Goal: Task Accomplishment & Management: Manage account settings

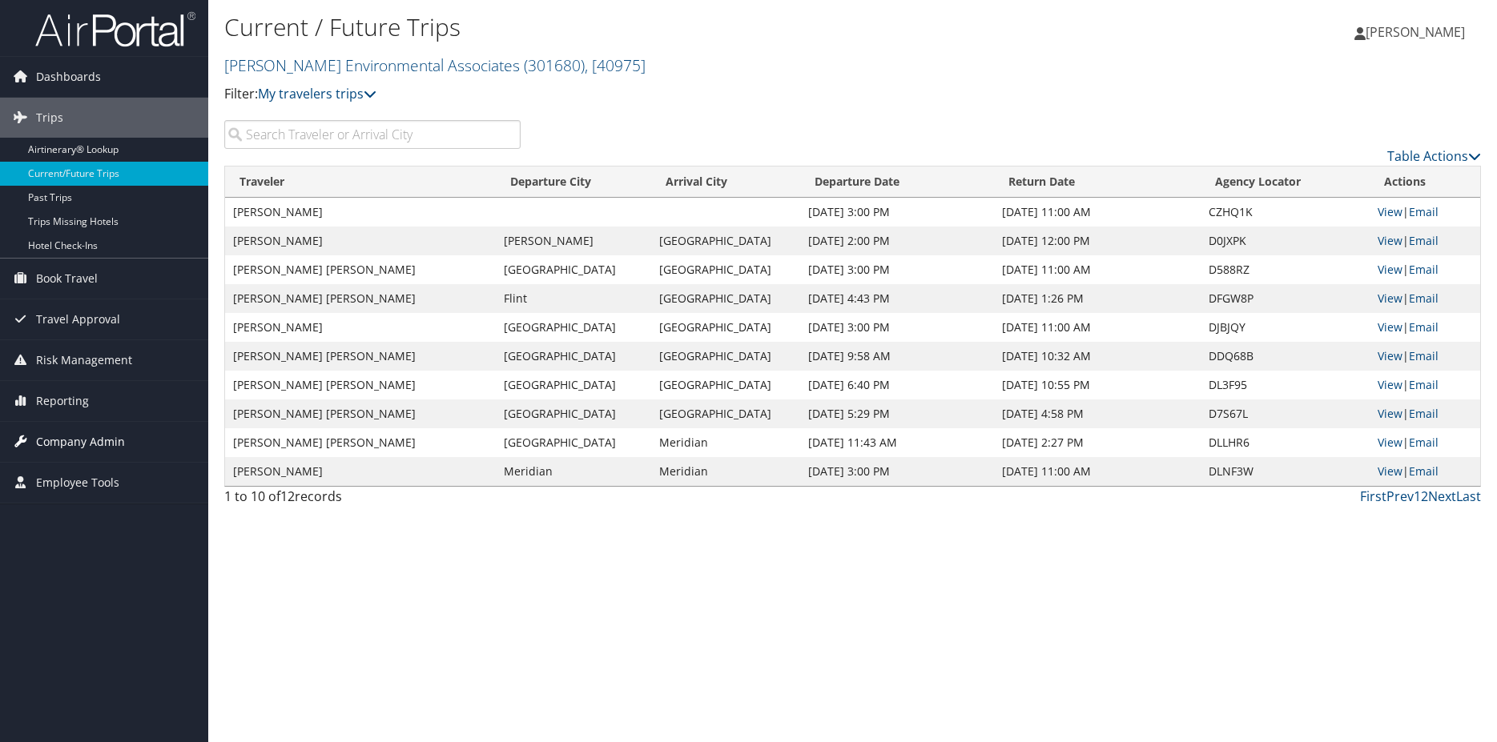
click at [76, 442] on span "Company Admin" at bounding box center [80, 442] width 89 height 40
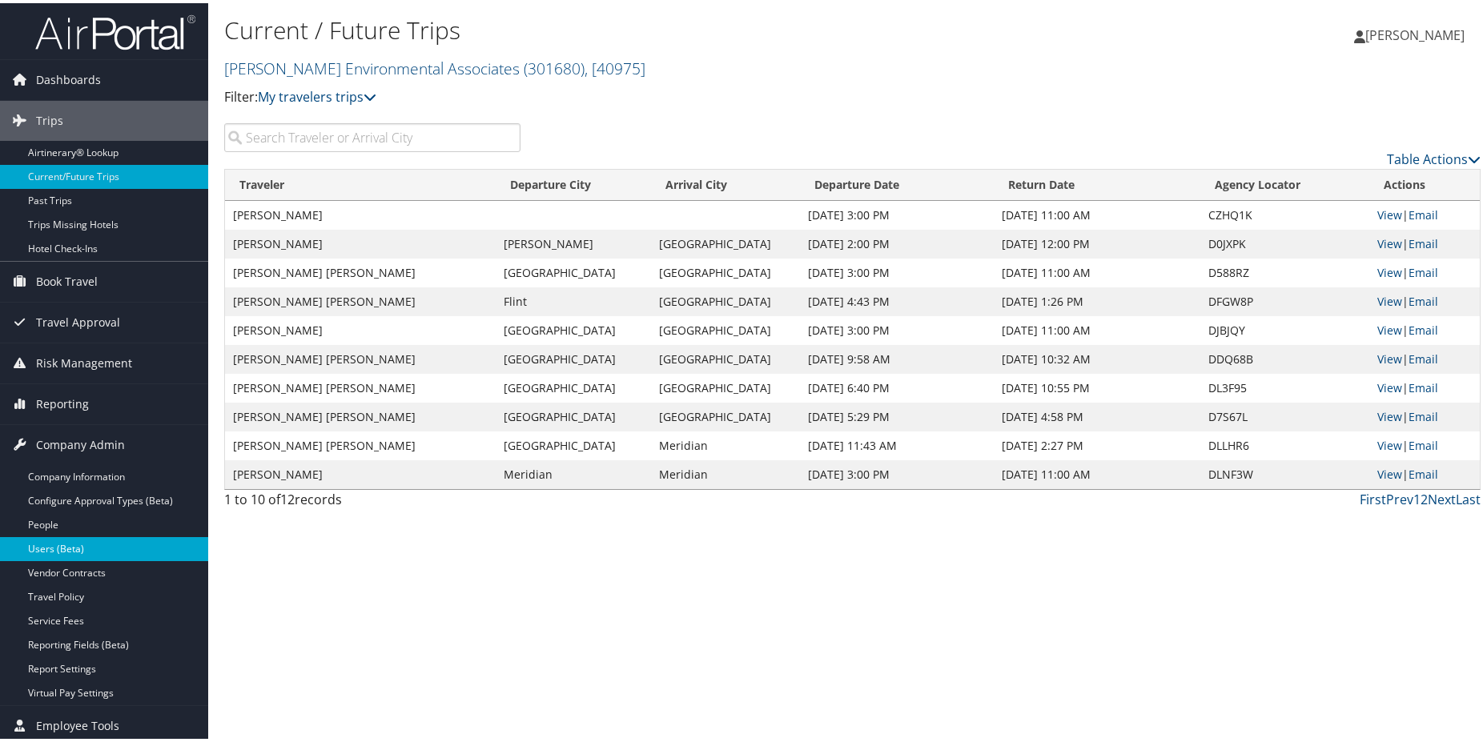
click at [82, 540] on link "Users (Beta)" at bounding box center [104, 546] width 208 height 24
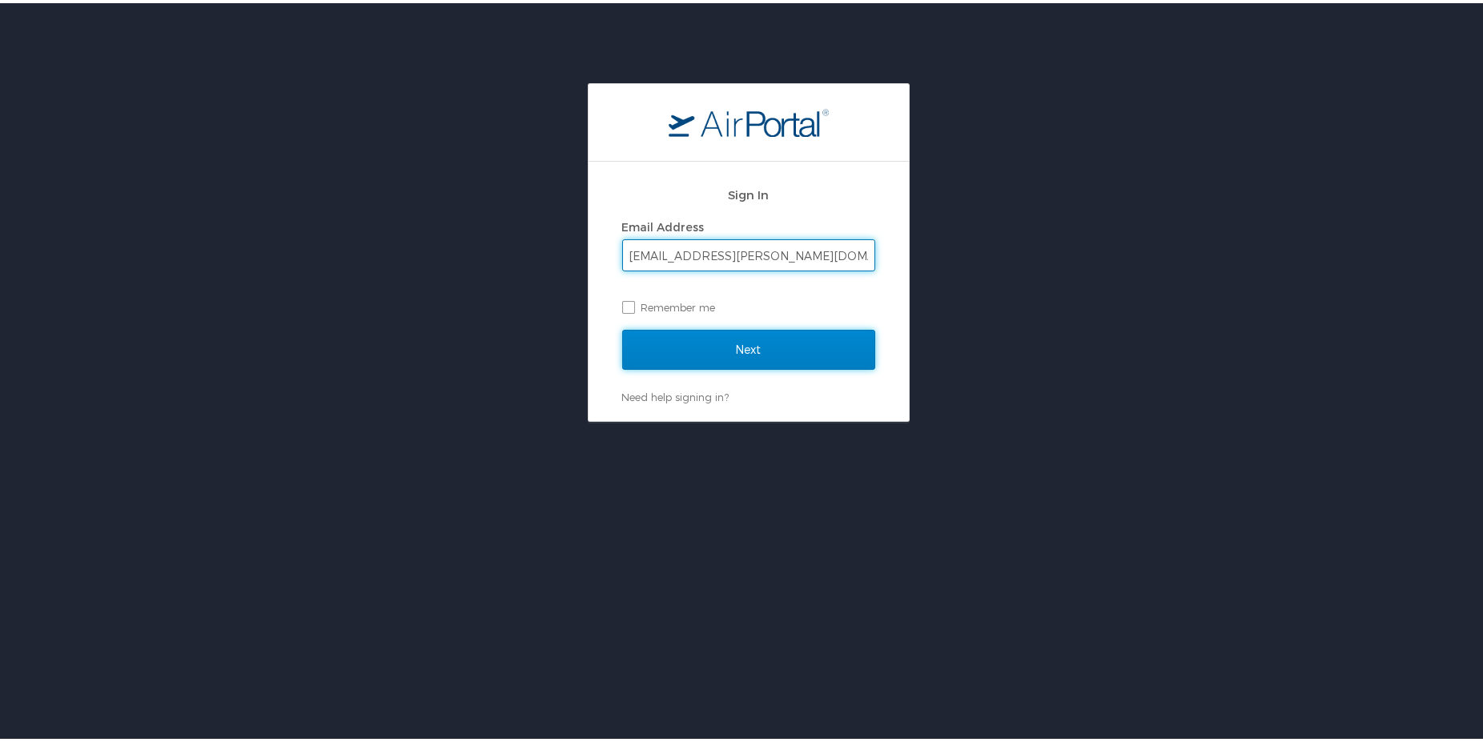
click at [753, 342] on input "Next" at bounding box center [748, 347] width 253 height 40
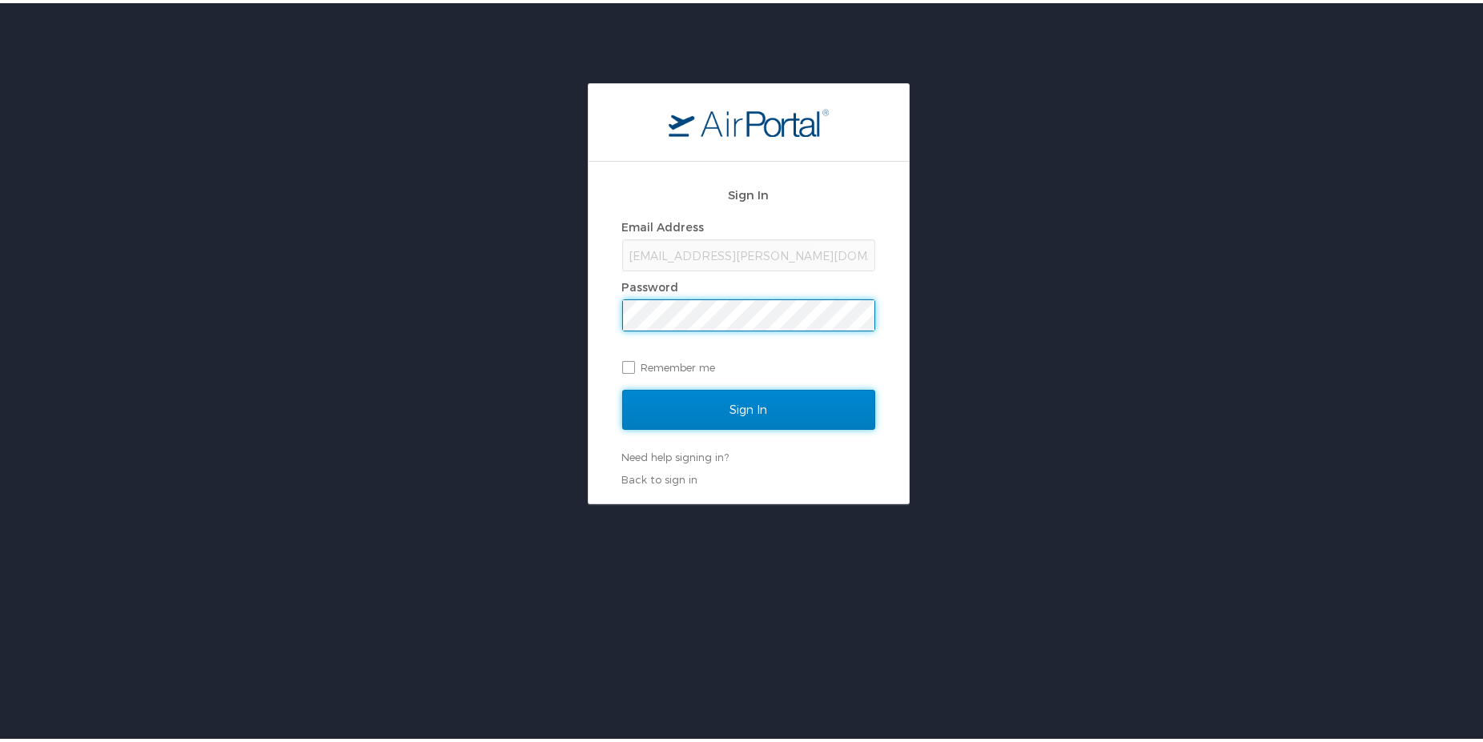
click at [745, 392] on input "Sign In" at bounding box center [748, 407] width 253 height 40
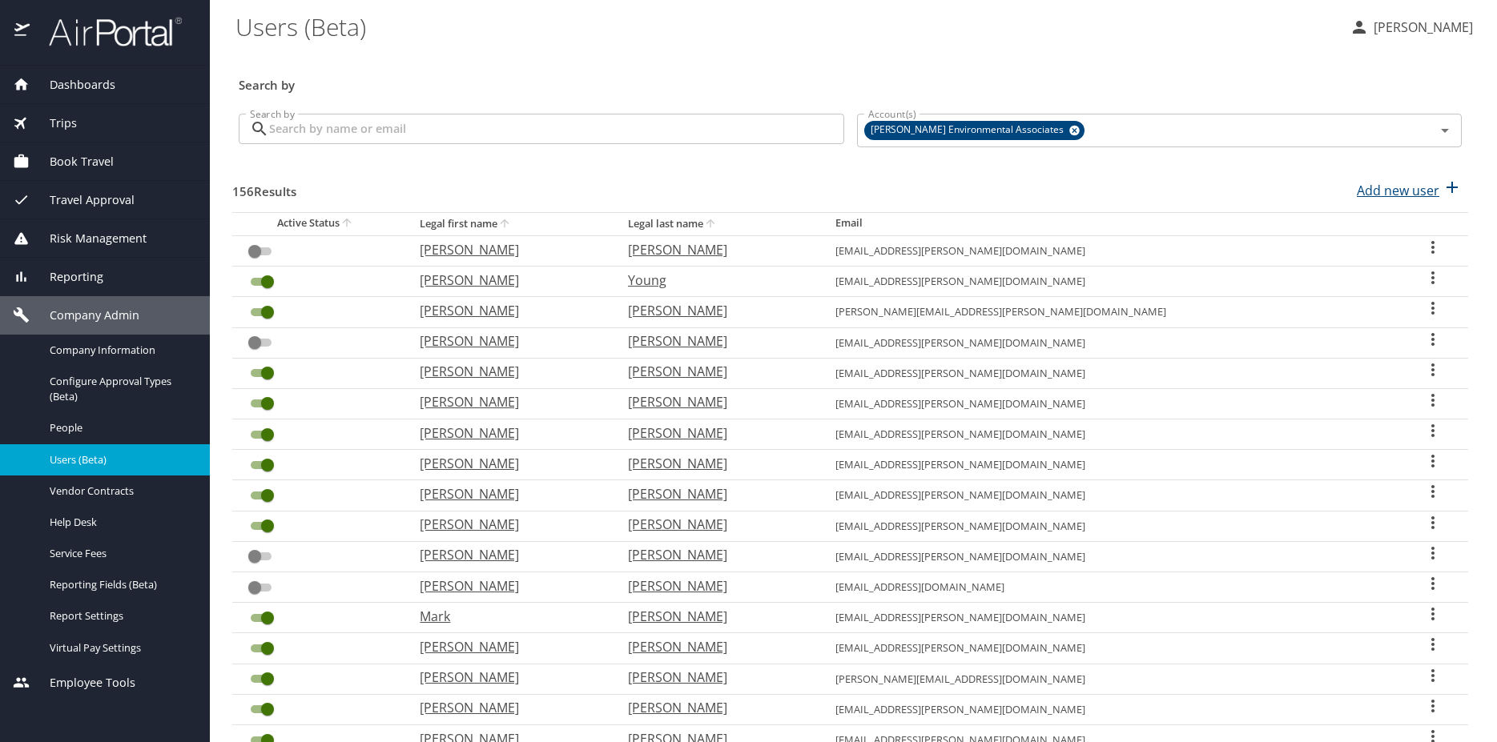
click at [1400, 191] on p "Add new user" at bounding box center [1397, 190] width 82 height 19
select select "US"
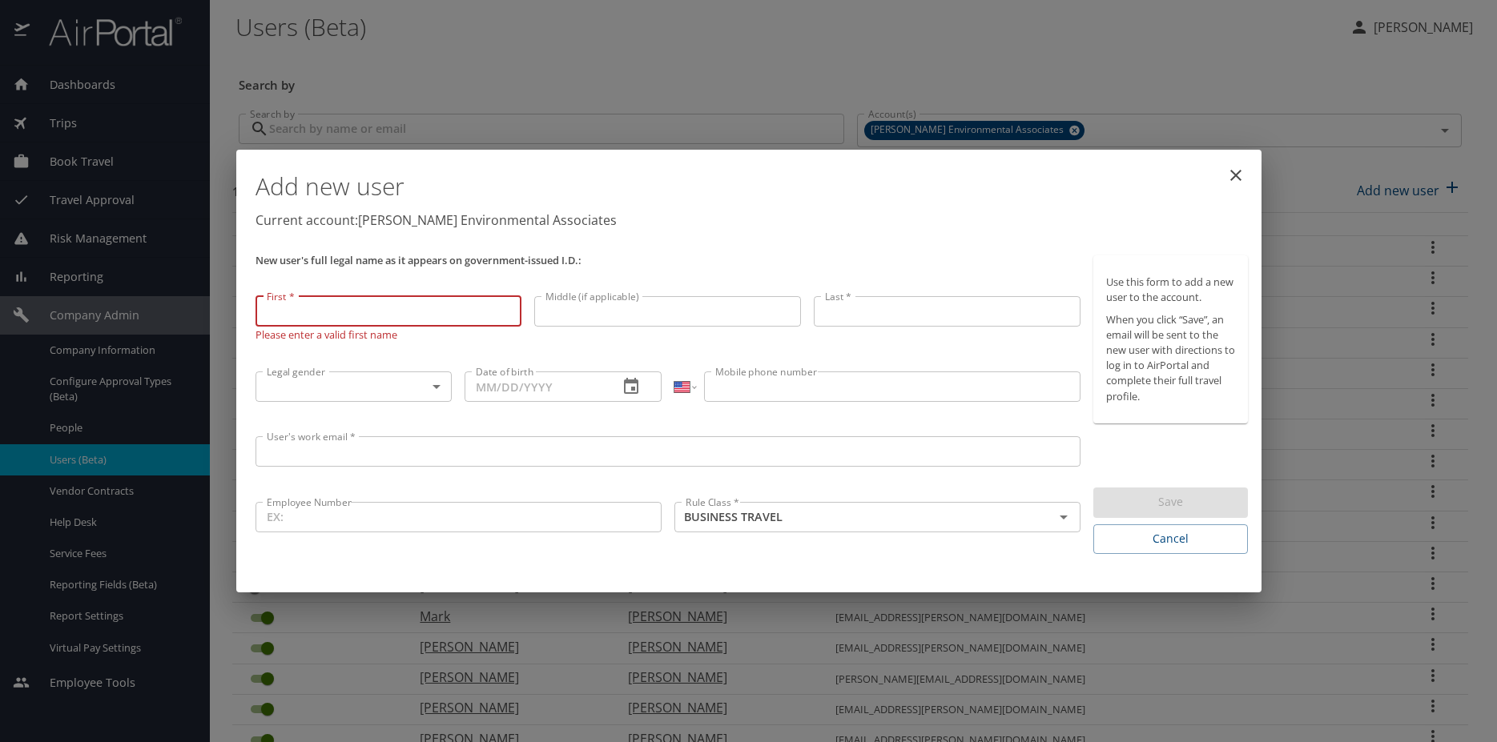
paste input "Farrell, Richard"
click at [294, 311] on input "Farrell, Richard" at bounding box center [388, 311] width 267 height 30
type input ", Richard"
click at [845, 299] on input "Last *" at bounding box center [947, 311] width 267 height 30
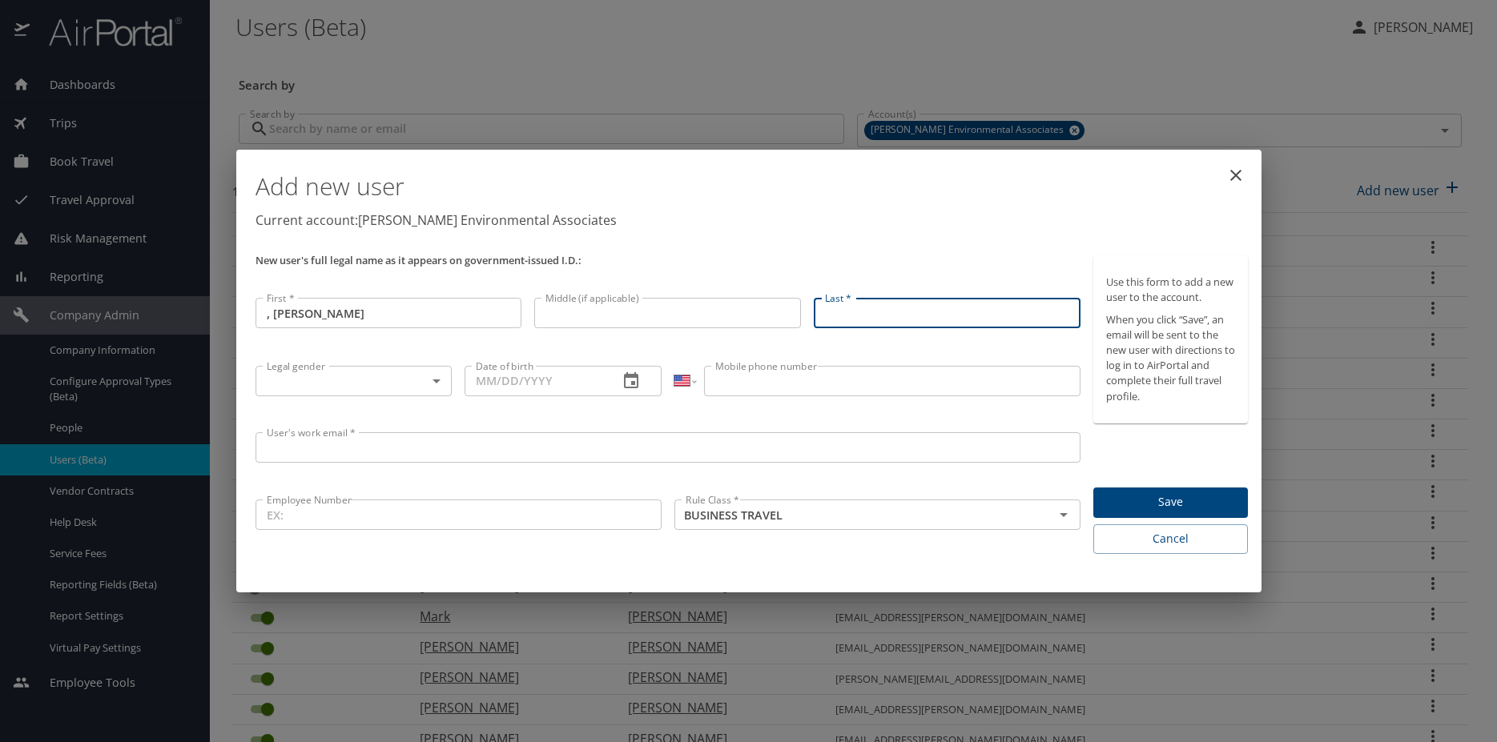
paste input "[PERSON_NAME]"
type input "Farrell"
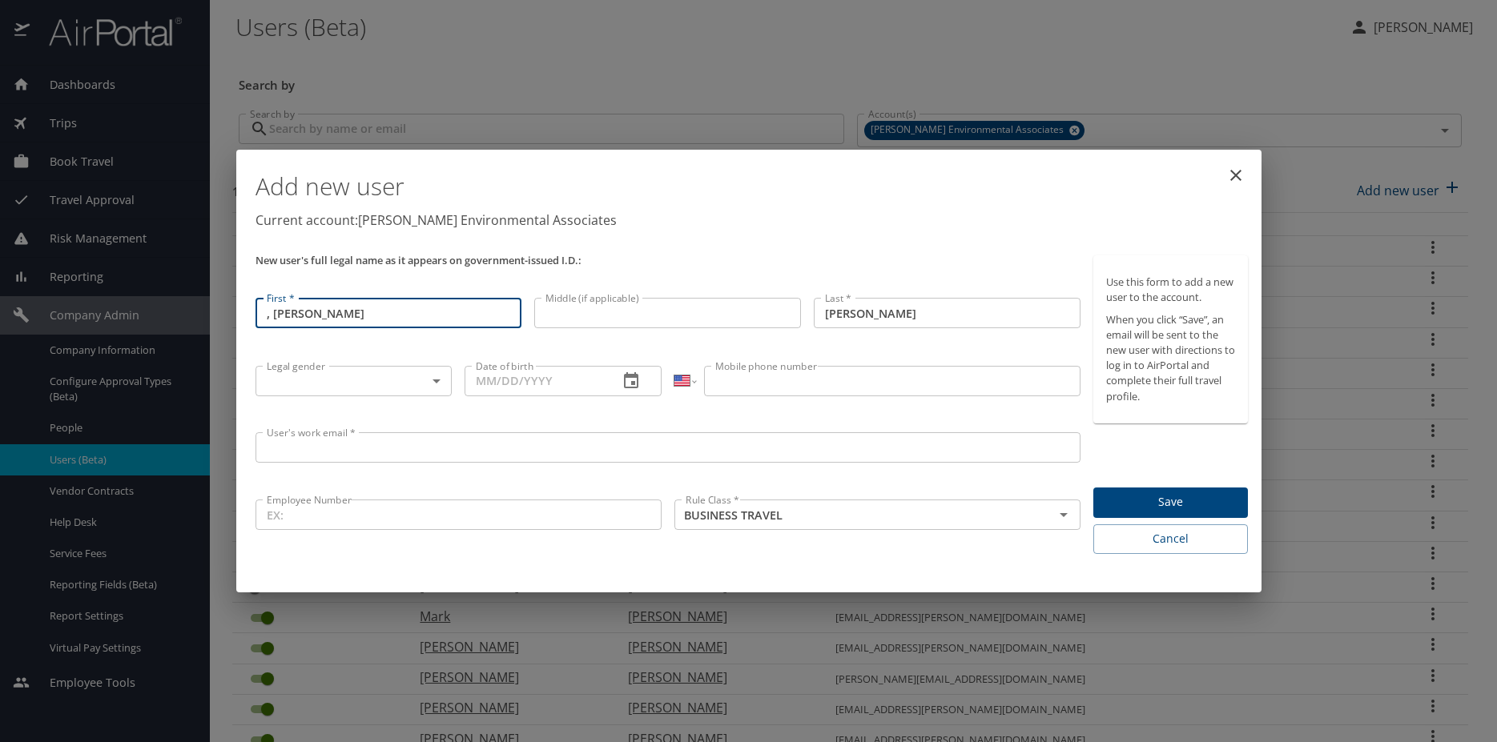
drag, startPoint x: 271, startPoint y: 314, endPoint x: 228, endPoint y: 313, distance: 43.2
click at [255, 313] on input ", Richard" at bounding box center [388, 313] width 267 height 30
type input "Richard"
click at [331, 393] on body "Dashboards AirPortal 360™ Manager My Travel Dashboard Trips Airtinerary® Lookup…" at bounding box center [748, 371] width 1497 height 742
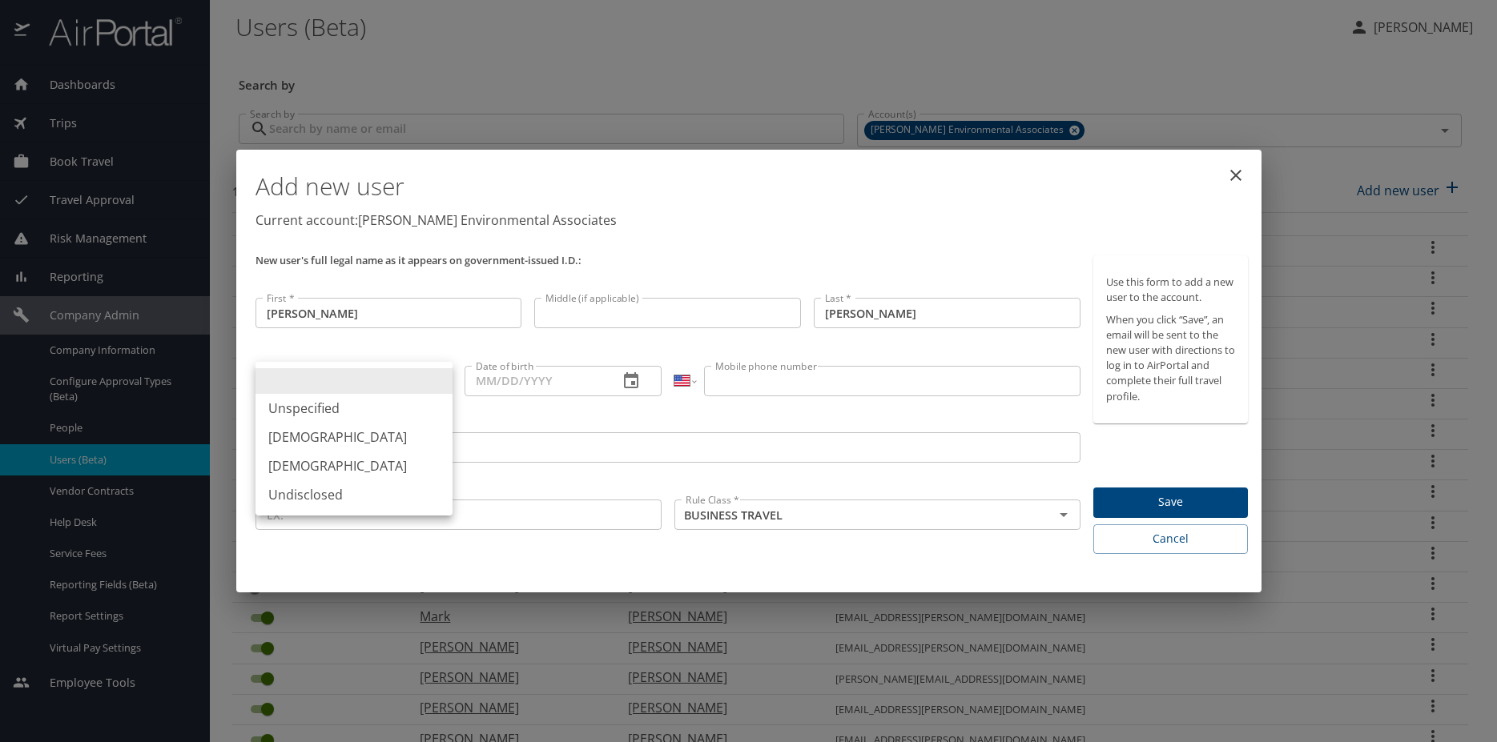
click at [592, 242] on div at bounding box center [748, 371] width 1497 height 742
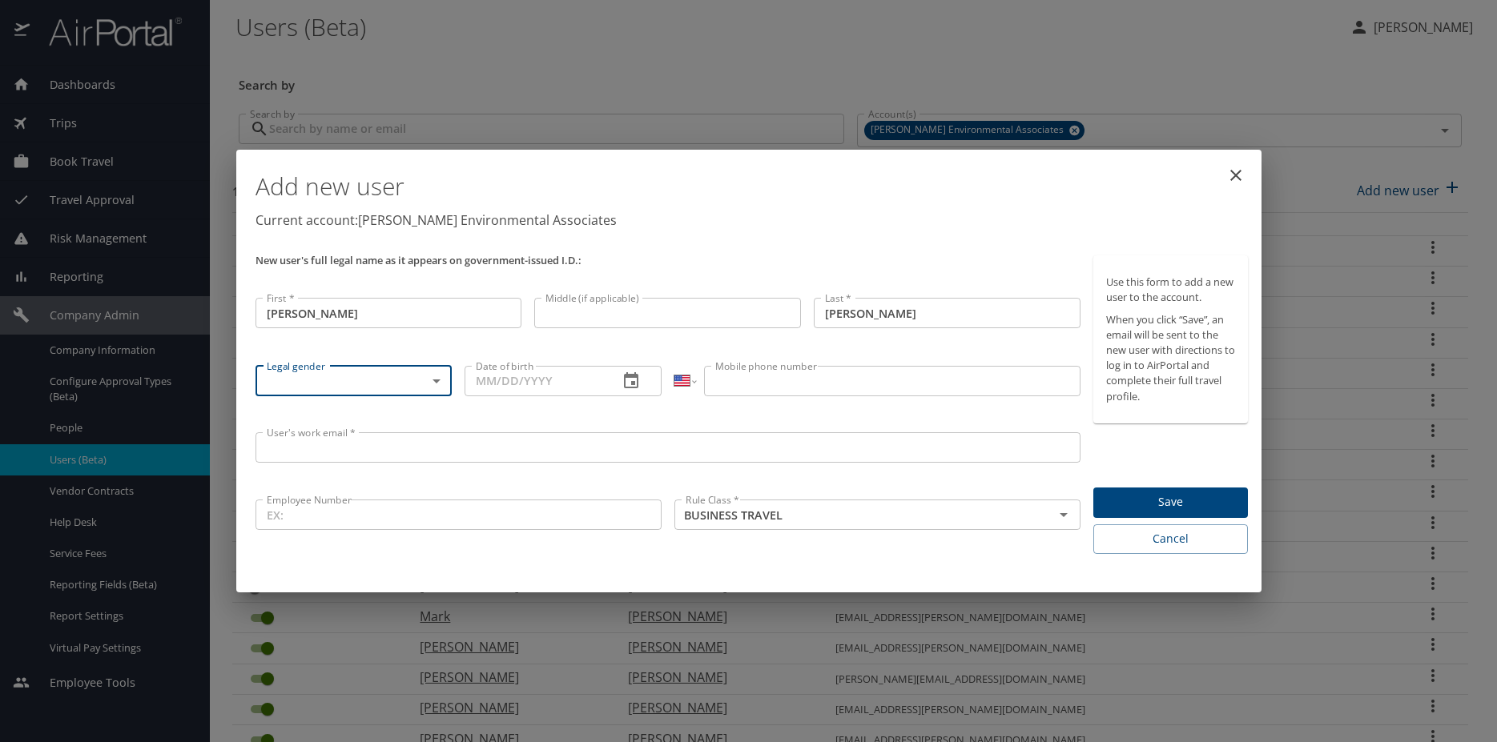
click at [330, 445] on input "User's work email *" at bounding box center [668, 447] width 826 height 30
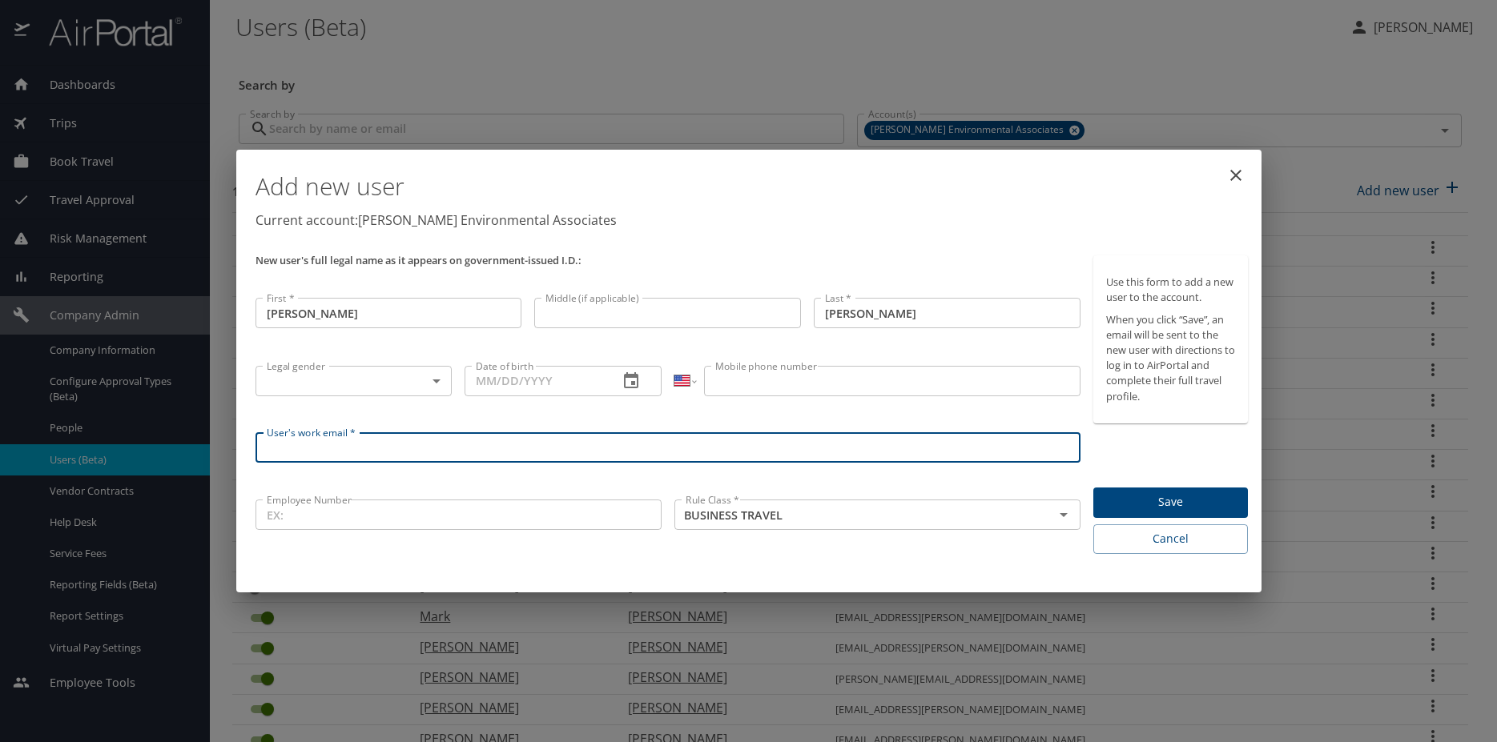
paste input "[EMAIL_ADDRESS][PERSON_NAME][DOMAIN_NAME]"
type input "[EMAIL_ADDRESS][PERSON_NAME][DOMAIN_NAME]"
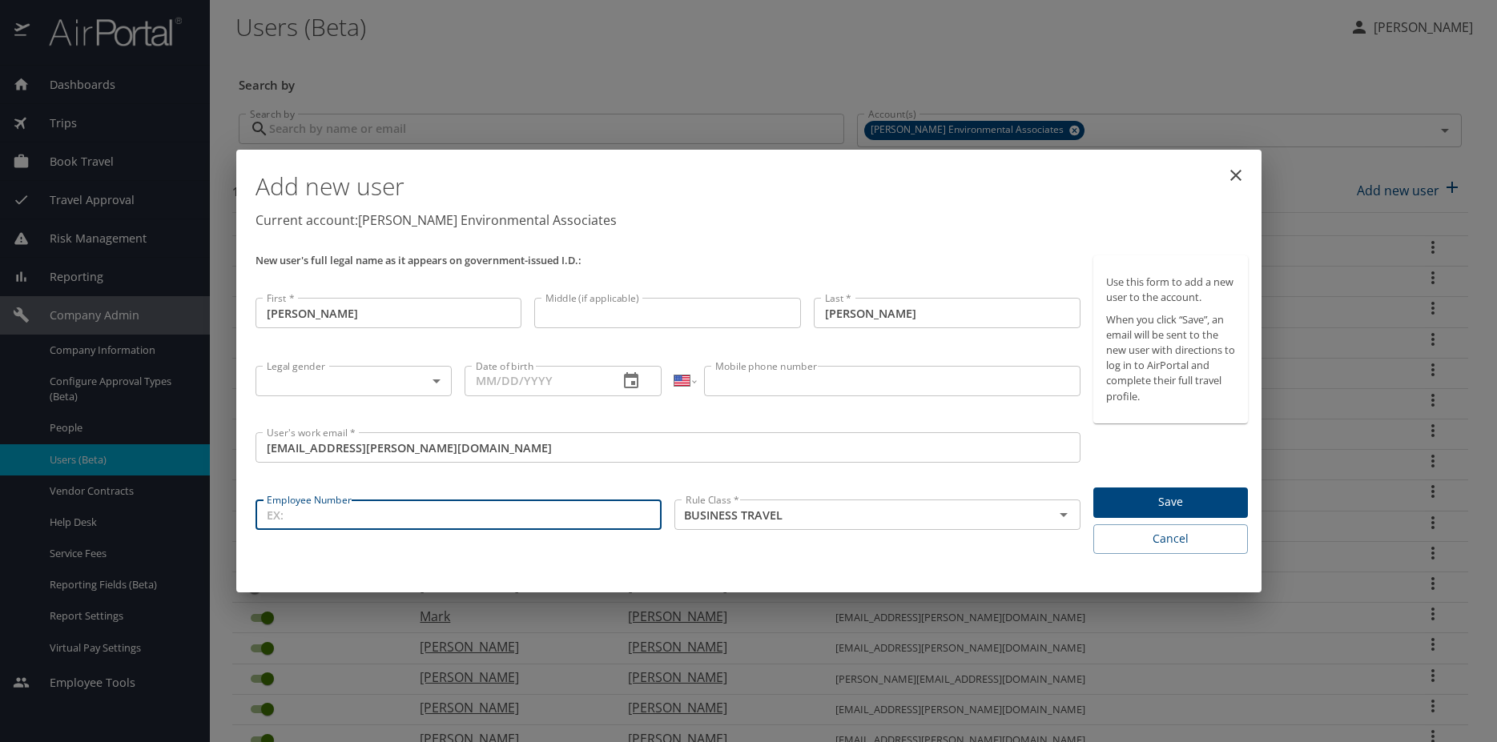
click at [324, 514] on input "Employee Number" at bounding box center [458, 515] width 406 height 30
paste input "3025"
type input "3025"
click at [1174, 506] on span "Save" at bounding box center [1170, 502] width 129 height 20
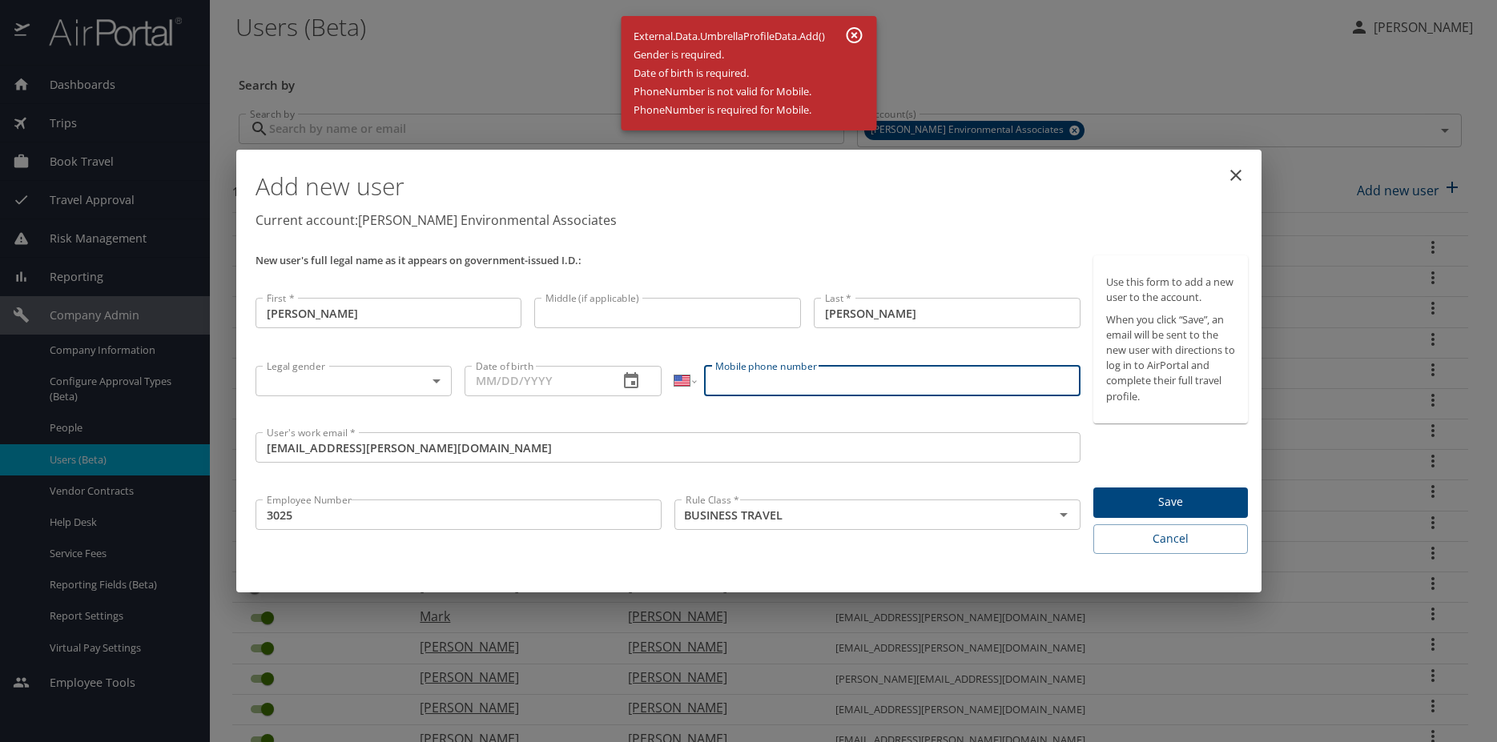
click at [837, 390] on input "Mobile phone number" at bounding box center [892, 381] width 376 height 30
paste input "(816) 226-9851"
type input "(816) 226-9851"
click at [391, 375] on body "Dashboards AirPortal 360™ Manager My Travel Dashboard Trips Airtinerary® Lookup…" at bounding box center [748, 371] width 1497 height 742
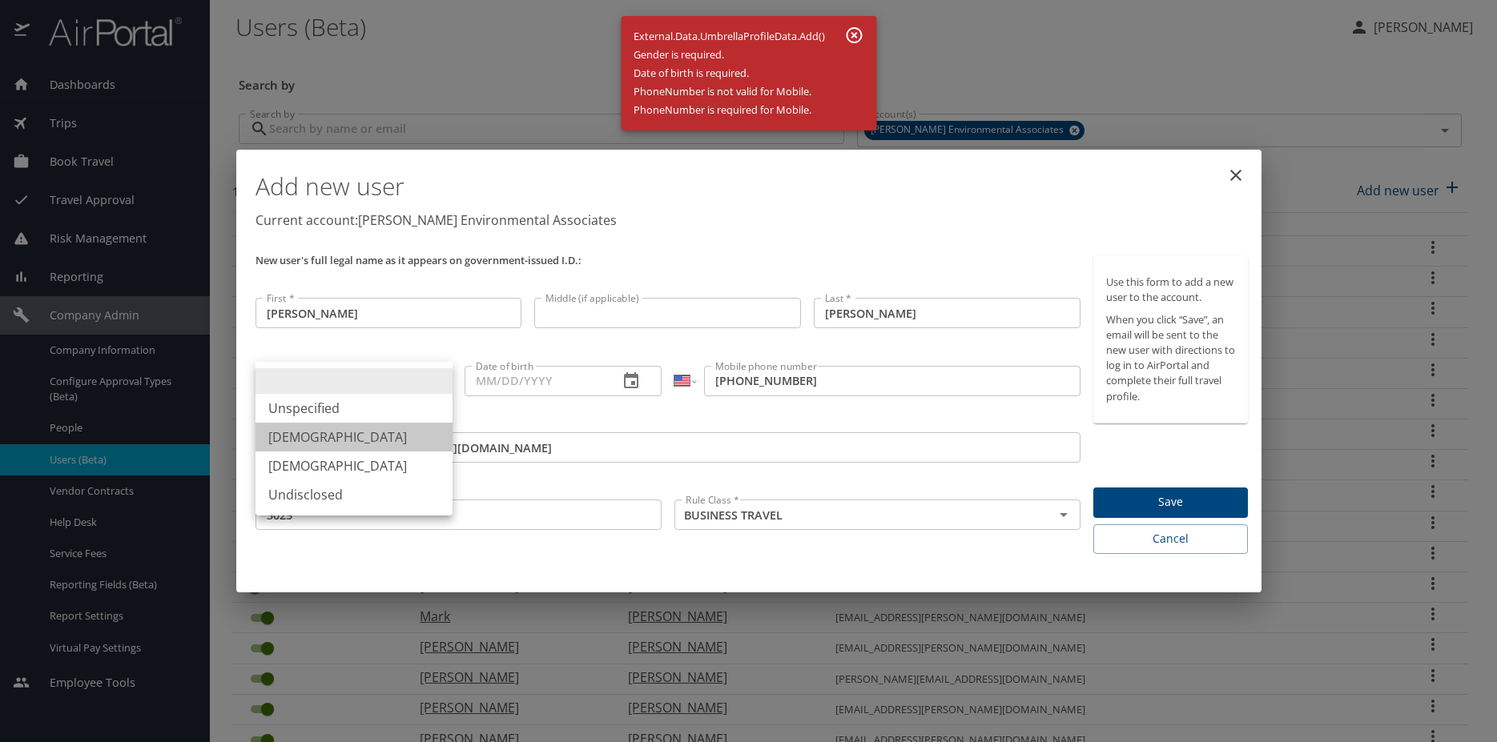
click at [308, 448] on li "Male" at bounding box center [353, 437] width 197 height 29
type input "Male"
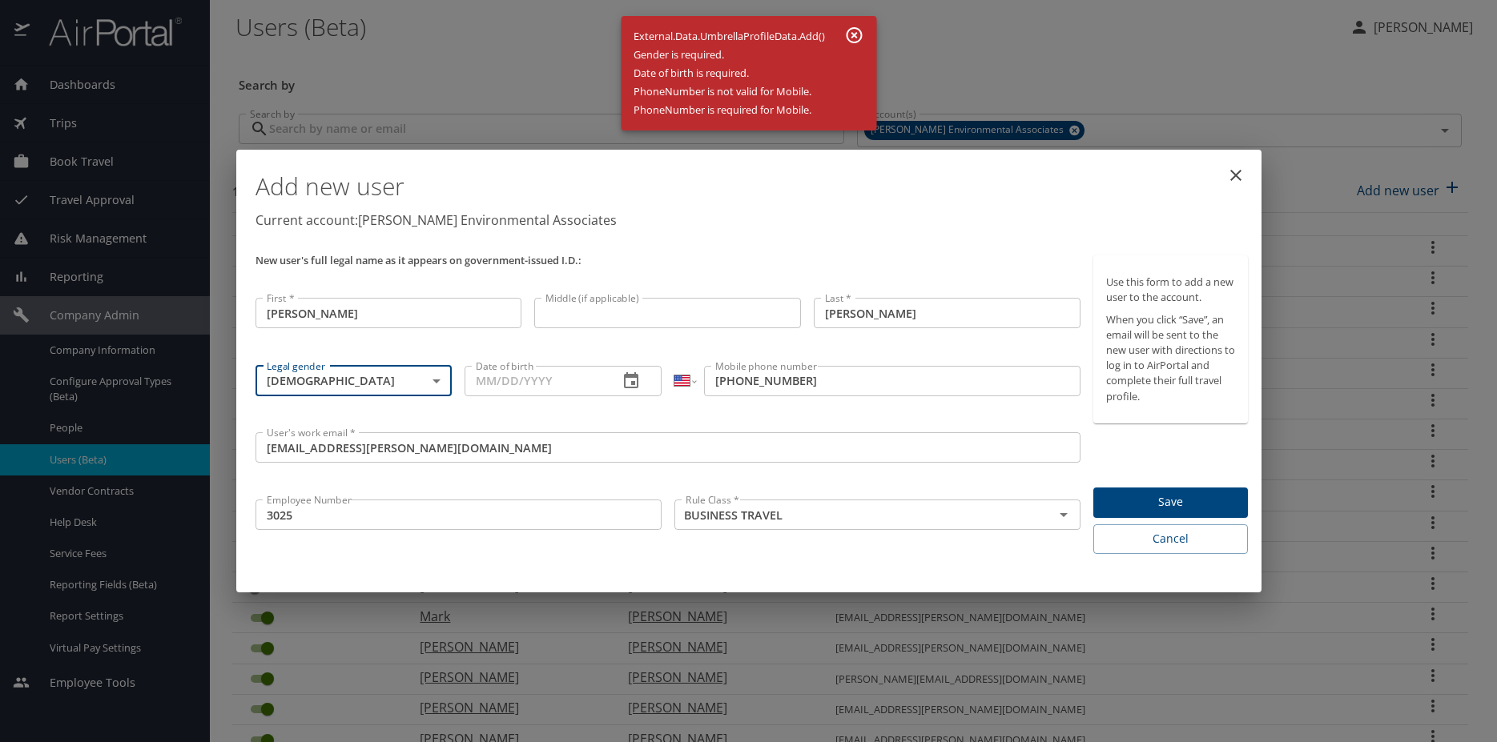
click at [539, 381] on input "Date of birth" at bounding box center [534, 381] width 141 height 30
click at [625, 380] on icon "button" at bounding box center [631, 380] width 14 height 16
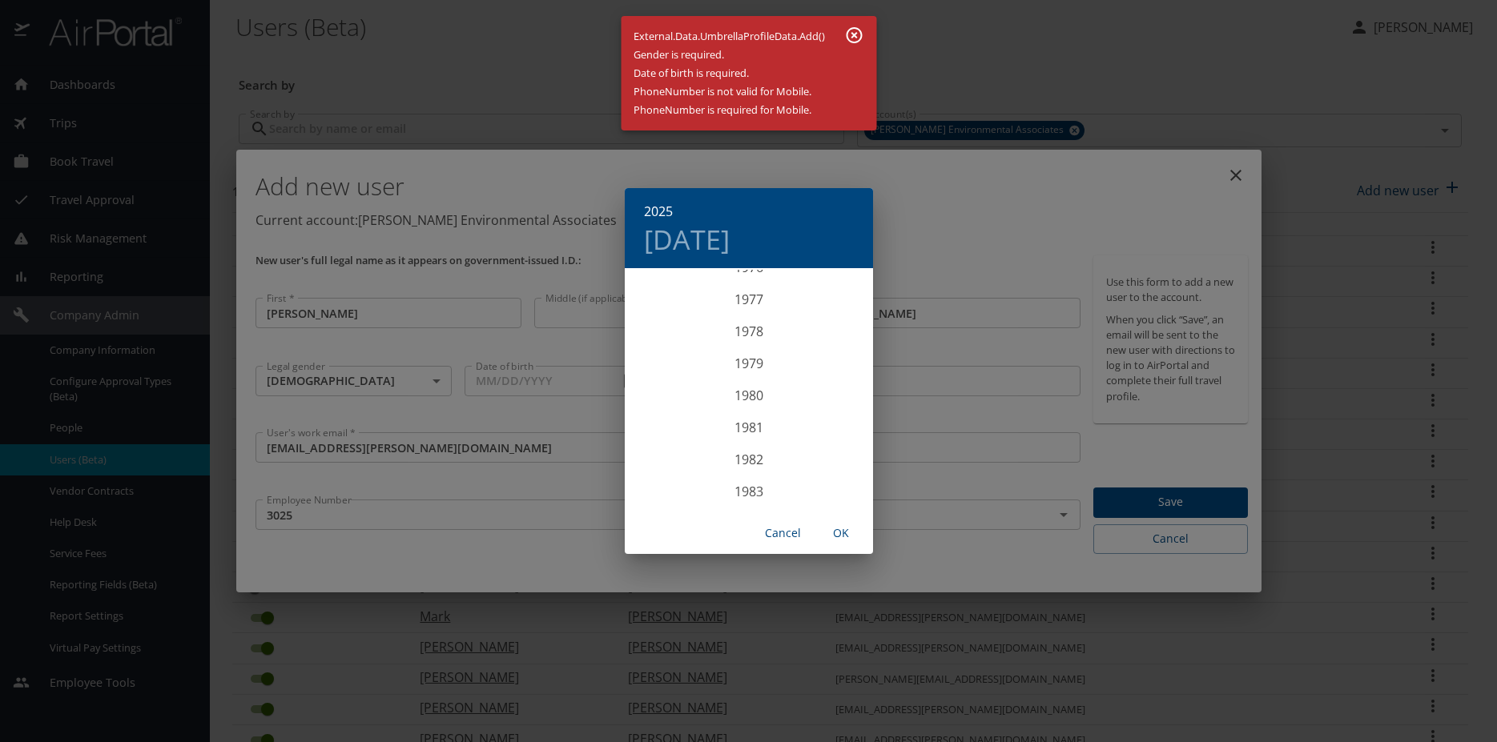
scroll to position [2556, 0]
click at [747, 326] on div "1980" at bounding box center [749, 324] width 248 height 32
click at [672, 479] on div "Oct" at bounding box center [666, 480] width 82 height 60
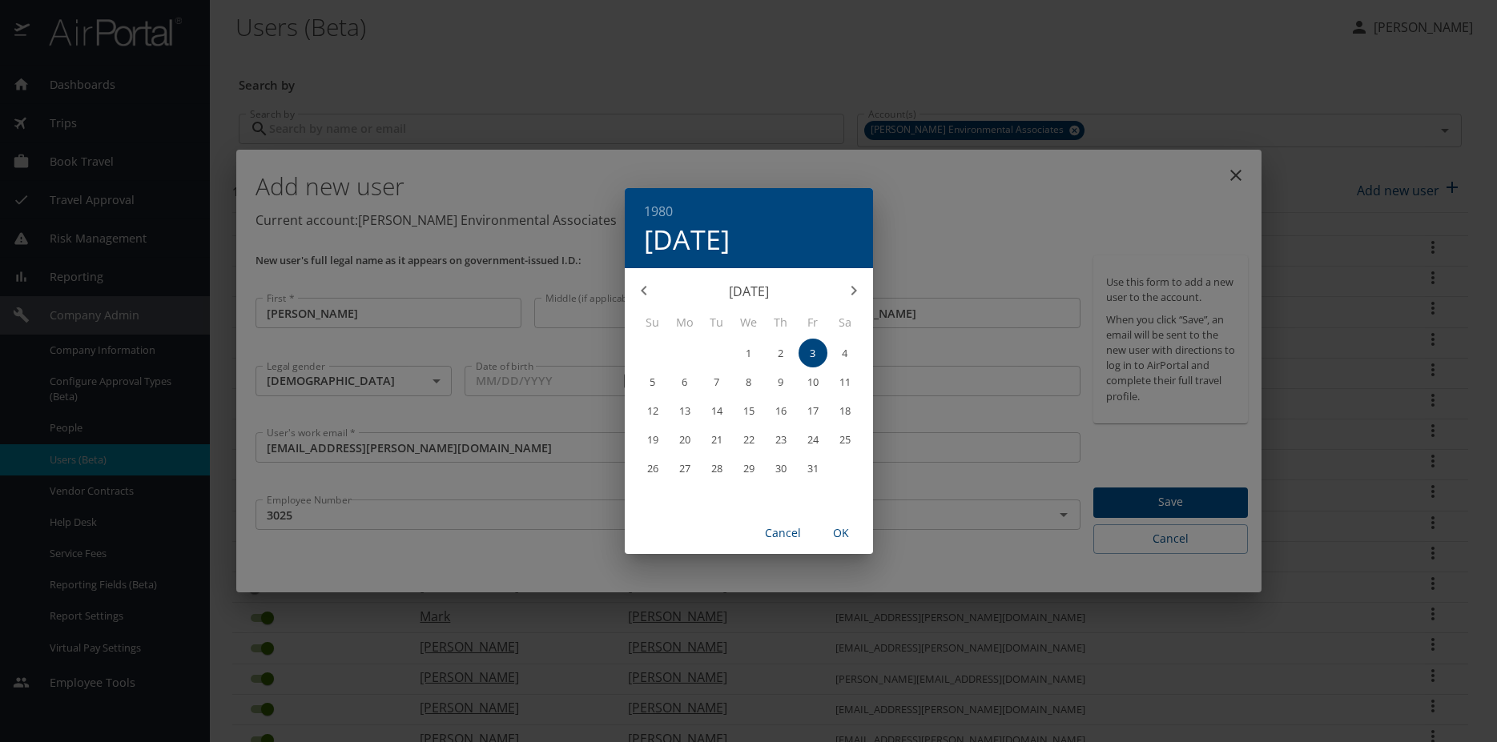
click at [808, 354] on span "3" at bounding box center [812, 353] width 29 height 10
click at [834, 531] on span "OK" at bounding box center [841, 534] width 38 height 20
type input "10/03/1980"
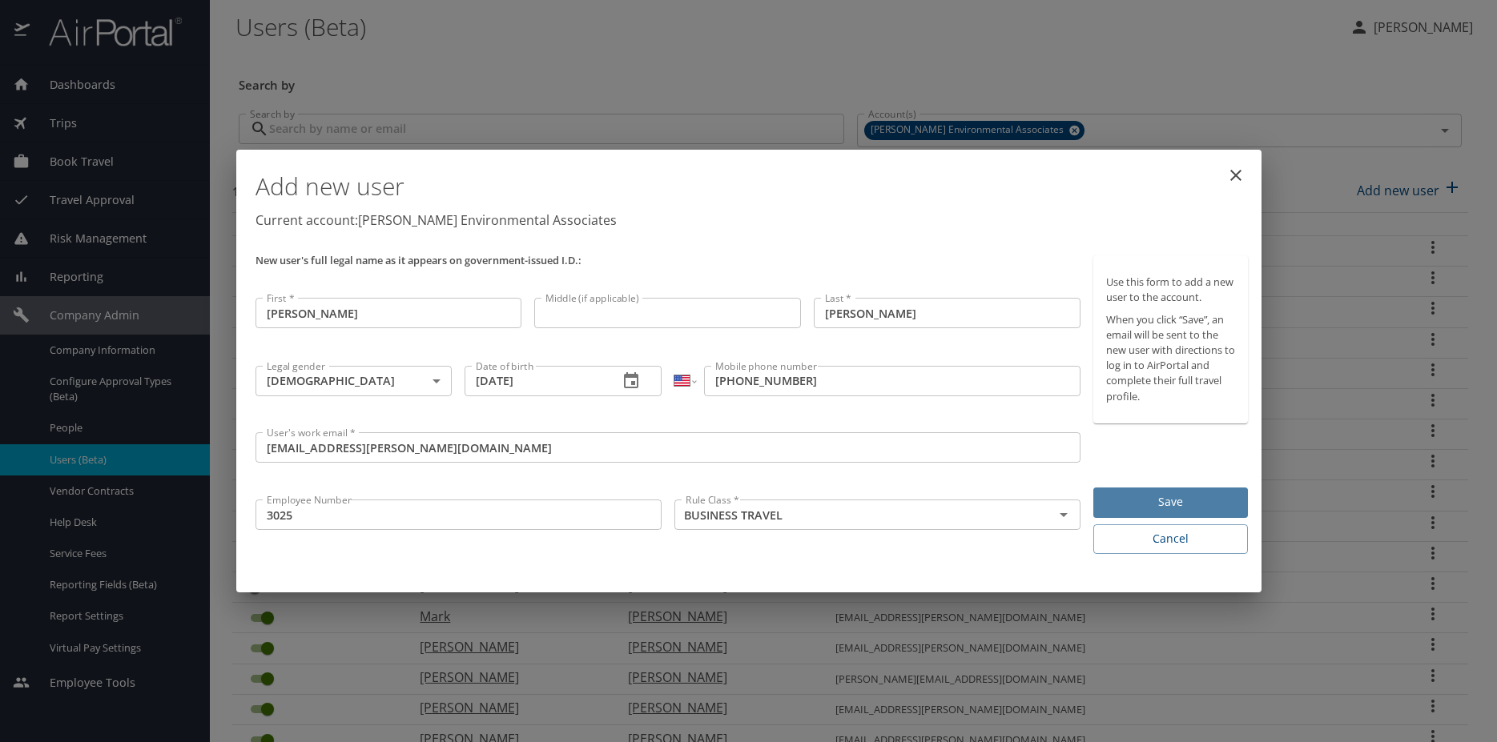
click at [1147, 496] on span "Save" at bounding box center [1170, 502] width 129 height 20
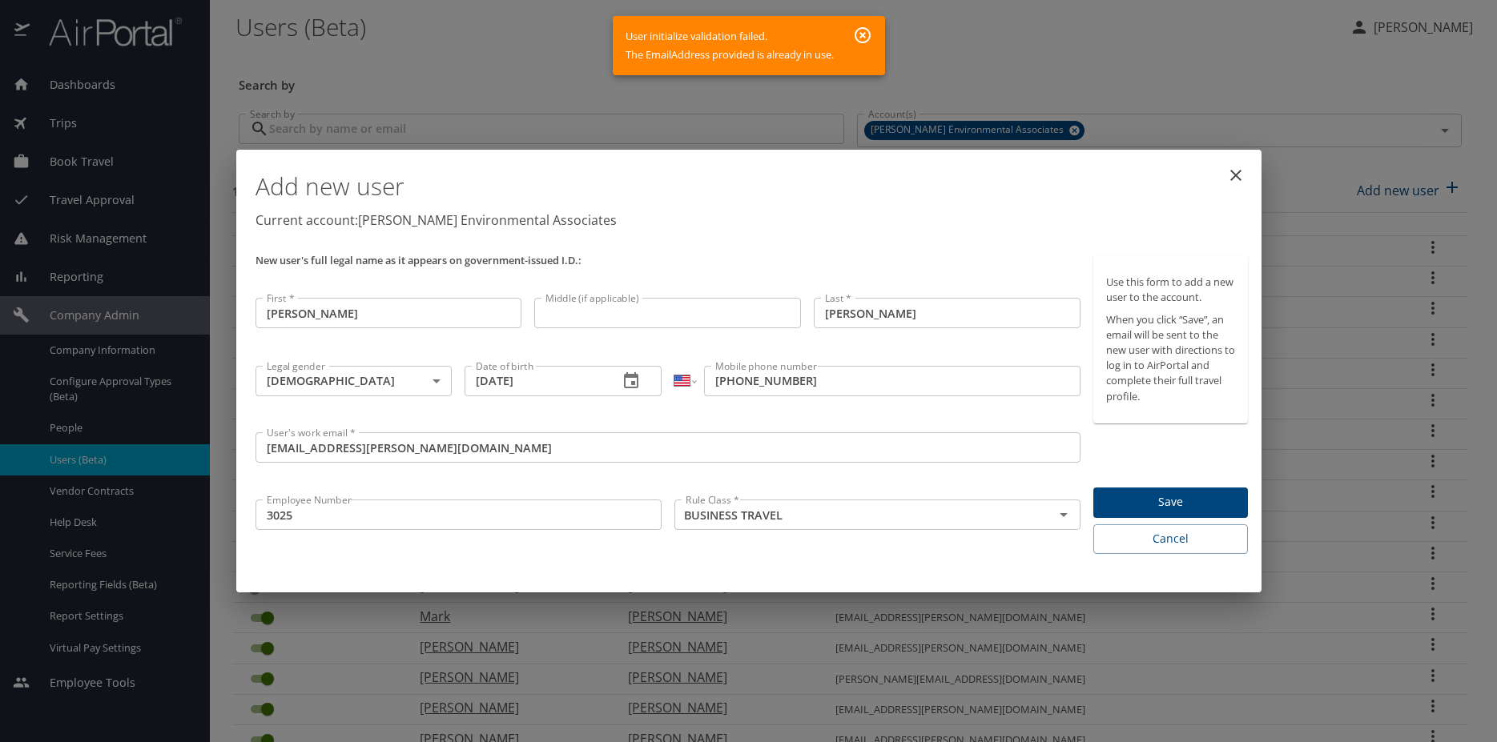
click at [259, 453] on input "rfarrell@bhate.com" at bounding box center [668, 447] width 826 height 30
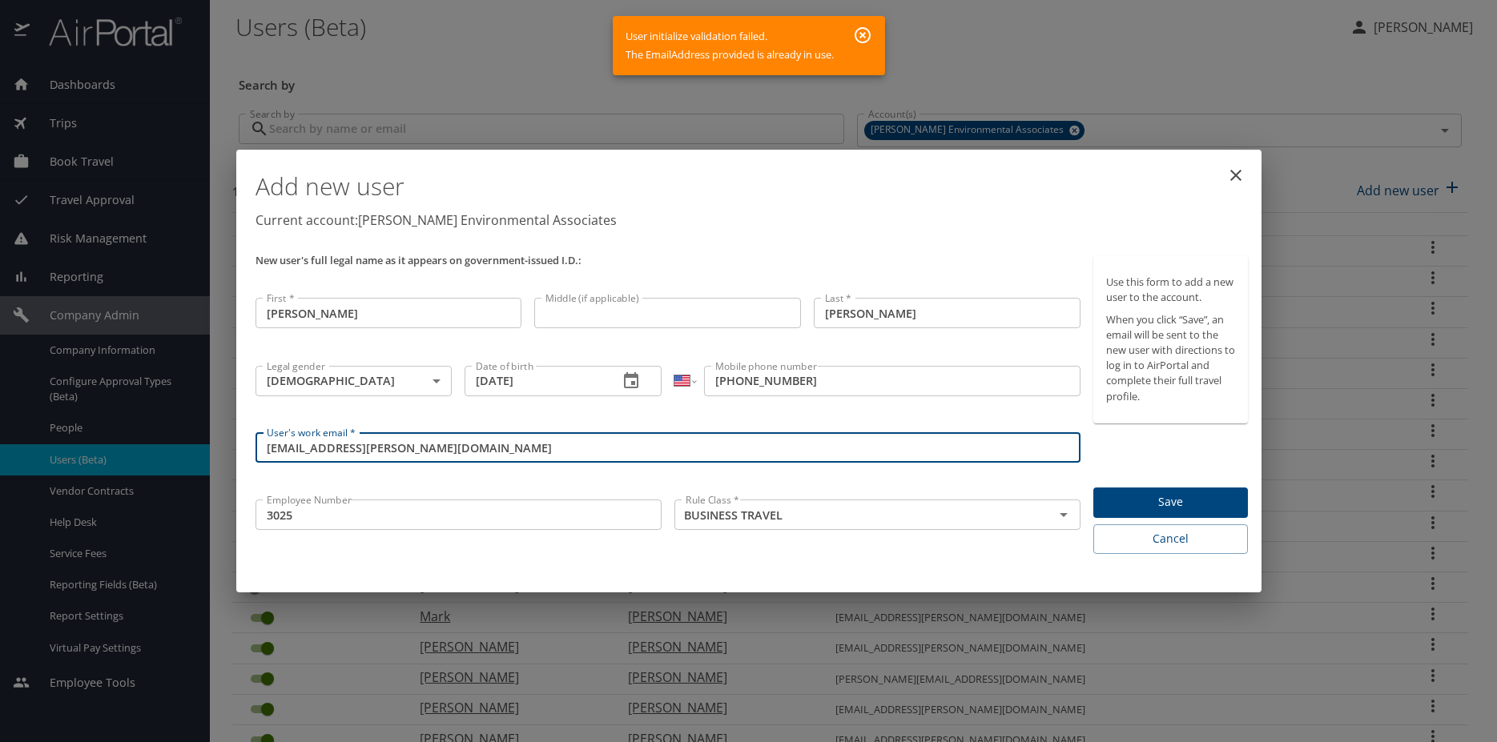
click at [1231, 181] on icon "close" at bounding box center [1235, 175] width 19 height 19
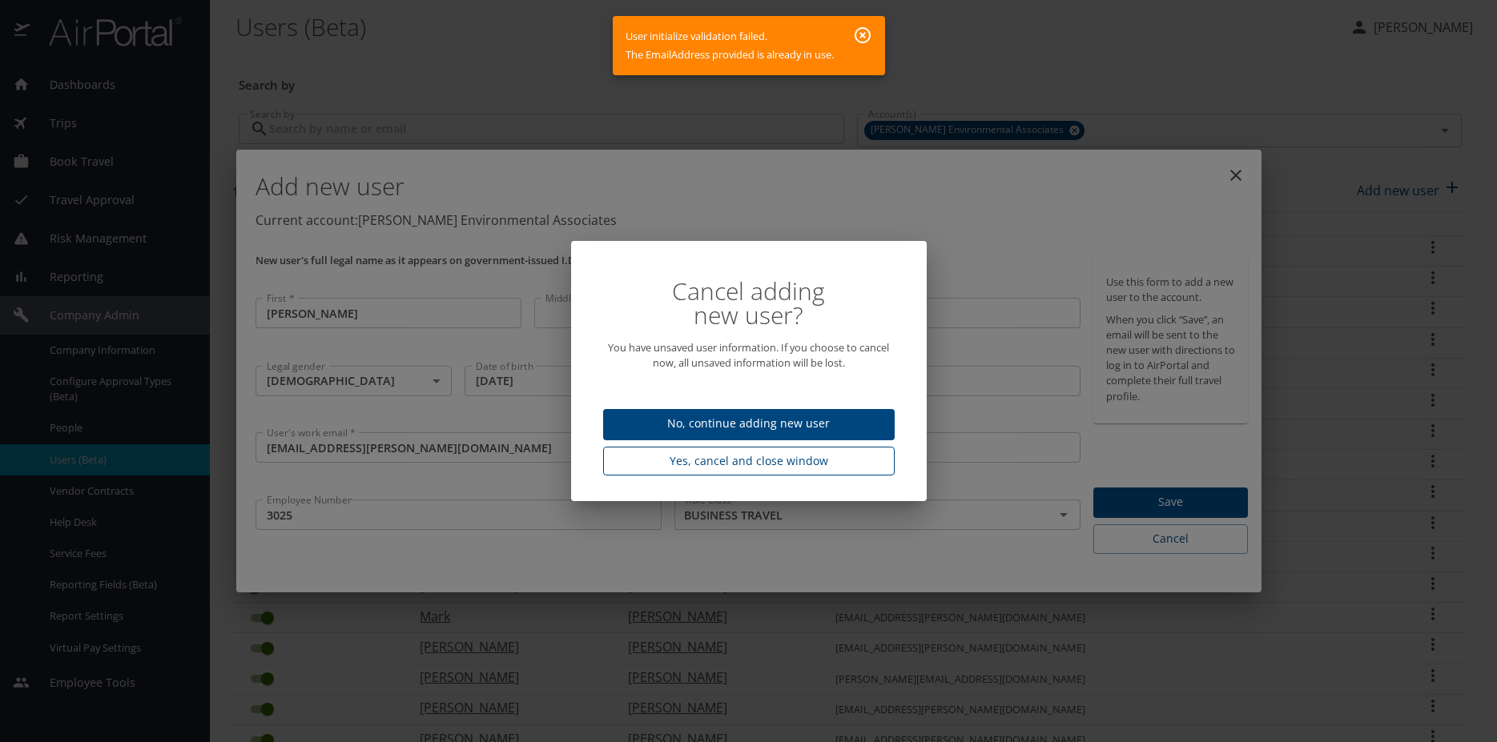
click at [751, 473] on button "Yes, cancel and close window" at bounding box center [748, 462] width 291 height 30
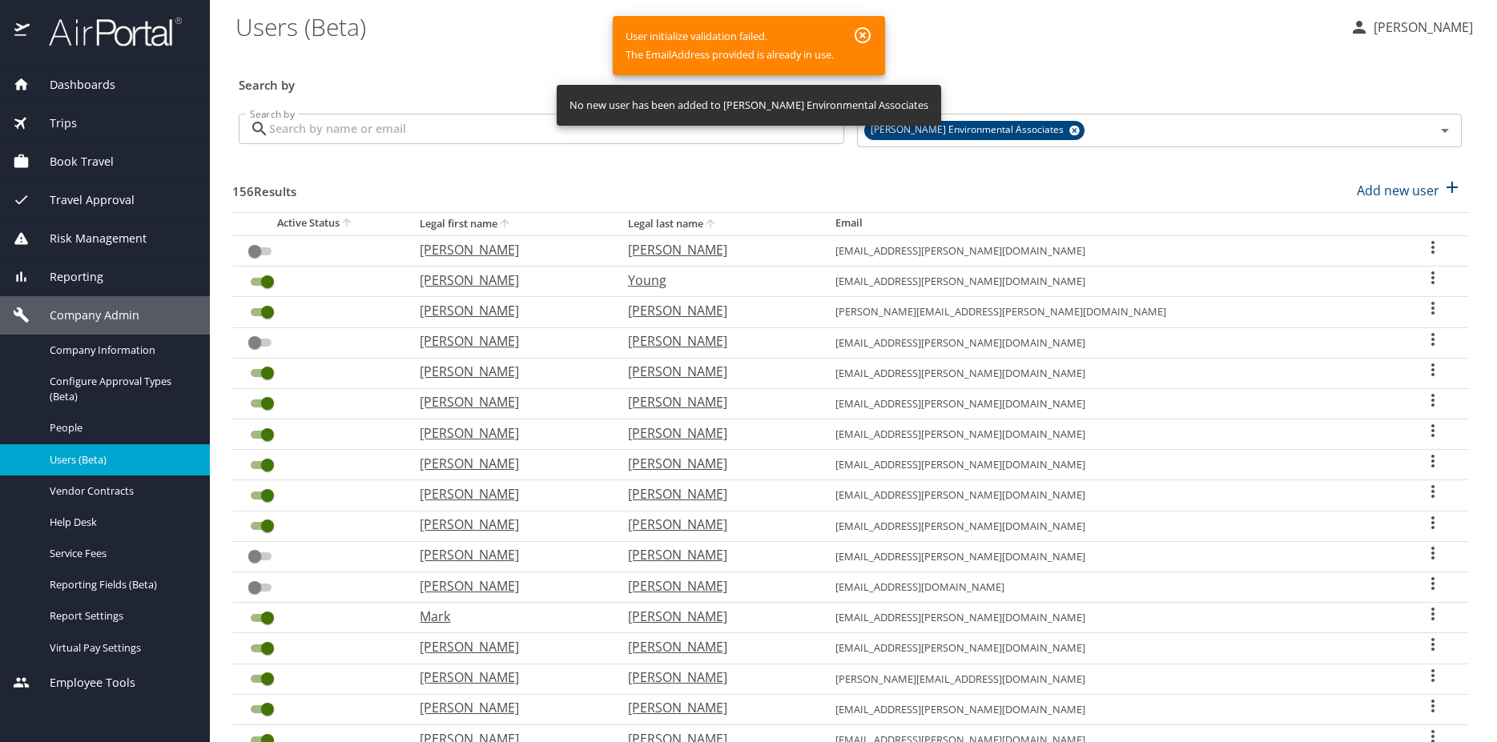
click at [361, 131] on input "Search by" at bounding box center [556, 129] width 575 height 30
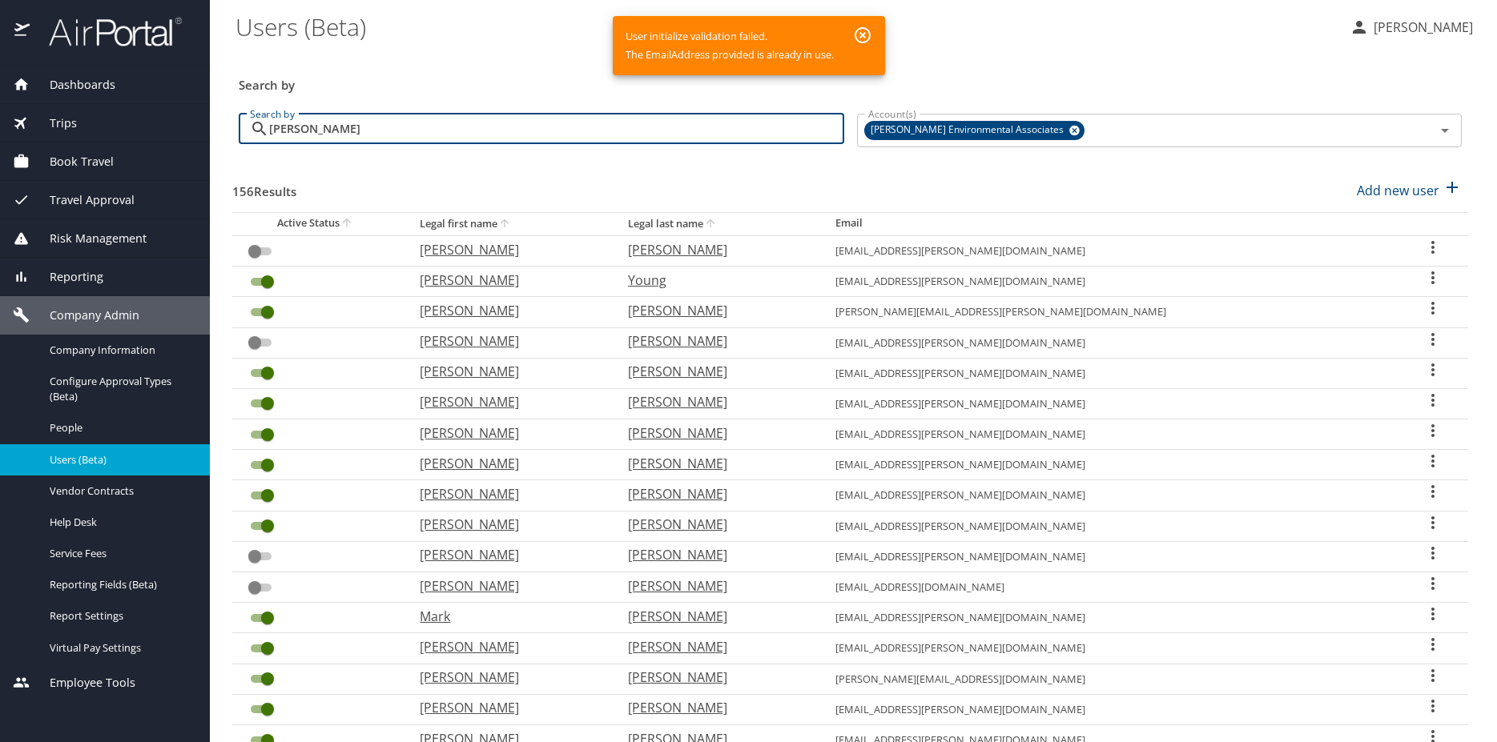
type input "[PERSON_NAME]"
checkbox input "true"
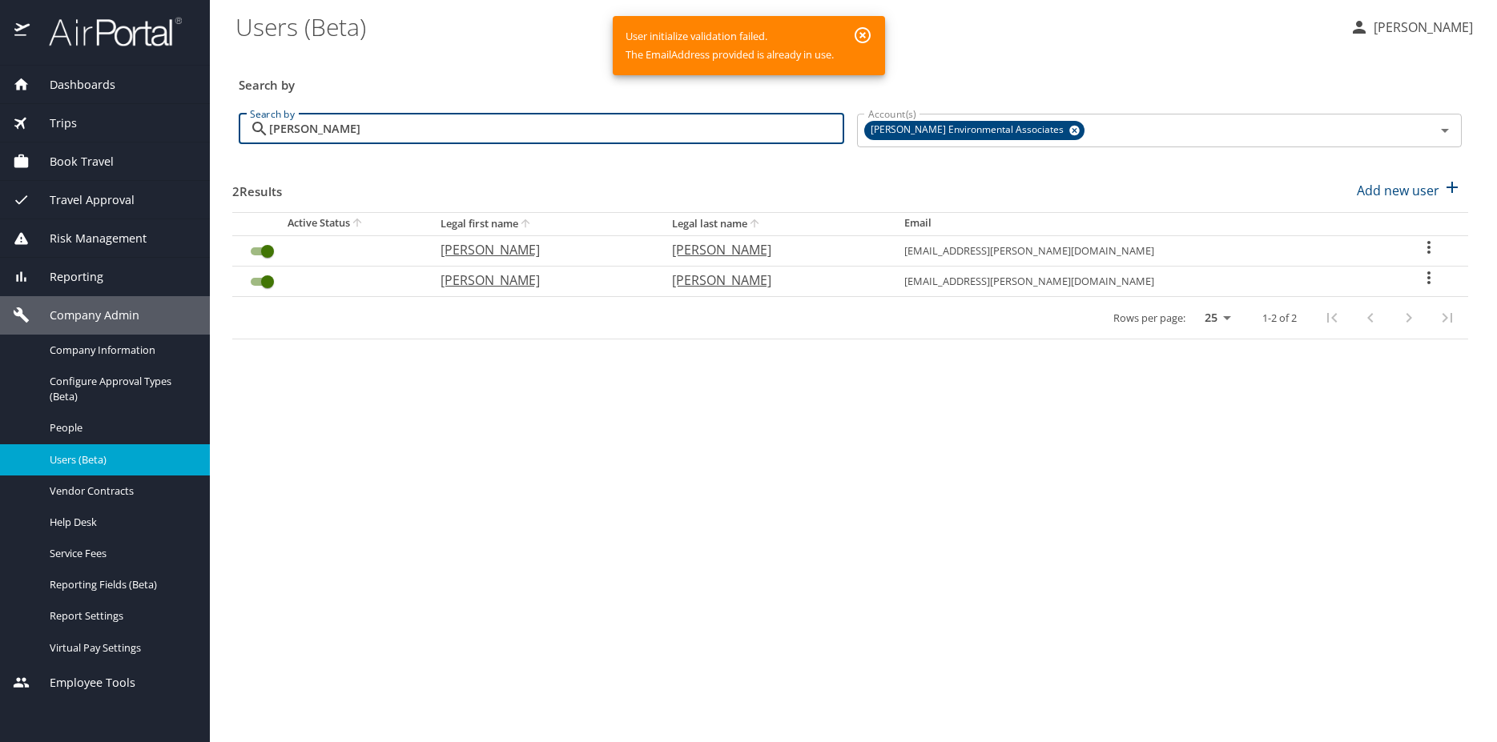
click at [1427, 279] on icon "User Search Table" at bounding box center [1428, 277] width 3 height 13
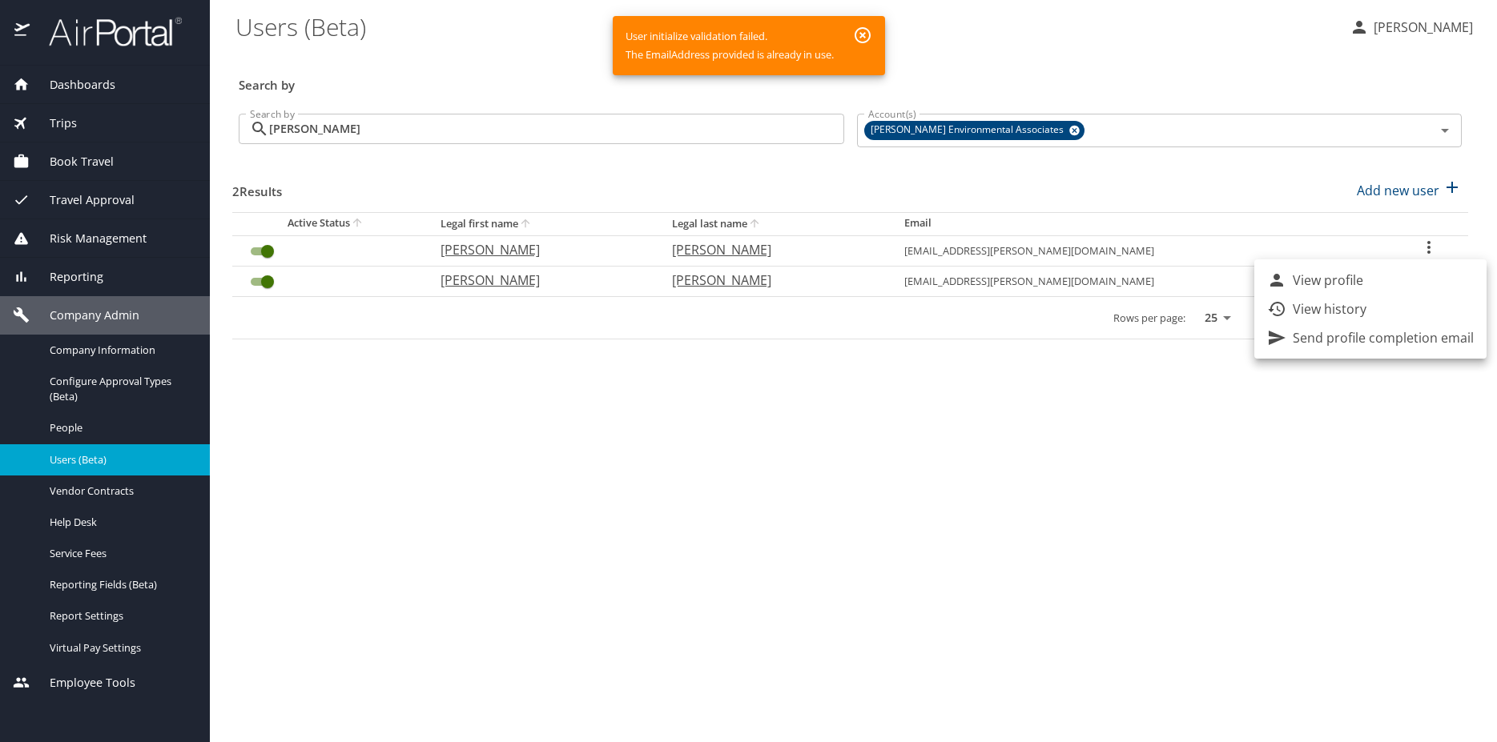
click at [1352, 290] on li "View profile" at bounding box center [1370, 280] width 232 height 29
select select "US"
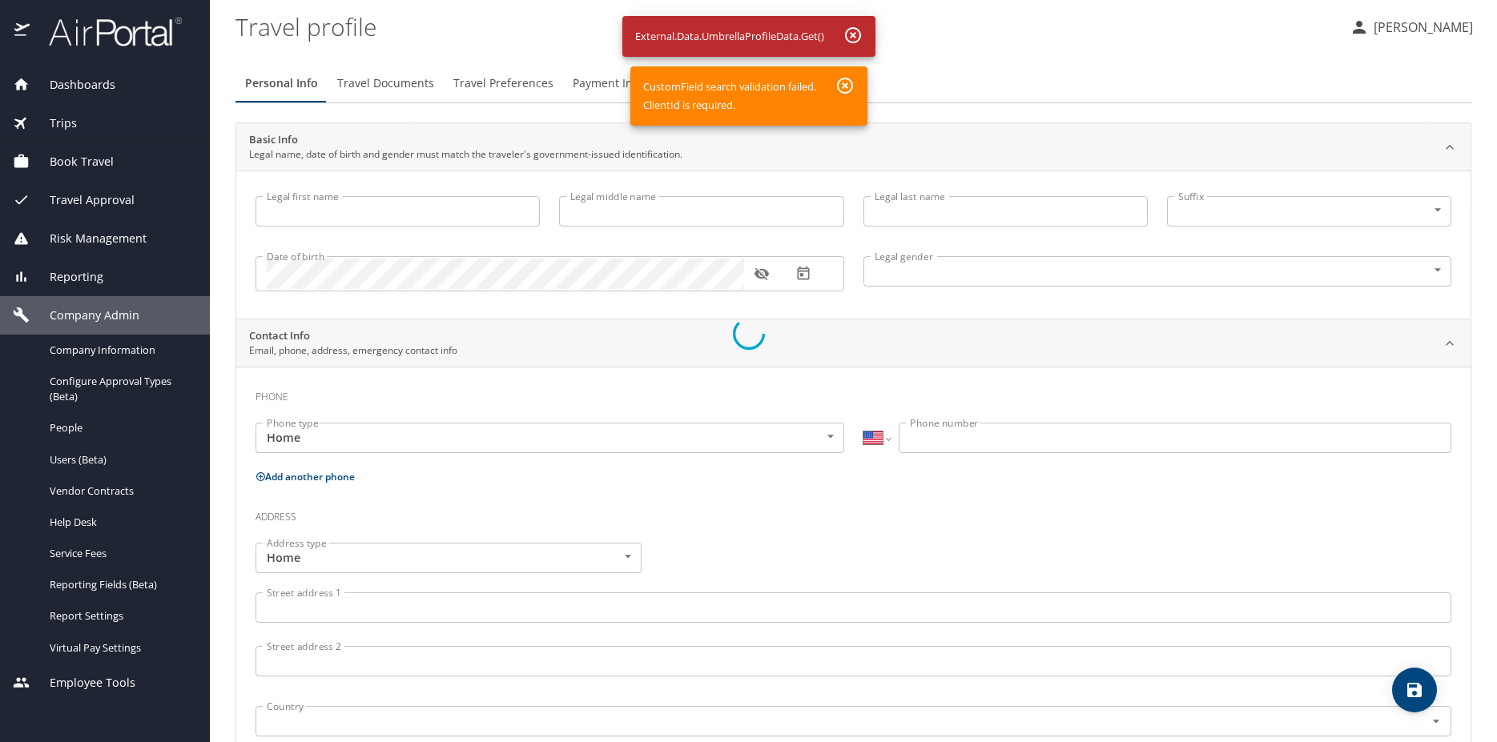
click at [765, 282] on div at bounding box center [748, 334] width 1497 height 817
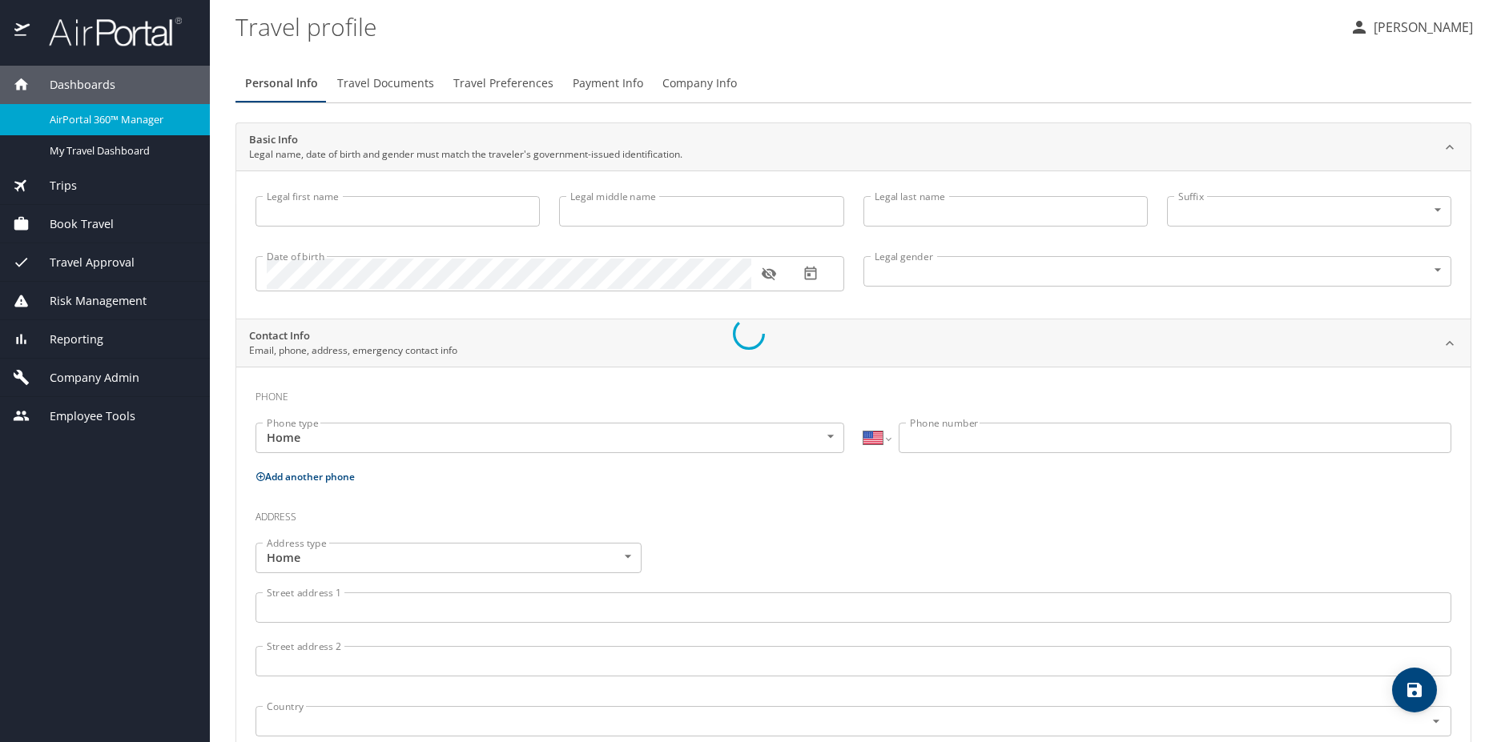
select select "US"
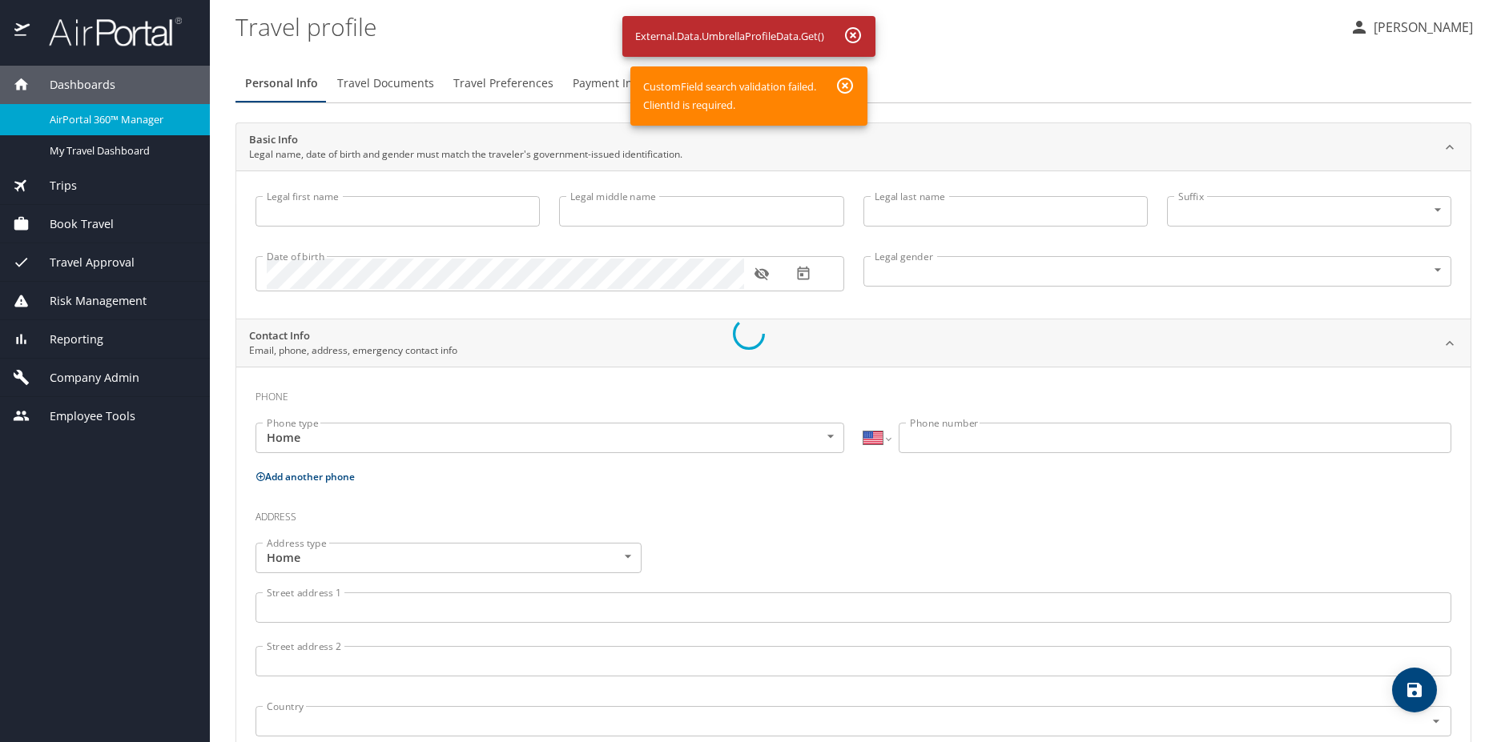
click at [845, 86] on div at bounding box center [748, 334] width 1497 height 817
click at [80, 375] on div at bounding box center [748, 334] width 1497 height 817
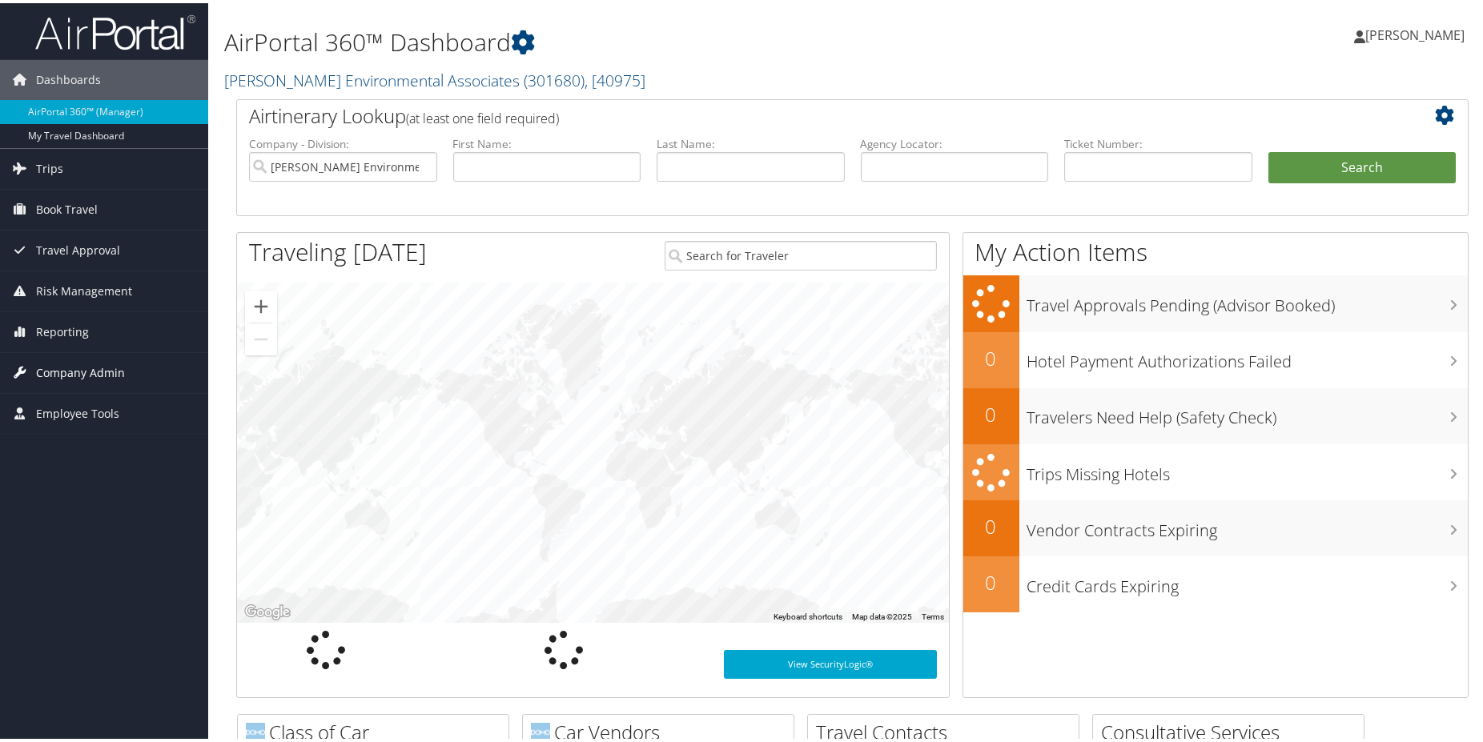
click at [72, 365] on span "Company Admin" at bounding box center [80, 370] width 89 height 40
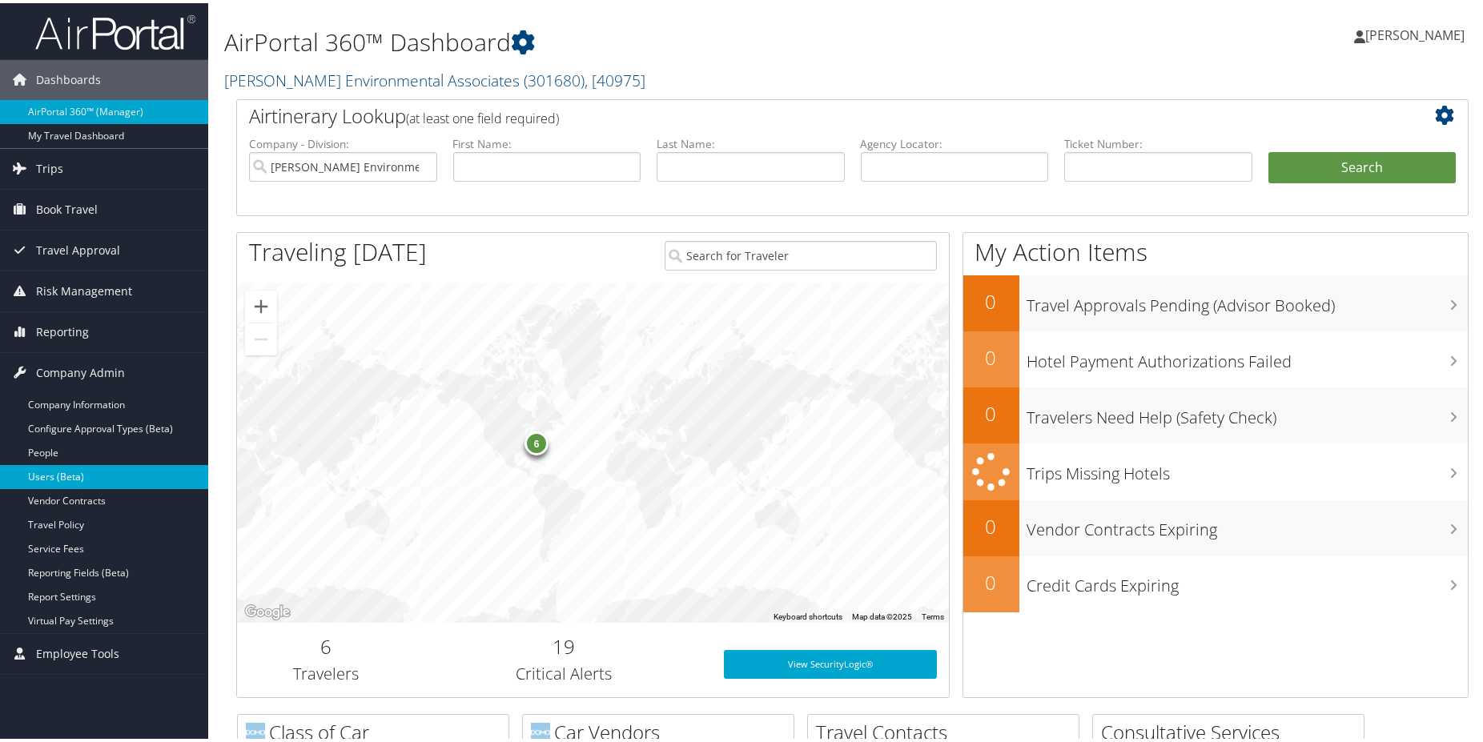
click at [73, 481] on link "Users (Beta)" at bounding box center [104, 474] width 208 height 24
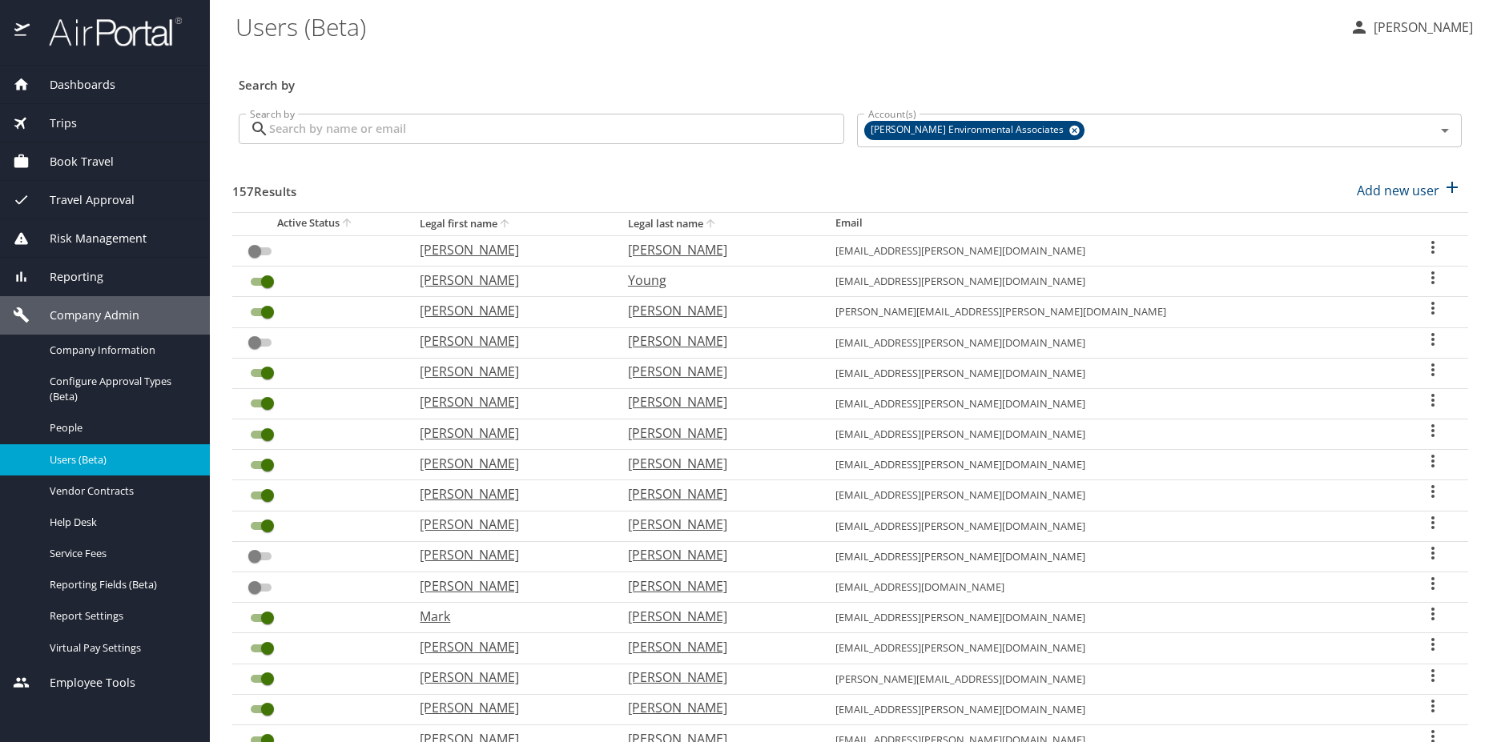
click at [405, 146] on div "Search by Search by" at bounding box center [541, 131] width 618 height 60
click at [403, 123] on input "Search by" at bounding box center [556, 129] width 575 height 30
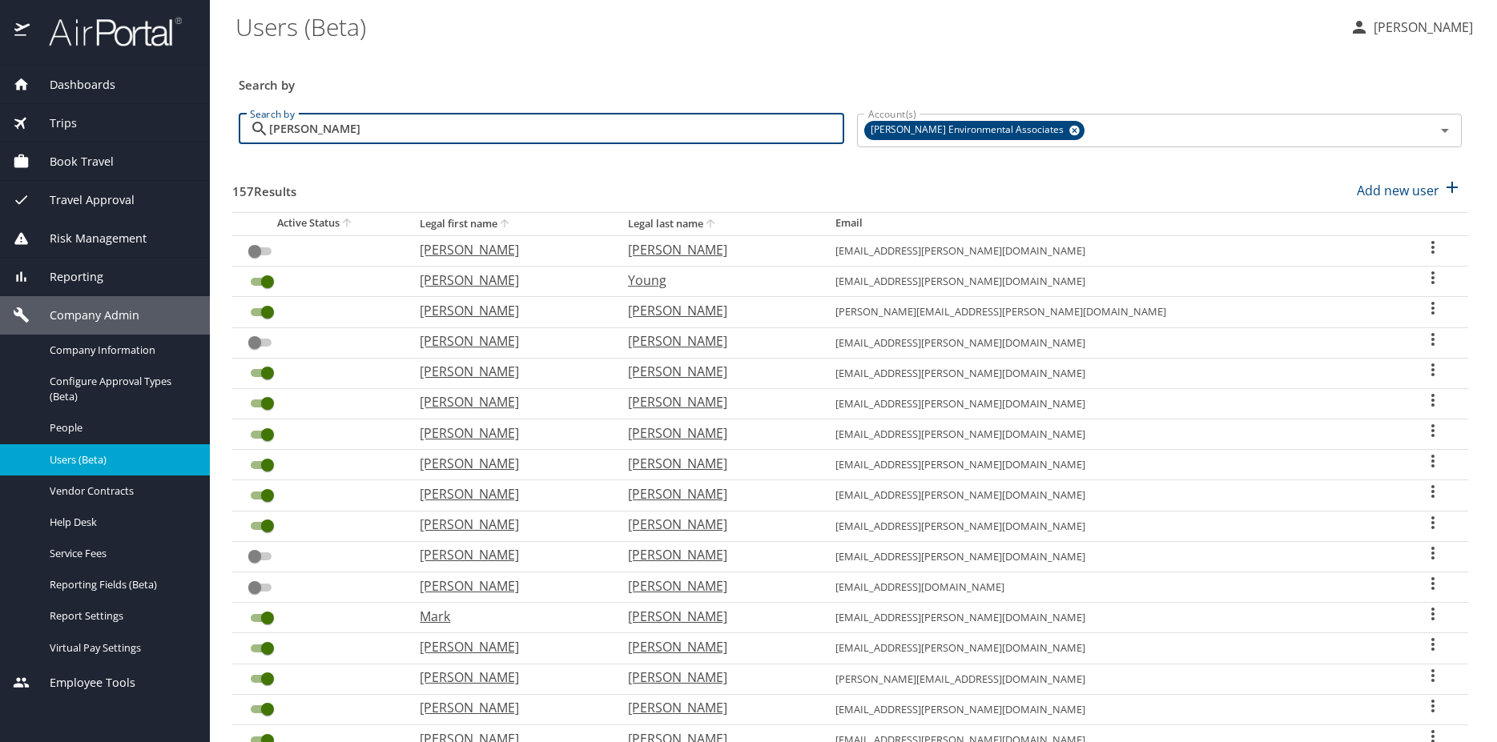
type input "richard"
checkbox input "true"
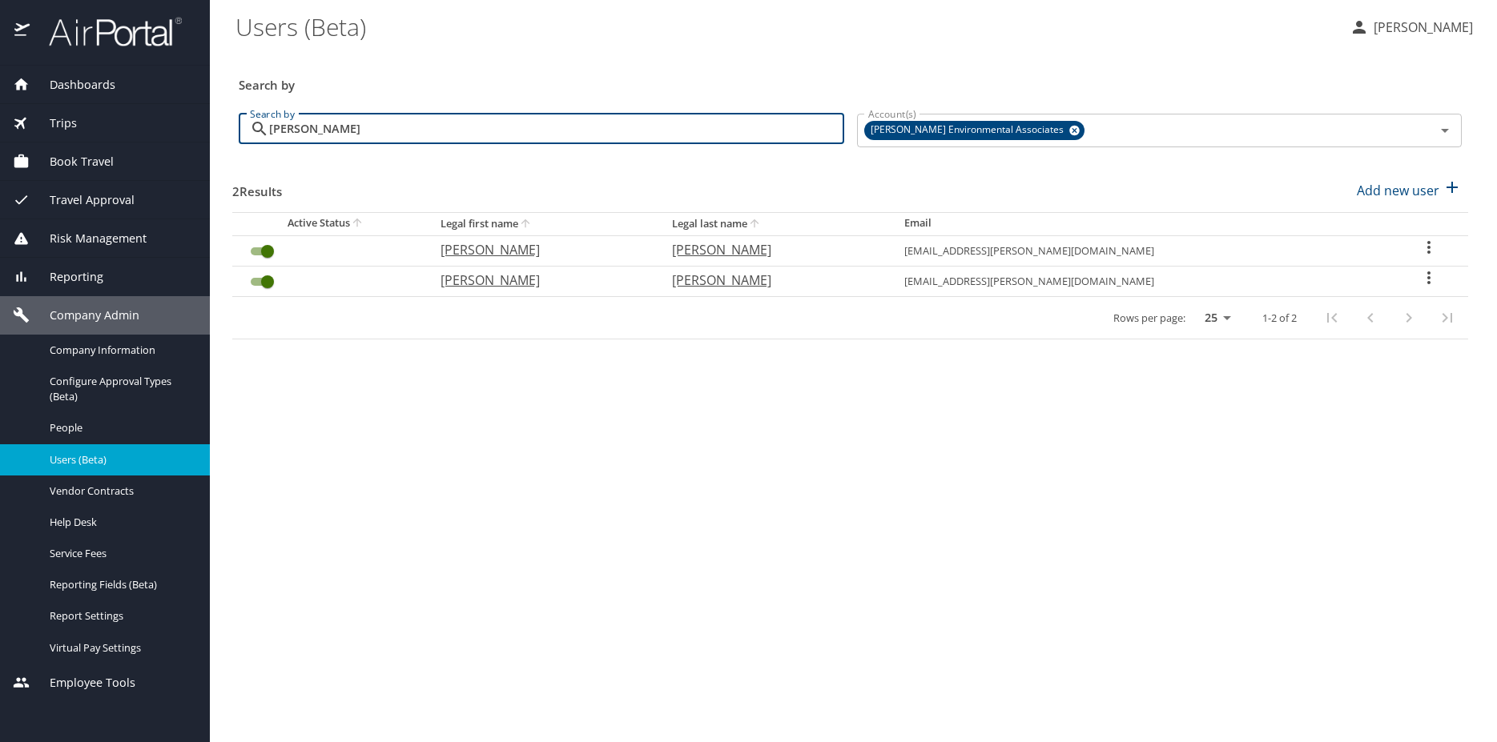
click at [1420, 278] on icon "User Search Table" at bounding box center [1428, 277] width 19 height 19
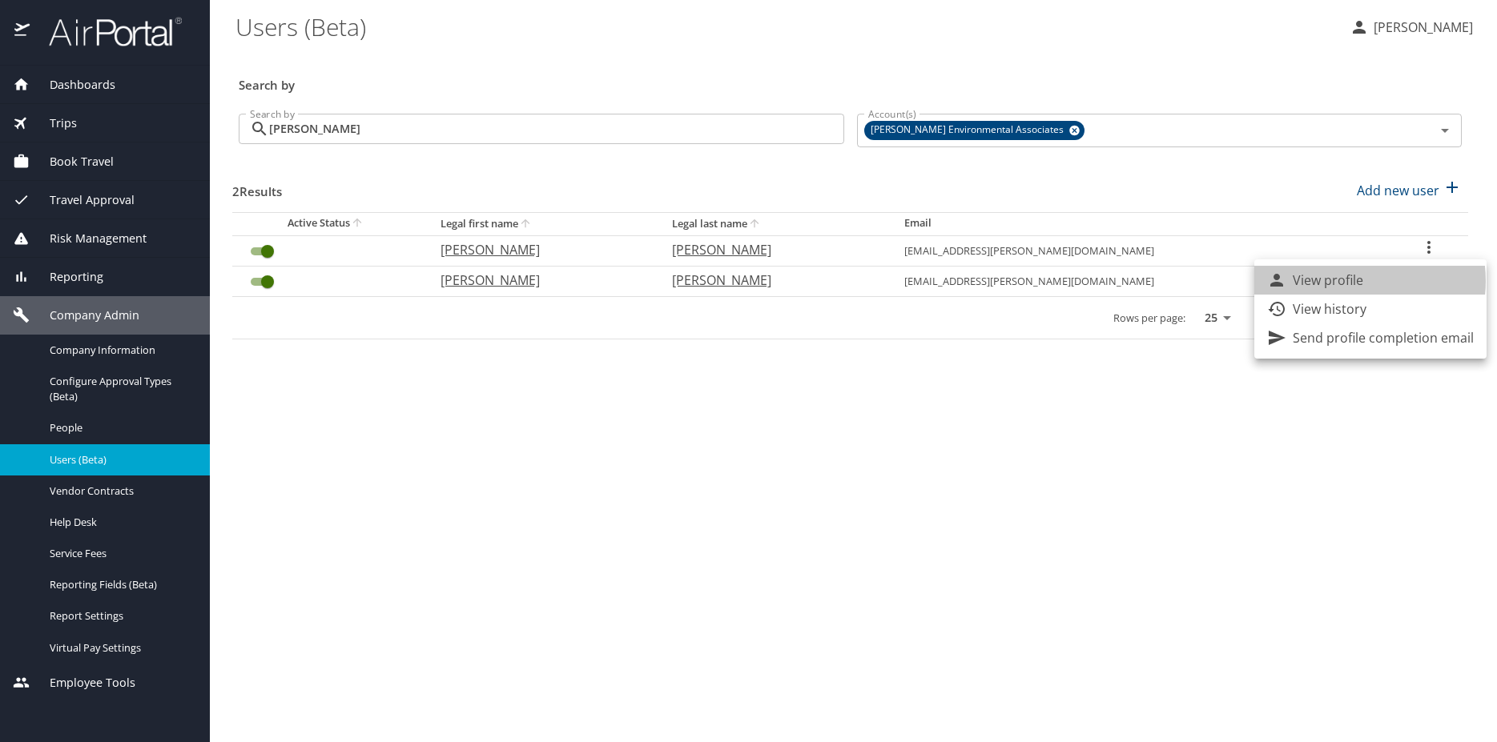
click at [1352, 281] on p "View profile" at bounding box center [1327, 280] width 70 height 19
select select "US"
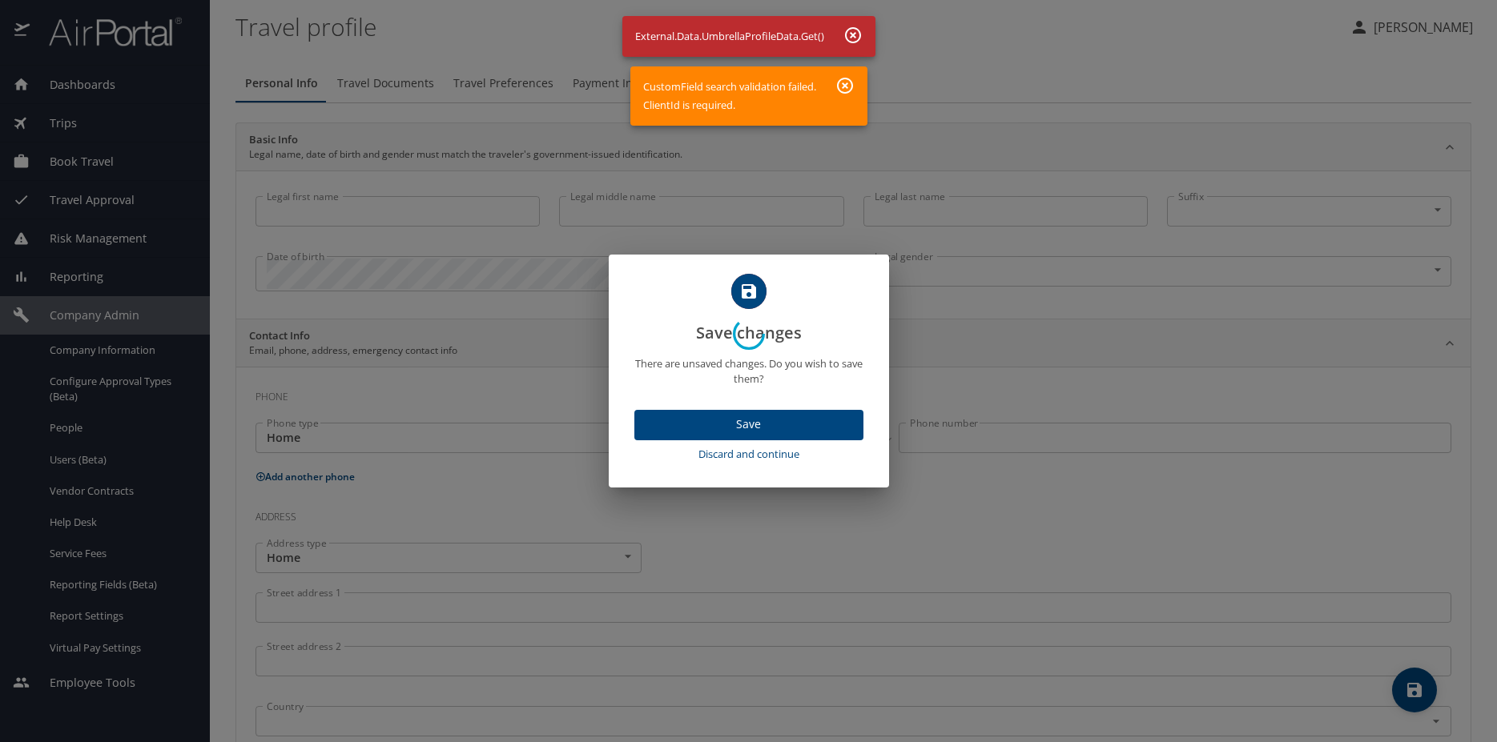
click at [743, 425] on div at bounding box center [748, 334] width 1497 height 817
click at [746, 456] on div at bounding box center [748, 334] width 1497 height 817
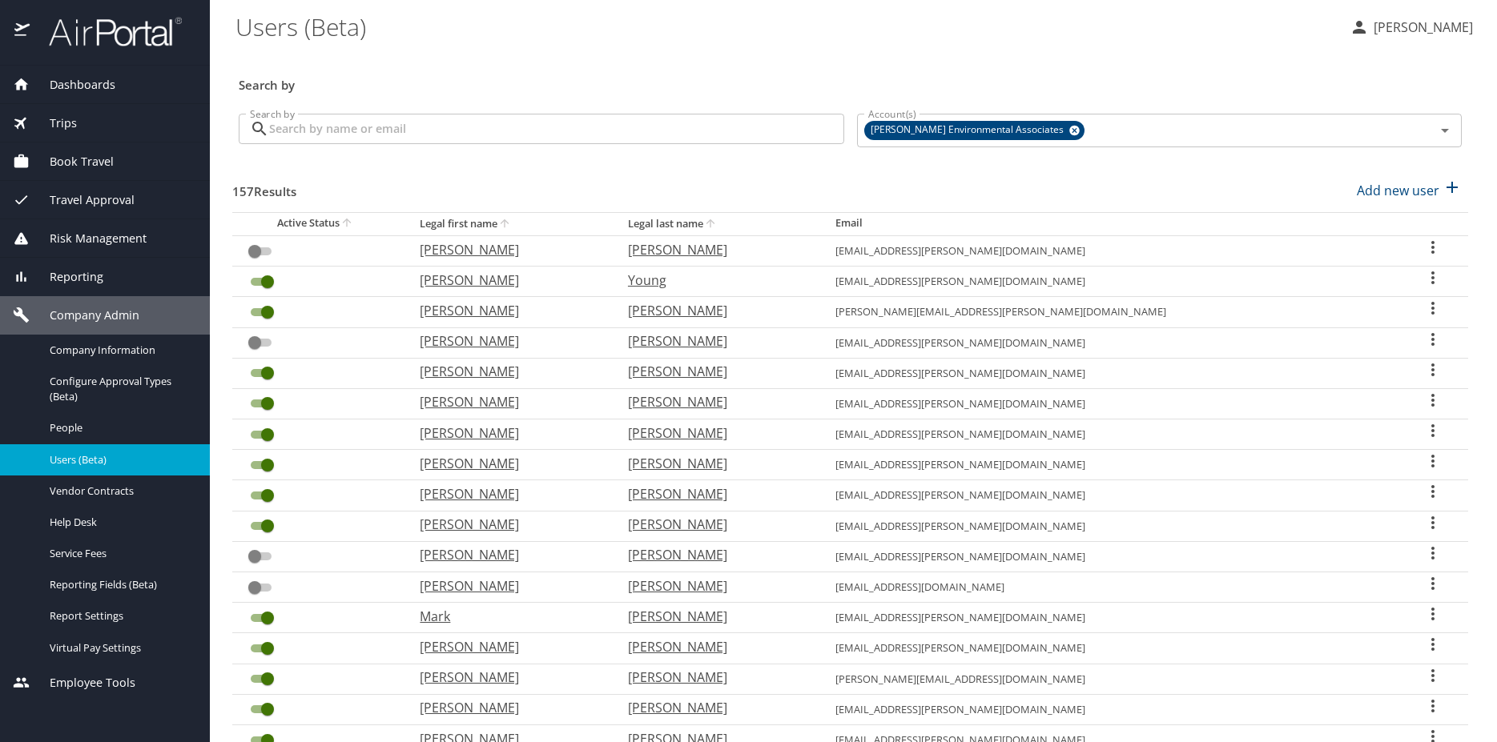
click at [361, 120] on input "Search by" at bounding box center [556, 129] width 575 height 30
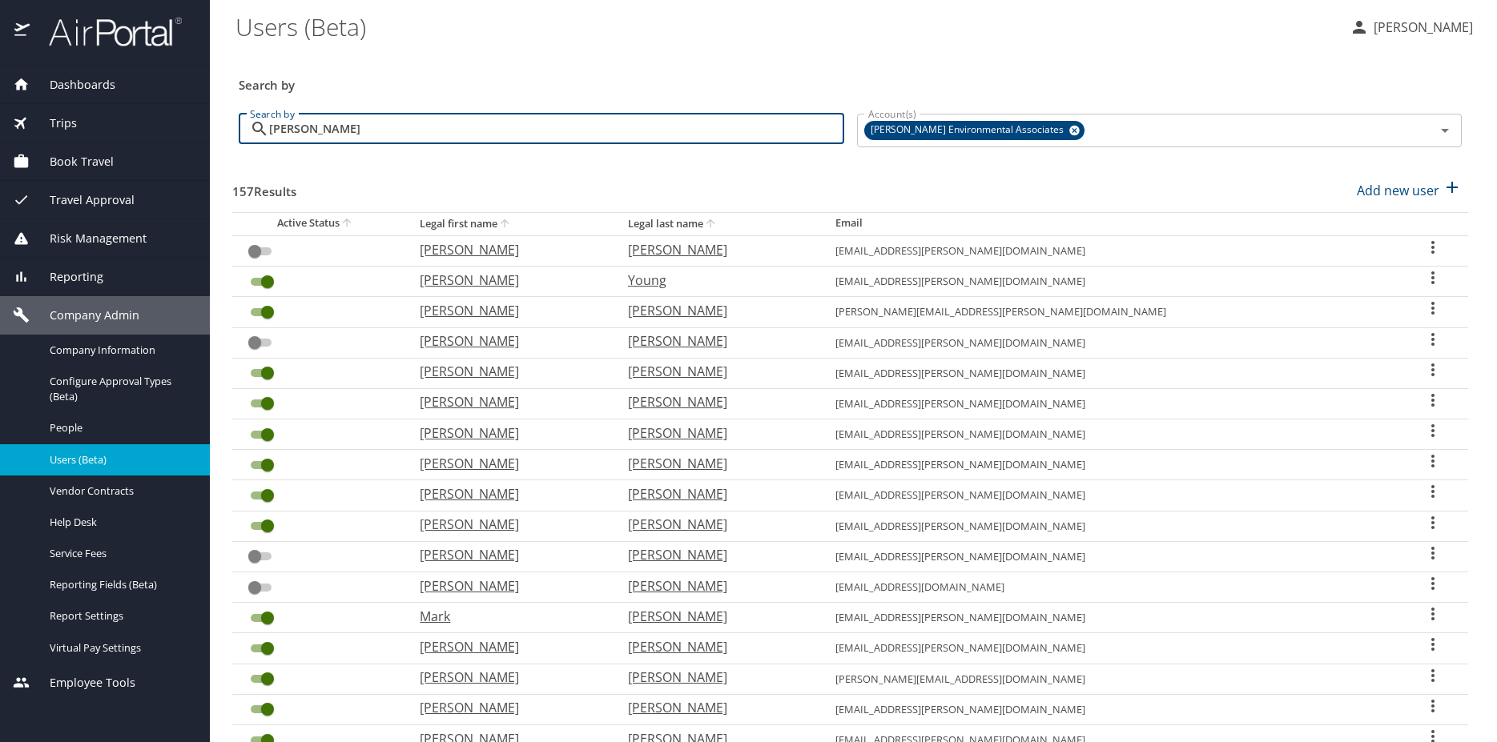
type input "[PERSON_NAME]"
checkbox input "true"
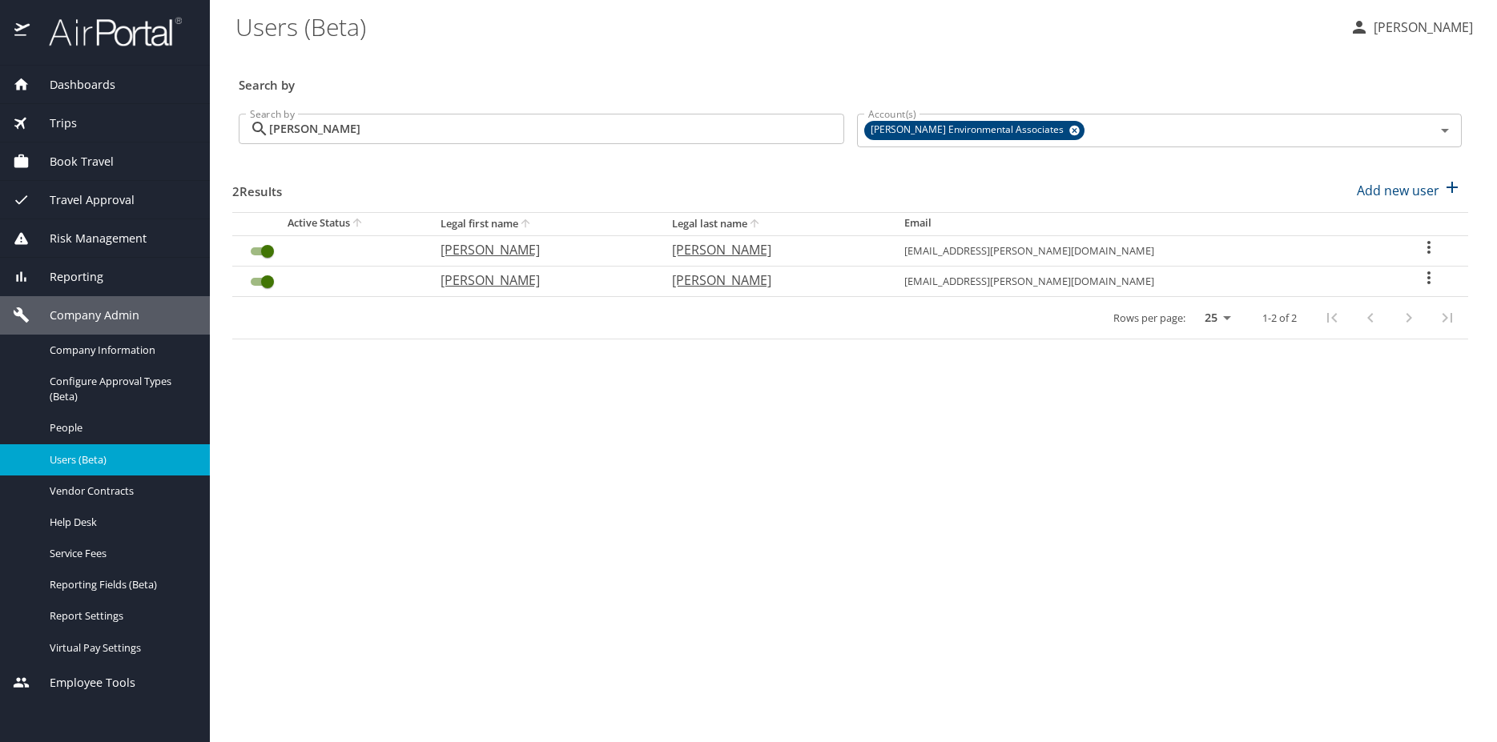
click at [1419, 243] on icon "User Search Table" at bounding box center [1428, 247] width 19 height 19
click at [1351, 254] on p "View profile" at bounding box center [1327, 249] width 70 height 19
select select "US"
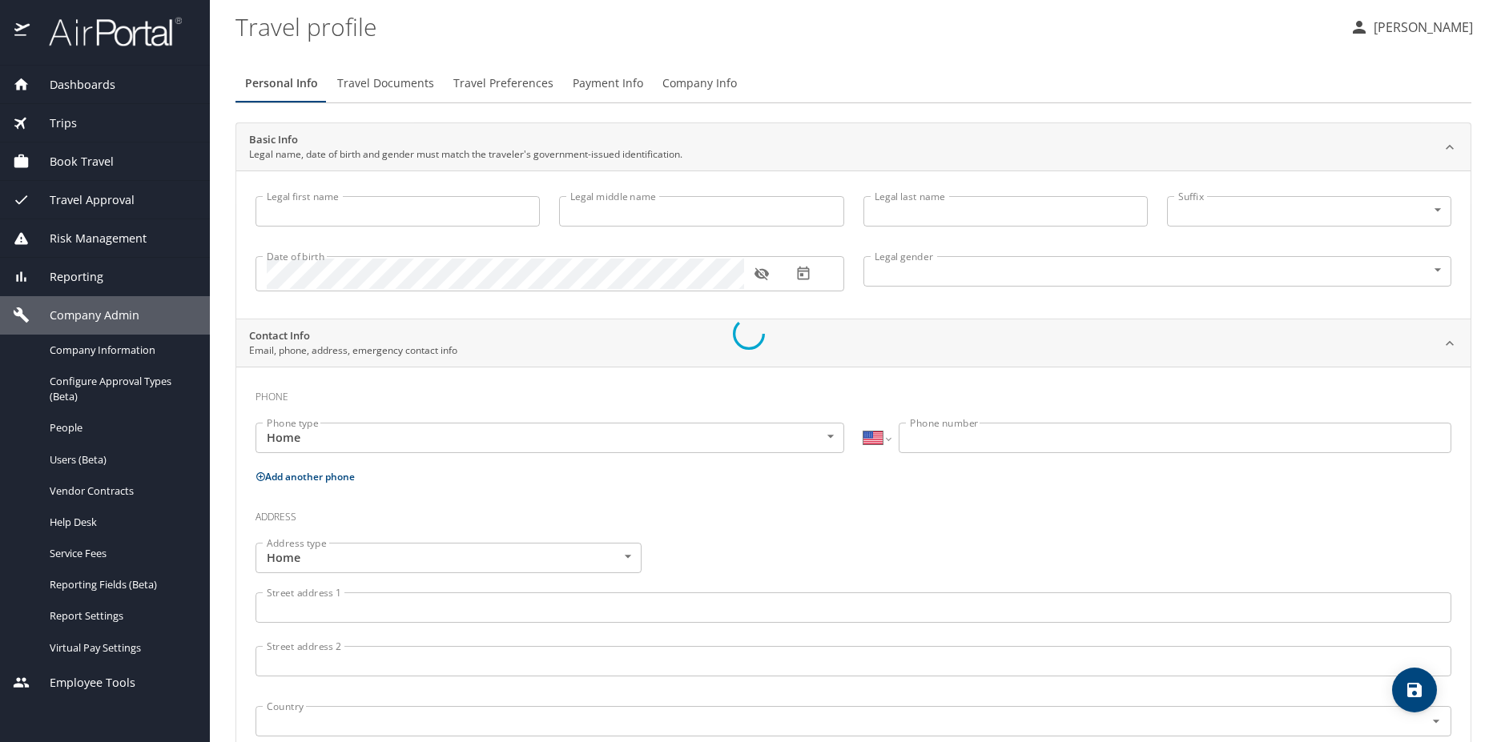
select select "US"
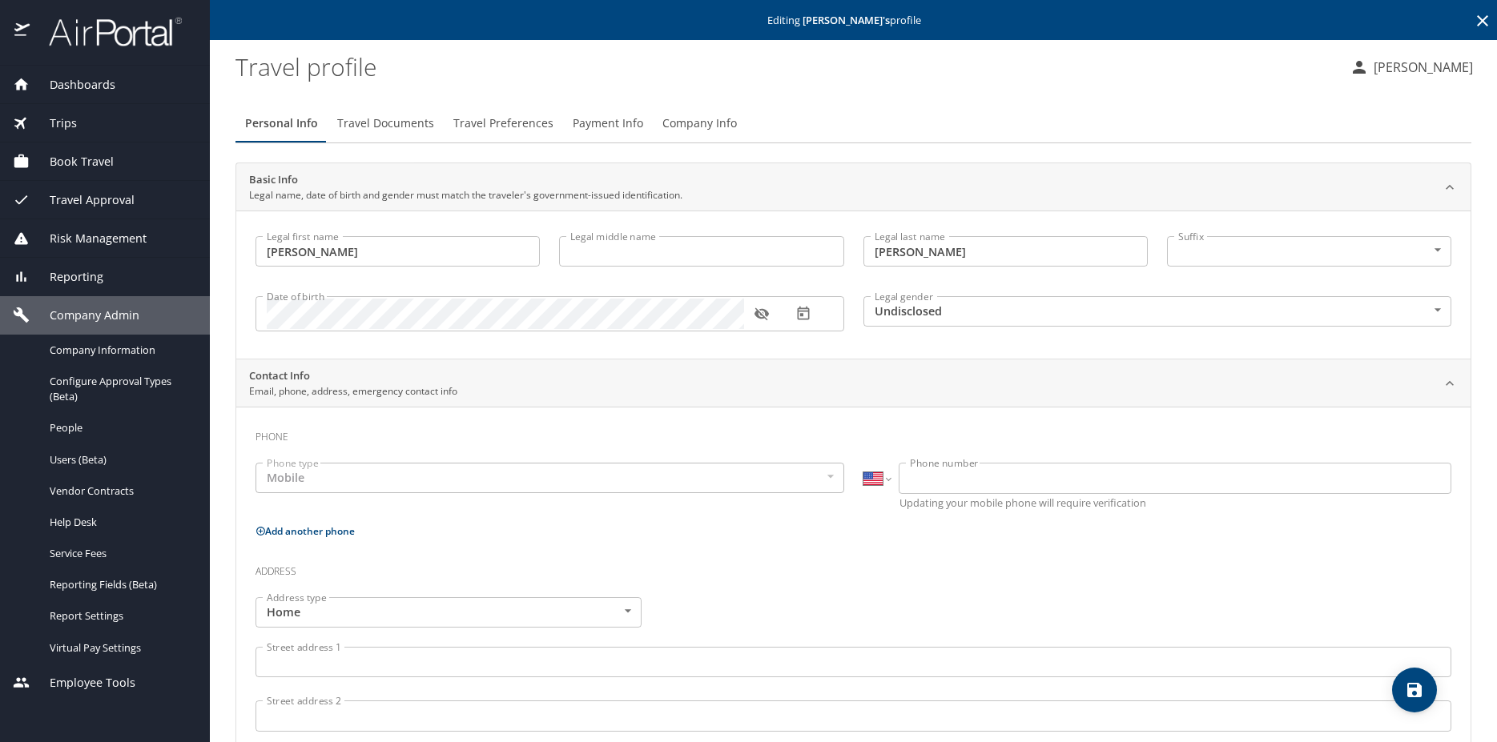
type input "[PERSON_NAME]"
click at [915, 308] on body "Dashboards AirPortal 360™ Manager My Travel Dashboard Trips Airtinerary® Lookup…" at bounding box center [748, 371] width 1497 height 742
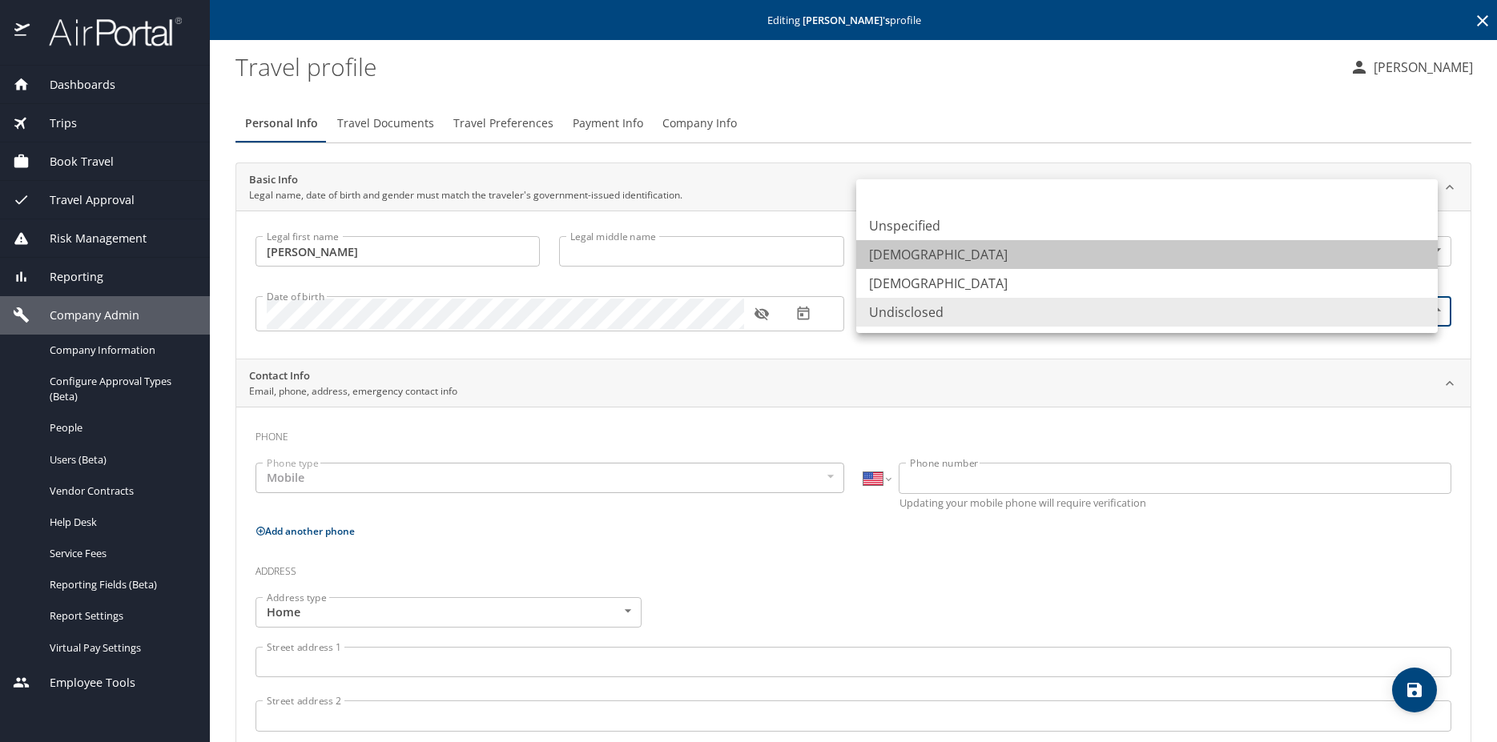
click at [885, 245] on li "Male" at bounding box center [1146, 254] width 581 height 29
type input "Male"
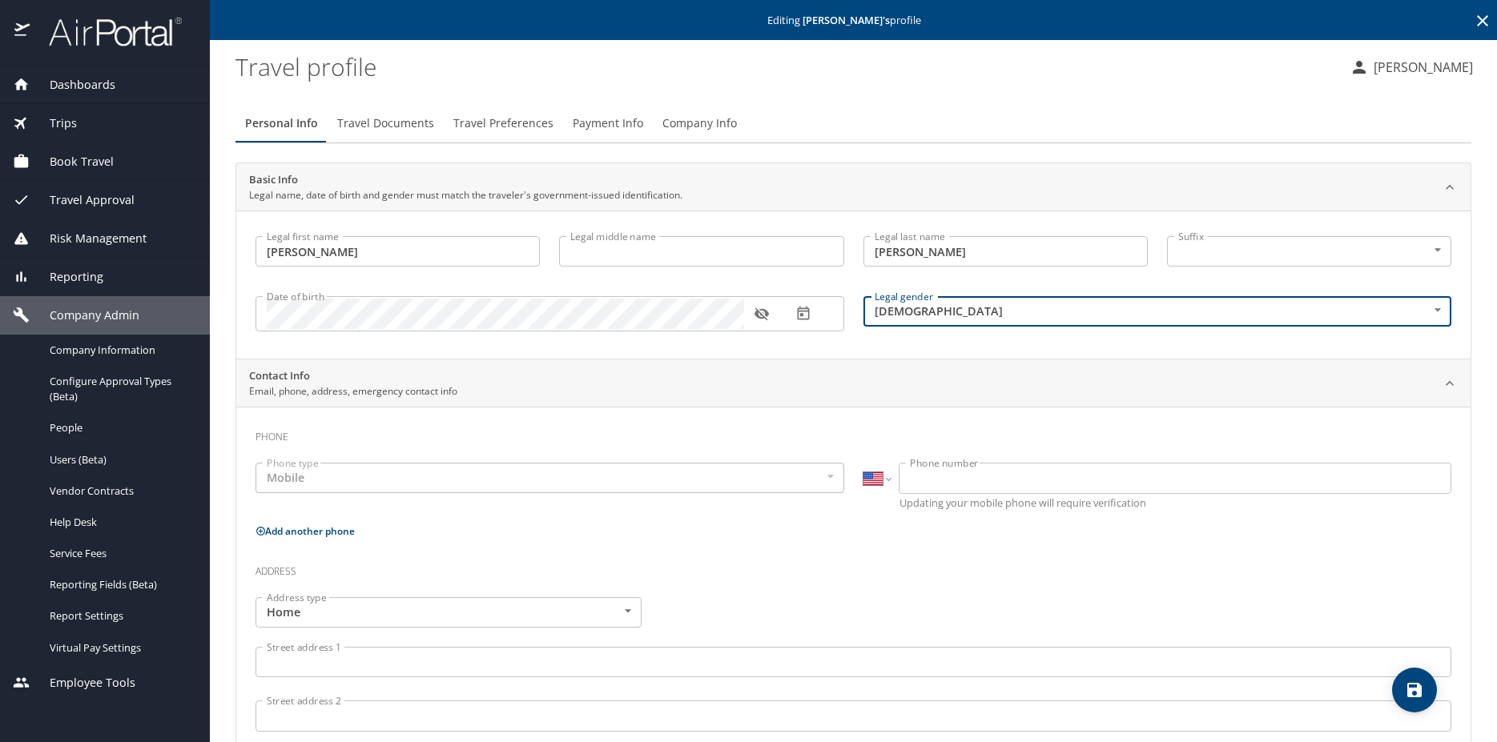
scroll to position [331, 0]
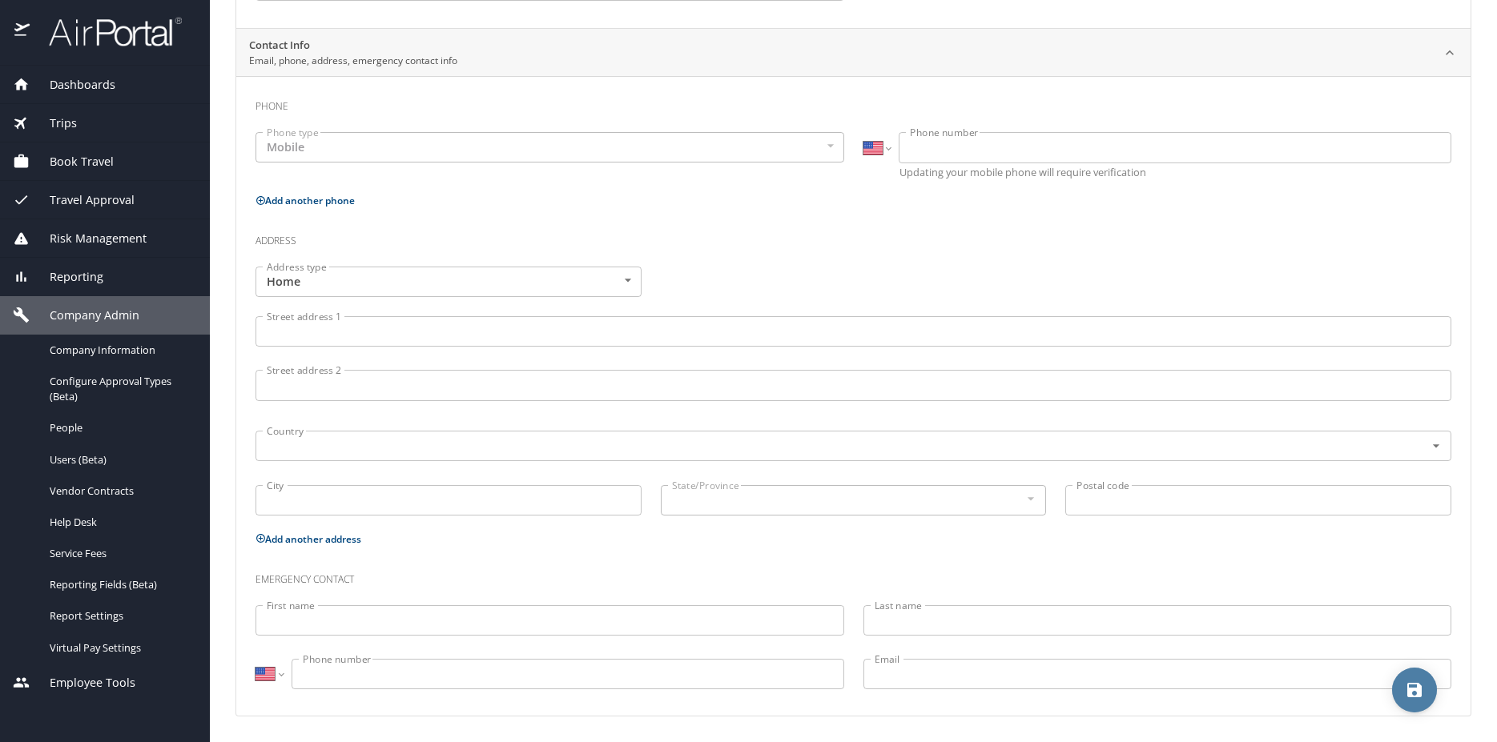
click at [1420, 689] on icon "save" at bounding box center [1414, 690] width 14 height 14
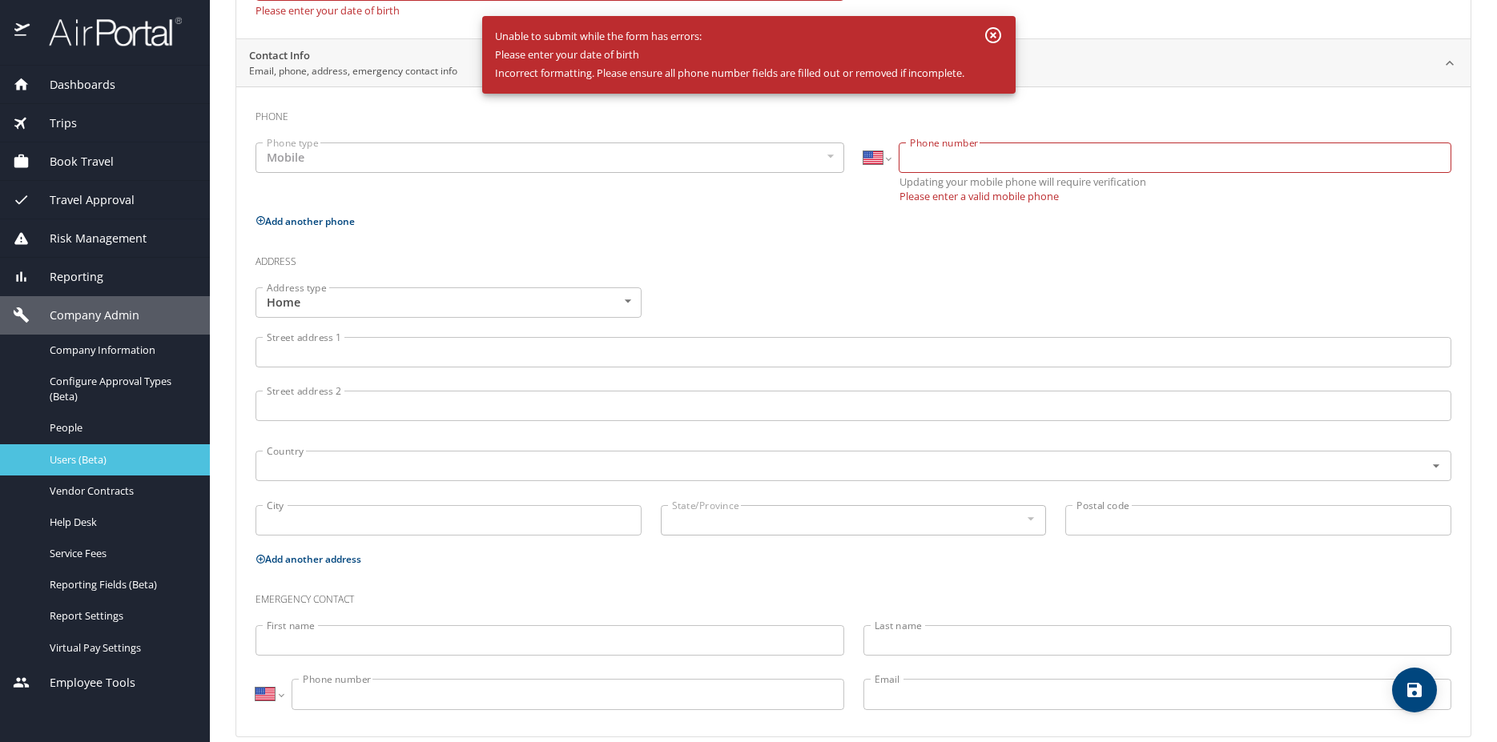
click at [82, 454] on span "Users (Beta)" at bounding box center [120, 459] width 141 height 15
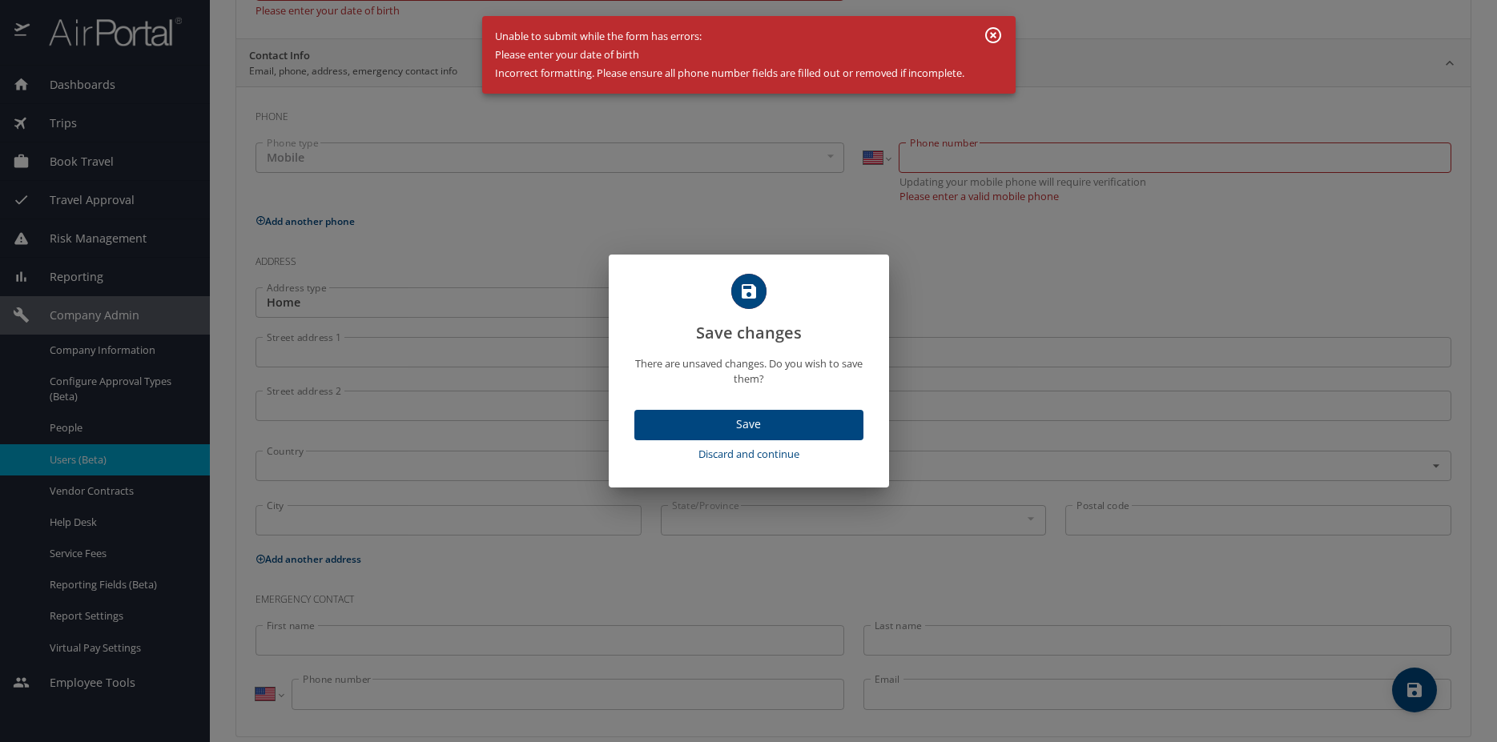
click at [749, 454] on span "Discard and continue" at bounding box center [749, 454] width 216 height 18
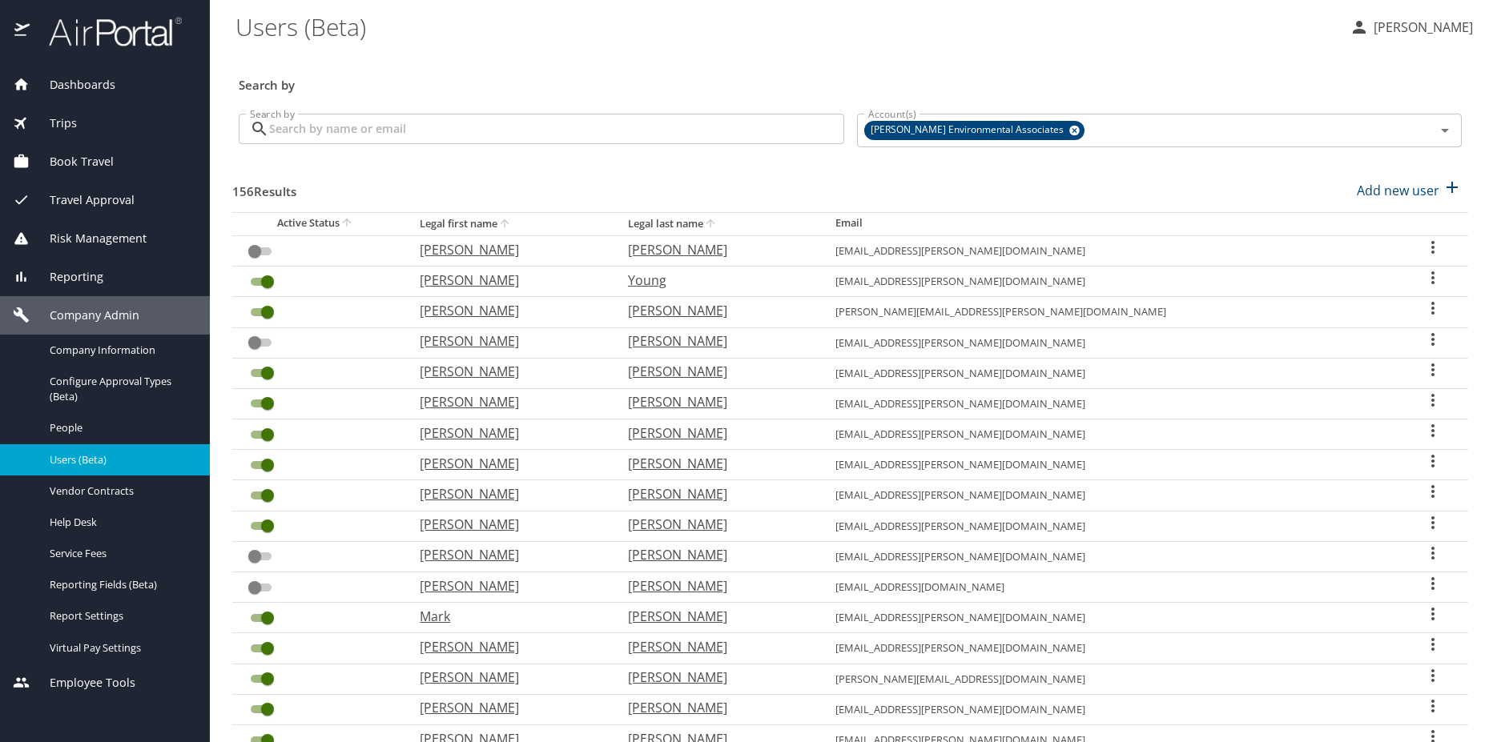
click at [387, 102] on div "Search by Search by" at bounding box center [541, 131] width 618 height 60
click at [384, 118] on input "Search by" at bounding box center [556, 129] width 575 height 30
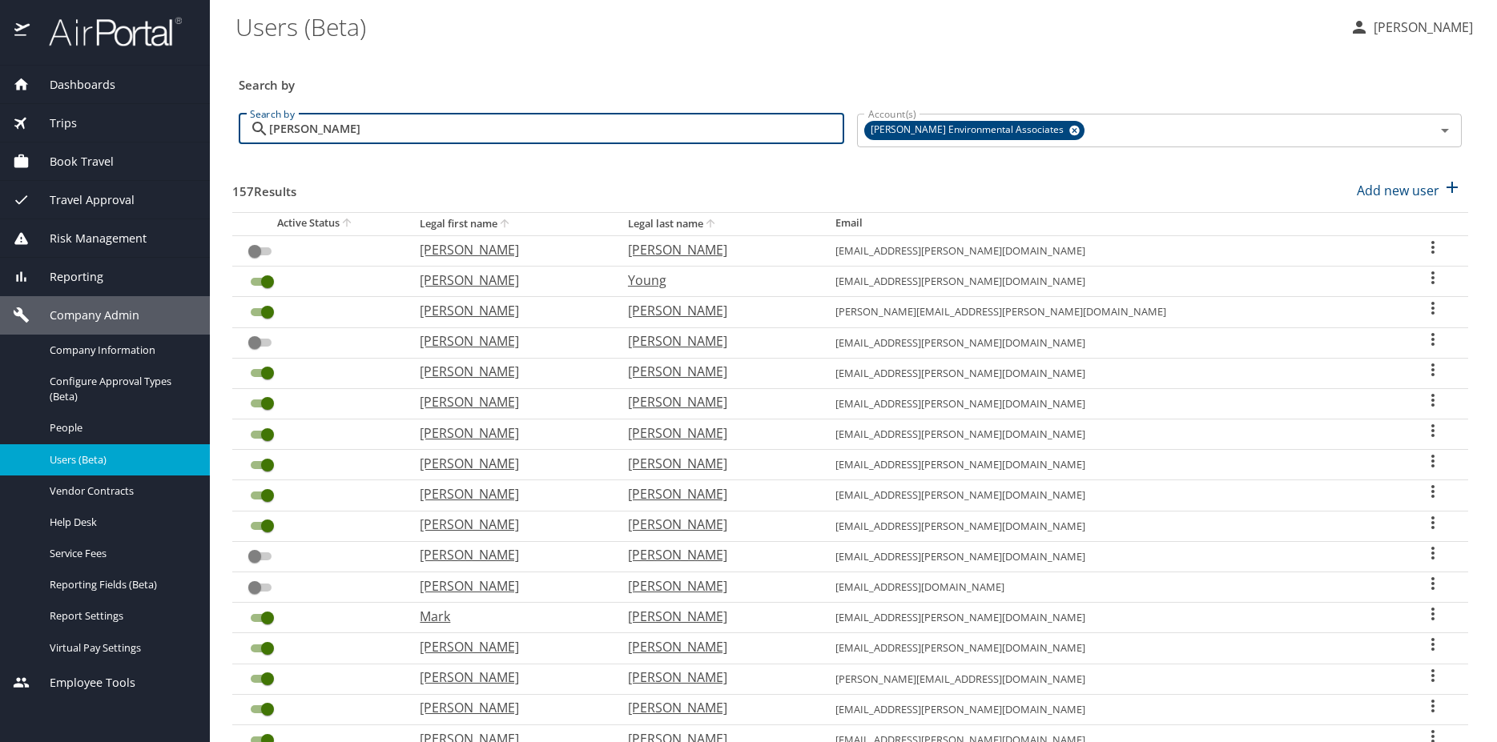
type input "richard"
checkbox input "true"
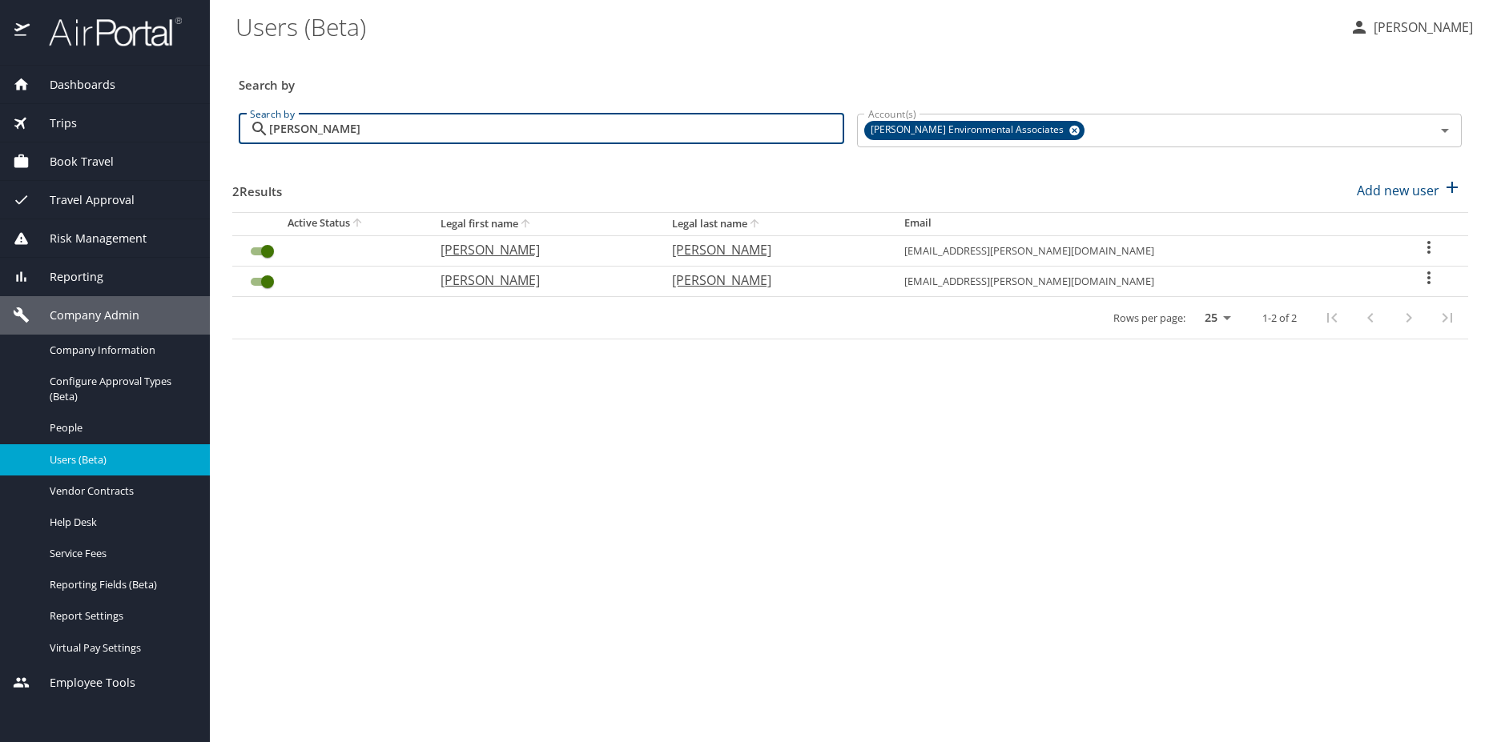
click at [527, 279] on p "[PERSON_NAME]" at bounding box center [540, 280] width 200 height 19
select select "US"
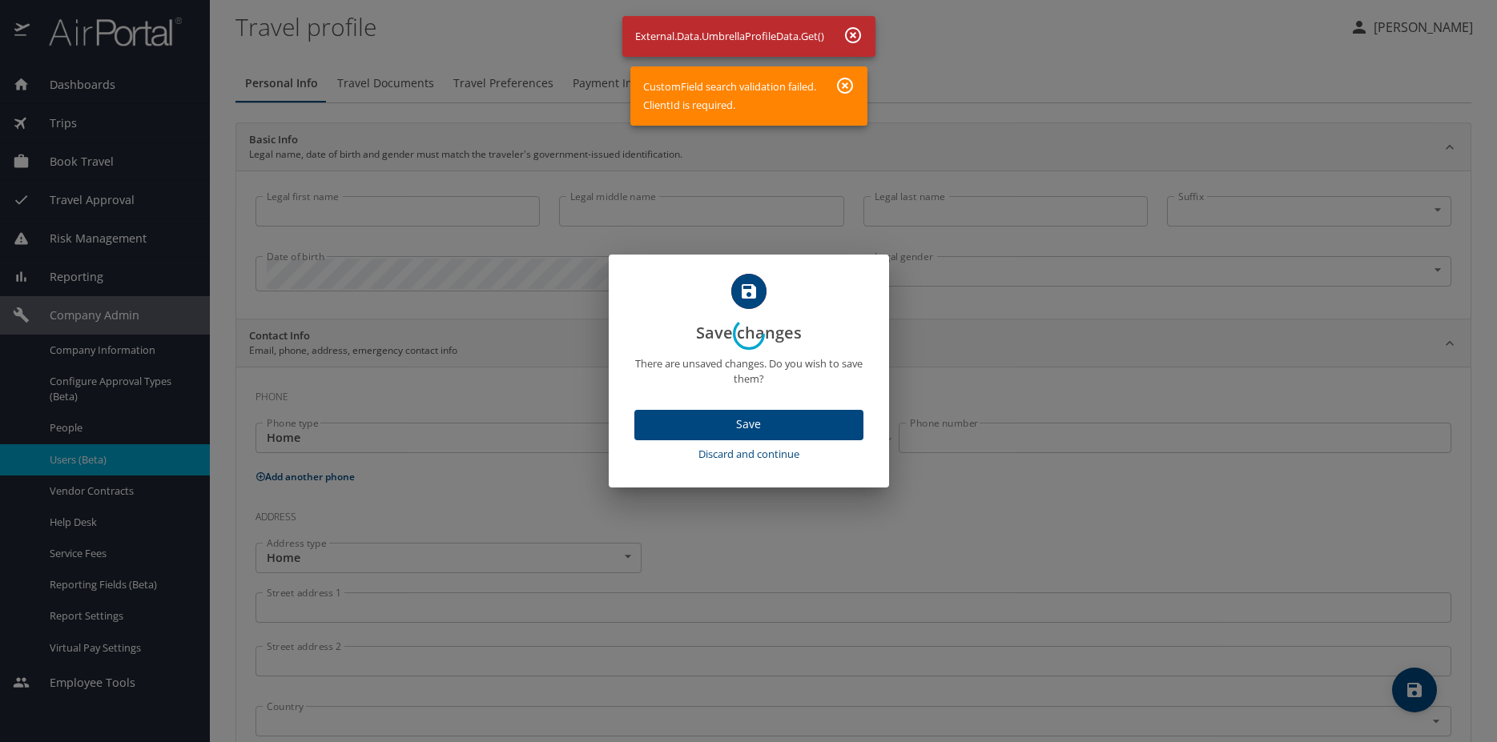
click at [766, 457] on div at bounding box center [748, 334] width 1497 height 817
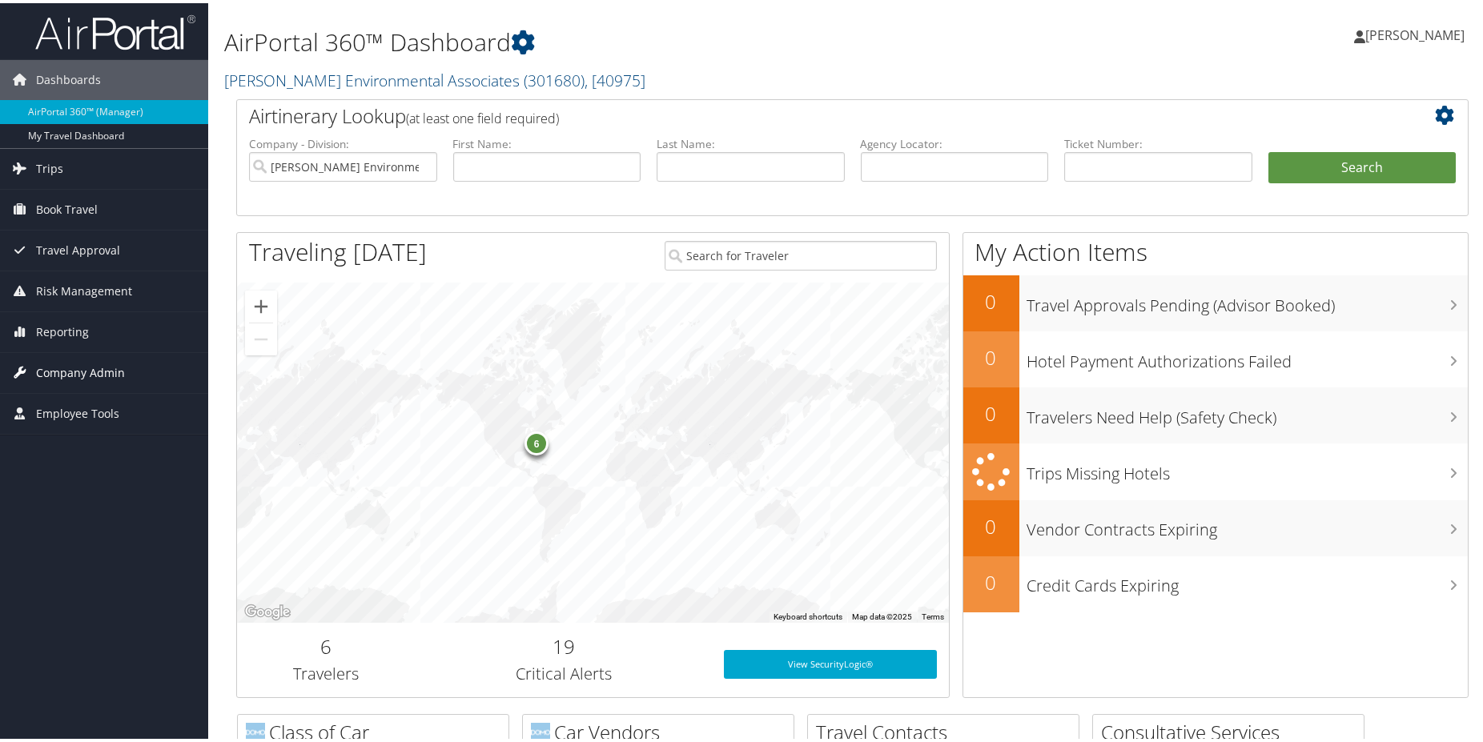
click at [66, 366] on span "Company Admin" at bounding box center [80, 370] width 89 height 40
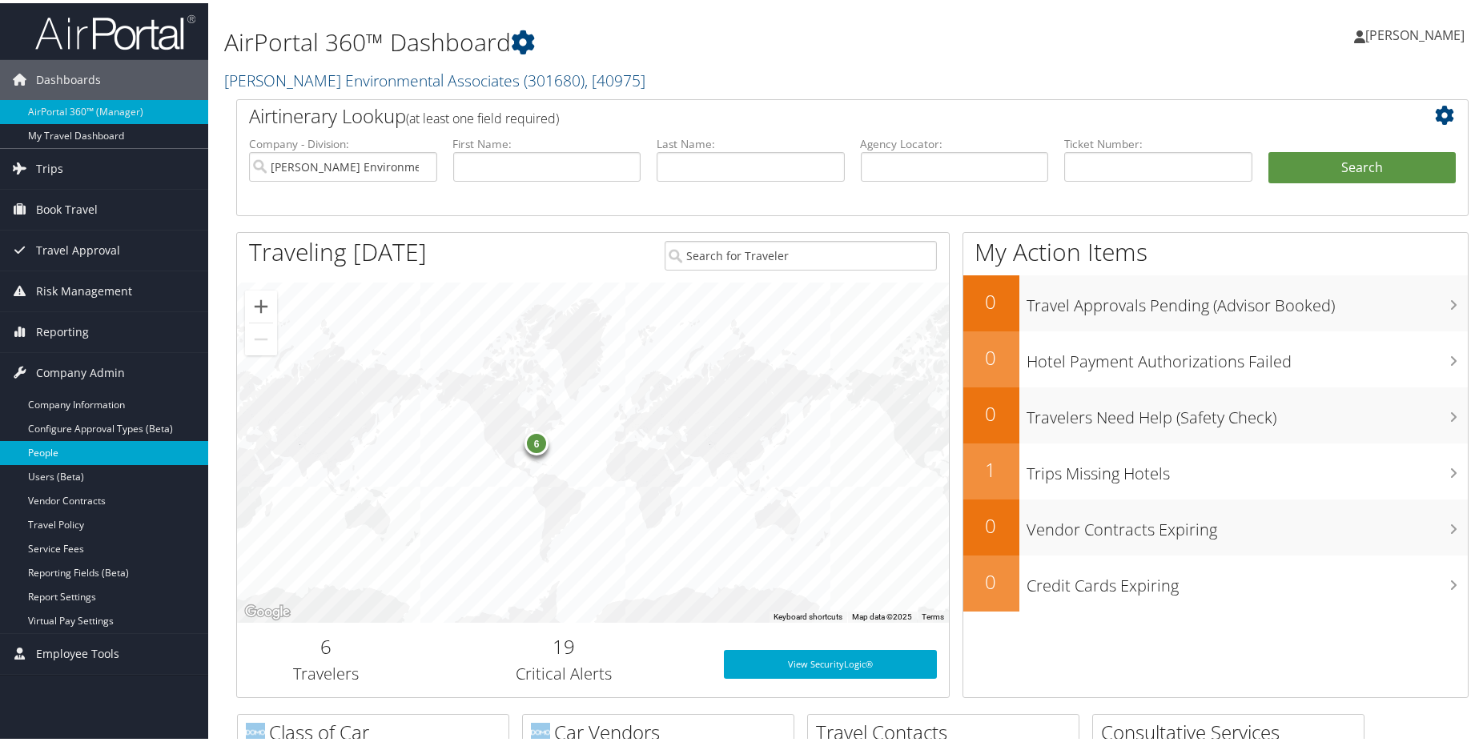
click at [60, 457] on link "People" at bounding box center [104, 450] width 208 height 24
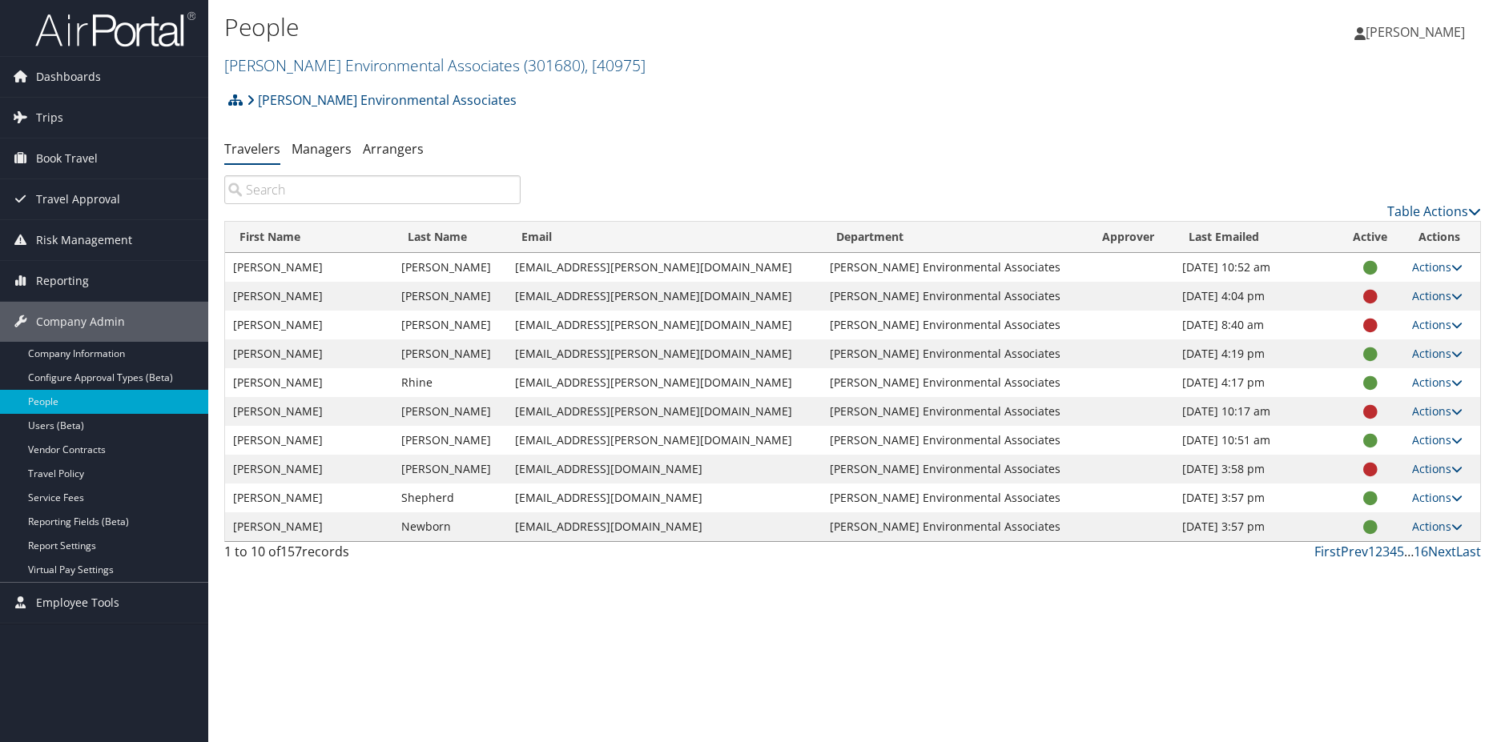
click at [346, 187] on input "search" at bounding box center [372, 189] width 296 height 29
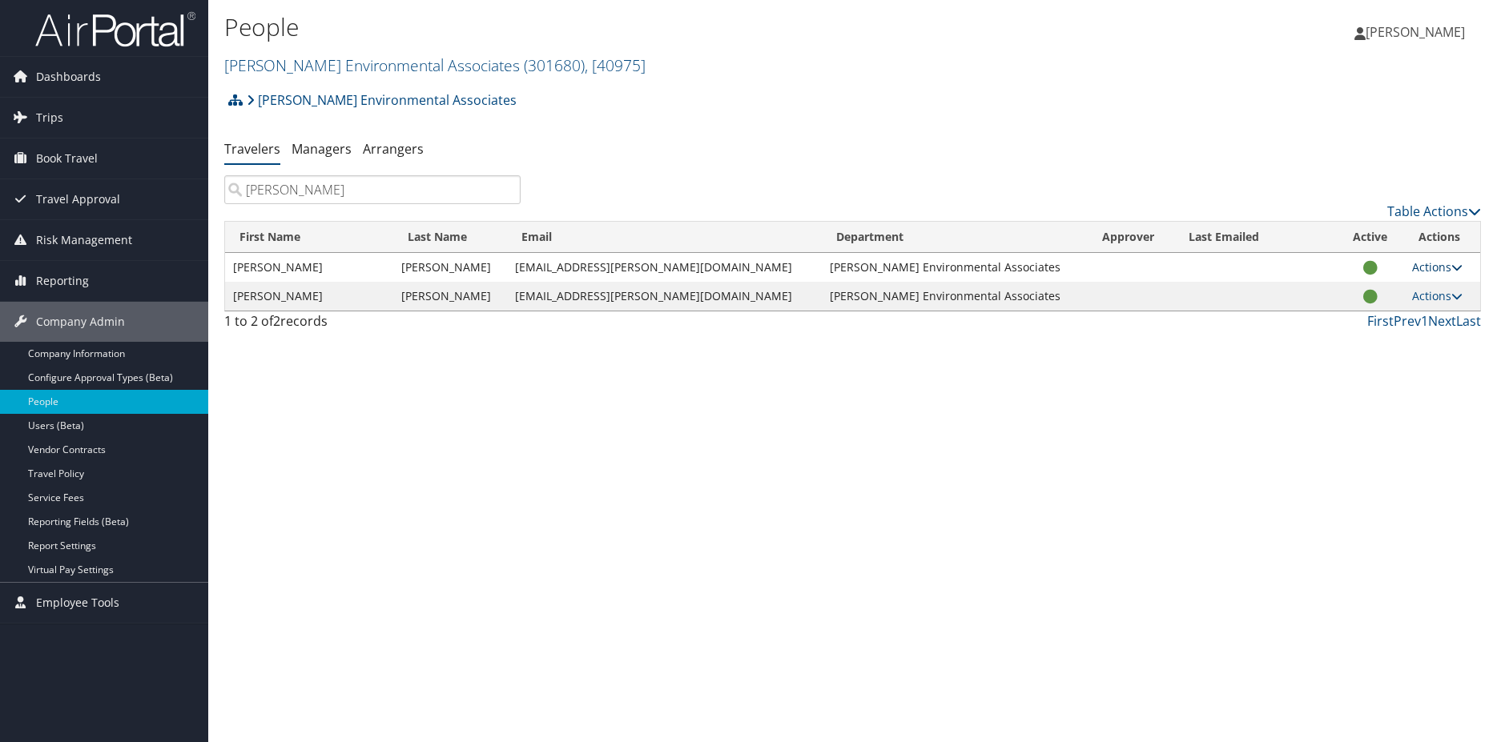
type input "[PERSON_NAME]"
click at [1452, 263] on icon at bounding box center [1456, 267] width 11 height 11
click at [1367, 299] on link "User Settings" at bounding box center [1376, 291] width 147 height 27
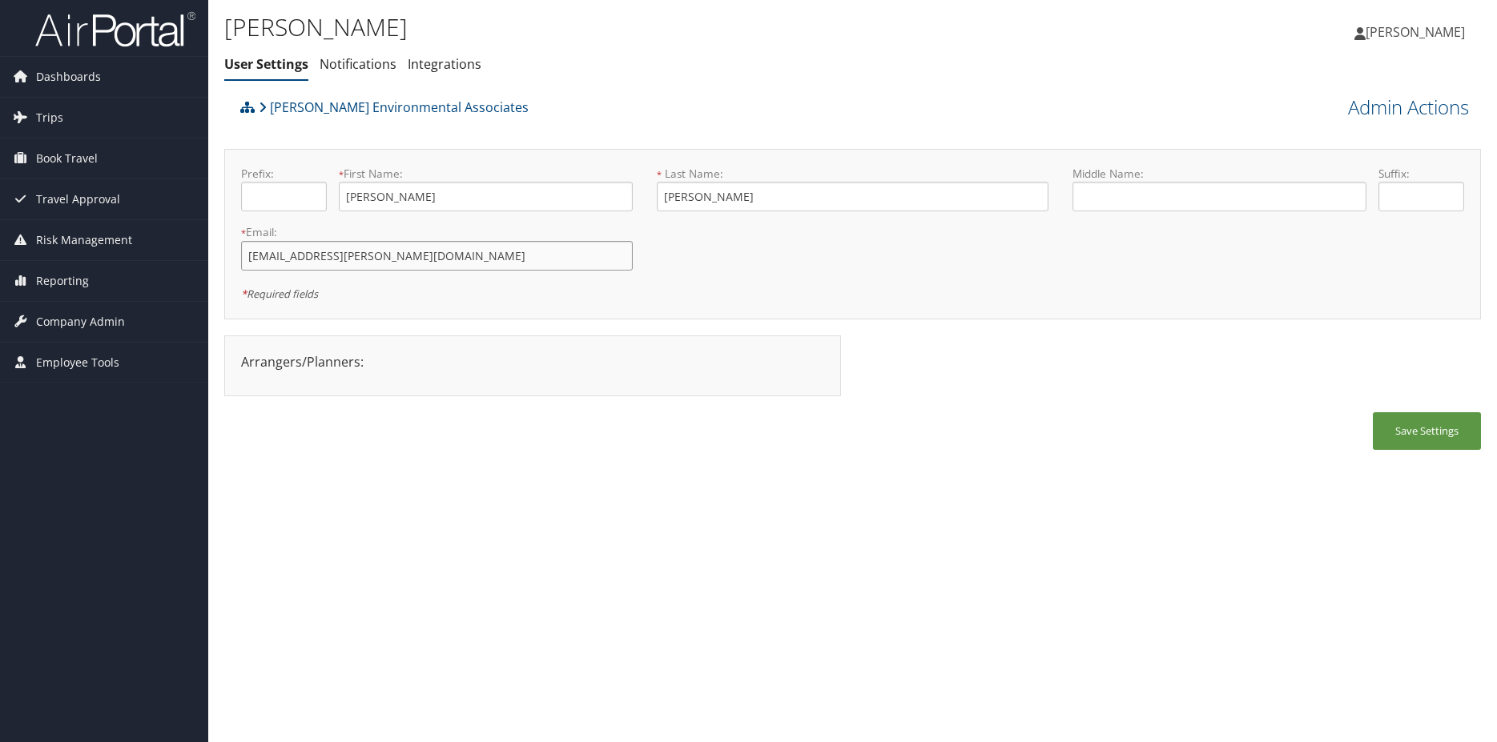
drag, startPoint x: 358, startPoint y: 266, endPoint x: -91, endPoint y: 254, distance: 449.4
drag, startPoint x: 362, startPoint y: 258, endPoint x: 207, endPoint y: 258, distance: 155.3
click at [241, 258] on input "[EMAIL_ADDRESS][PERSON_NAME][DOMAIN_NAME]" at bounding box center [437, 256] width 392 height 30
click at [1394, 429] on button "Save Settings" at bounding box center [1426, 431] width 108 height 38
click at [348, 68] on link "Notifications" at bounding box center [357, 64] width 77 height 18
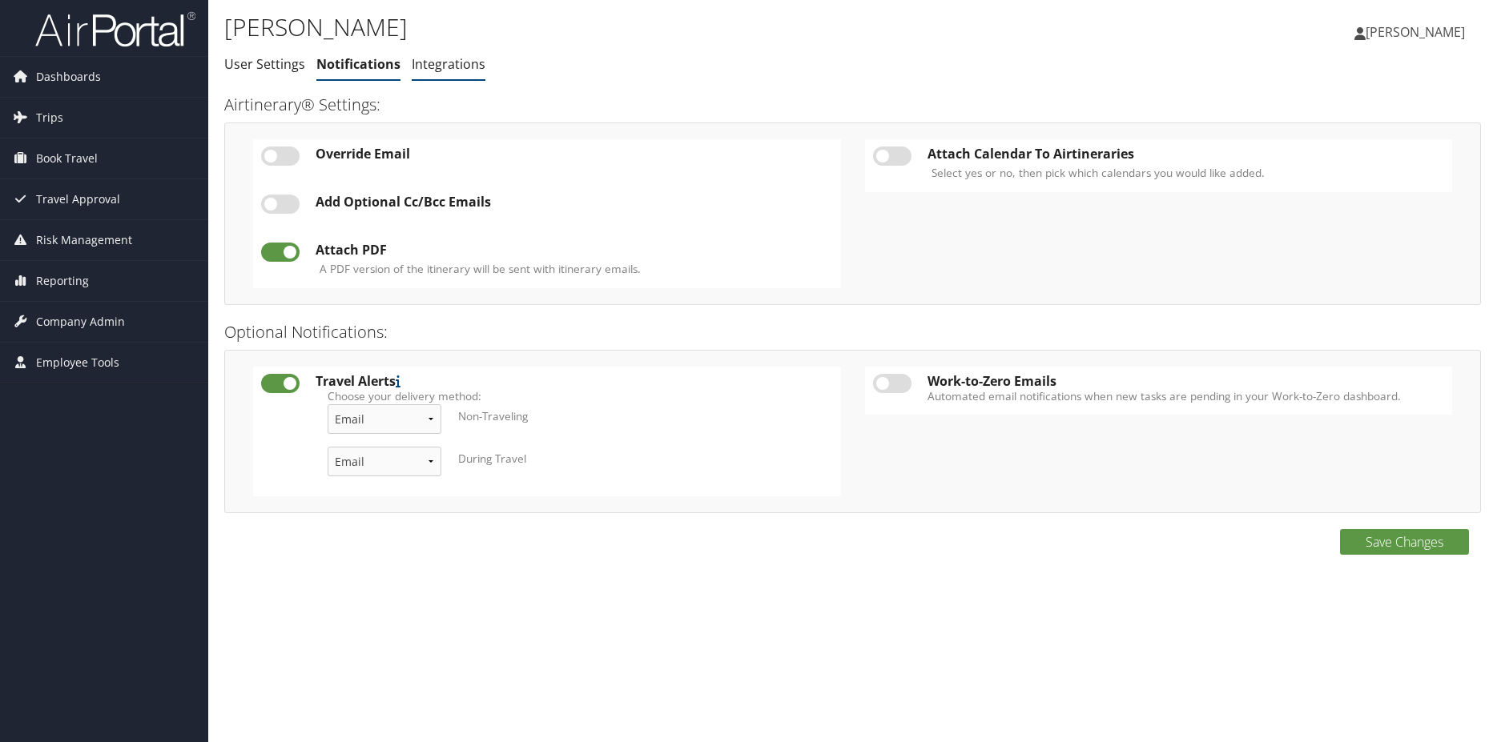
click at [418, 74] on li "Integrations" at bounding box center [449, 64] width 74 height 29
click at [438, 74] on li "Integrations" at bounding box center [449, 64] width 74 height 29
click at [65, 314] on span "Company Admin" at bounding box center [80, 322] width 89 height 40
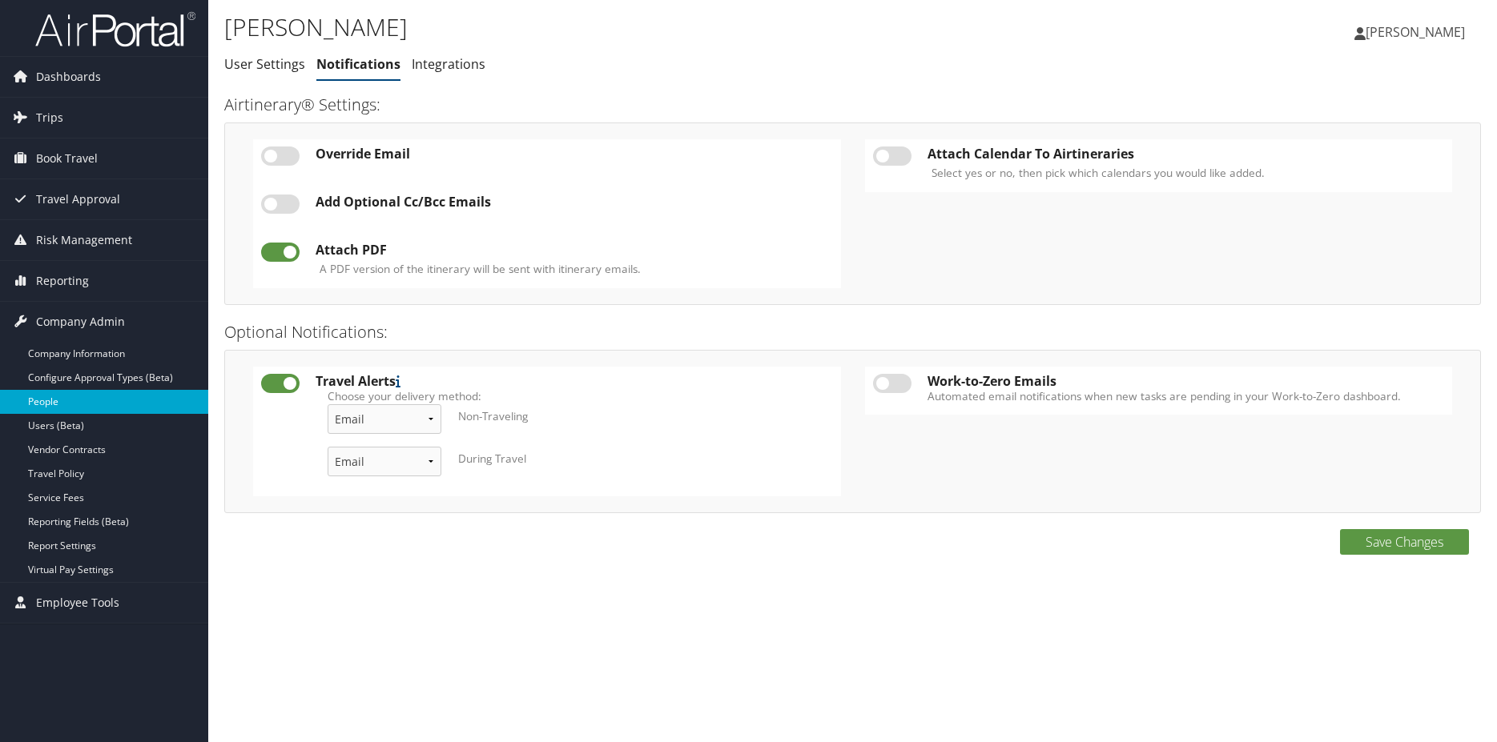
click at [59, 412] on link "People" at bounding box center [104, 402] width 208 height 24
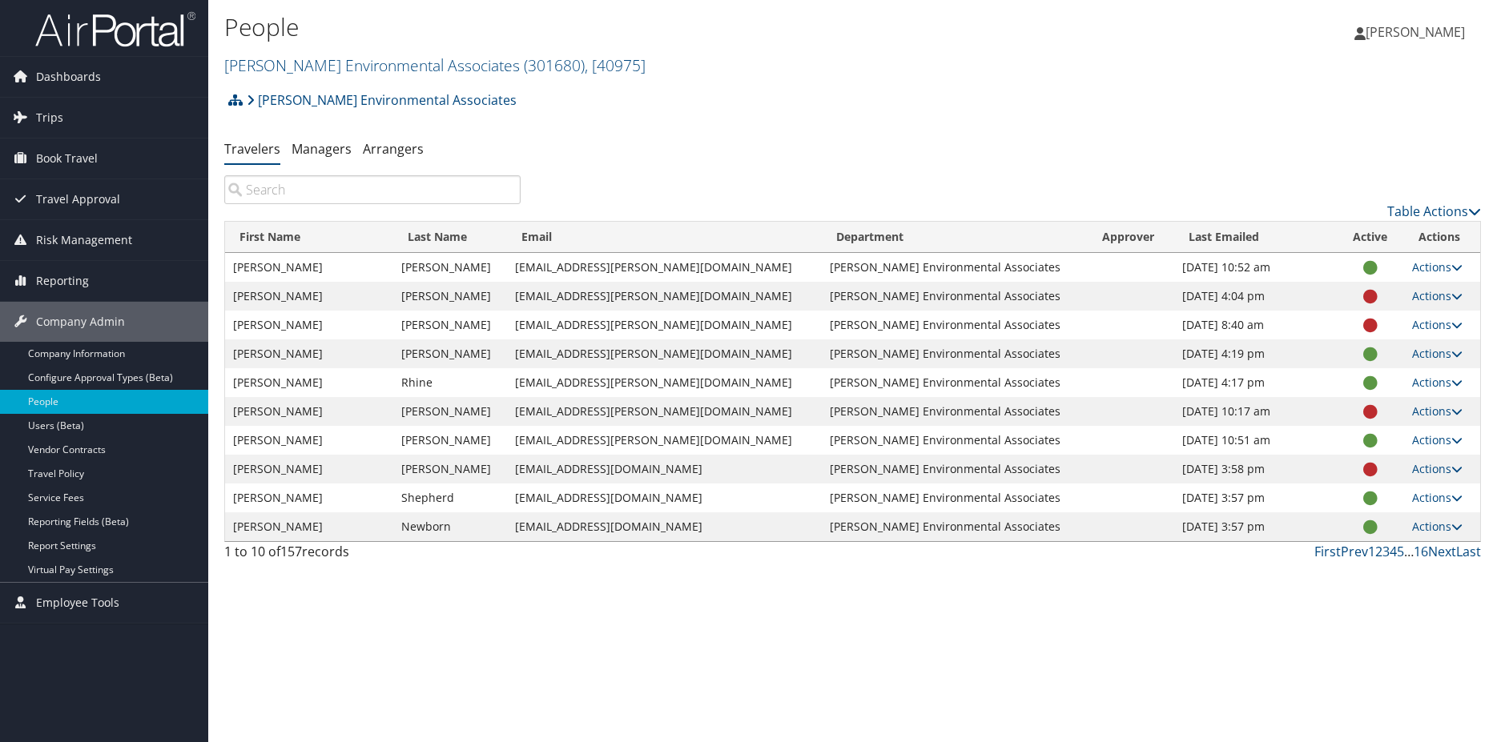
click at [311, 190] on input "search" at bounding box center [372, 189] width 296 height 29
click at [335, 151] on link "Managers" at bounding box center [321, 149] width 60 height 18
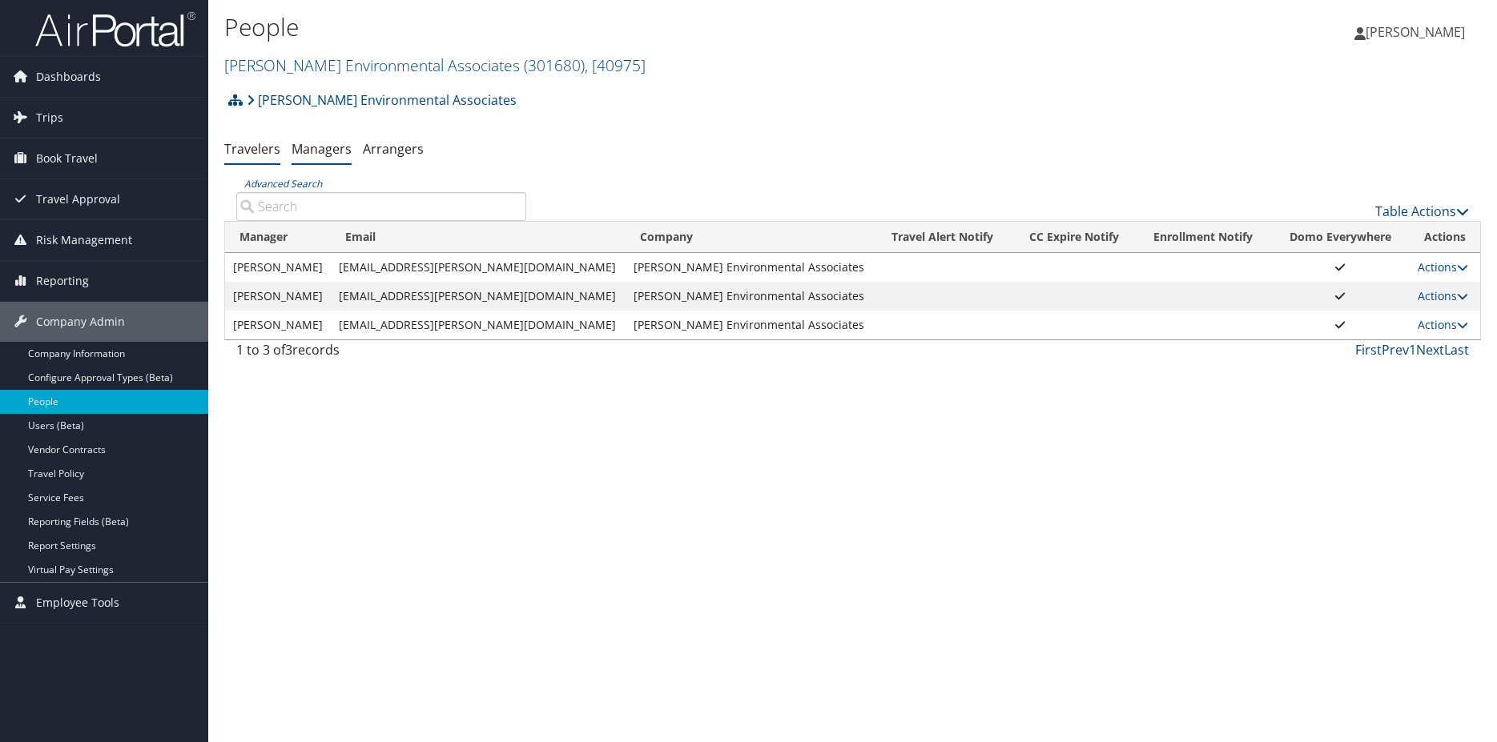
click at [271, 153] on link "Travelers" at bounding box center [252, 149] width 56 height 18
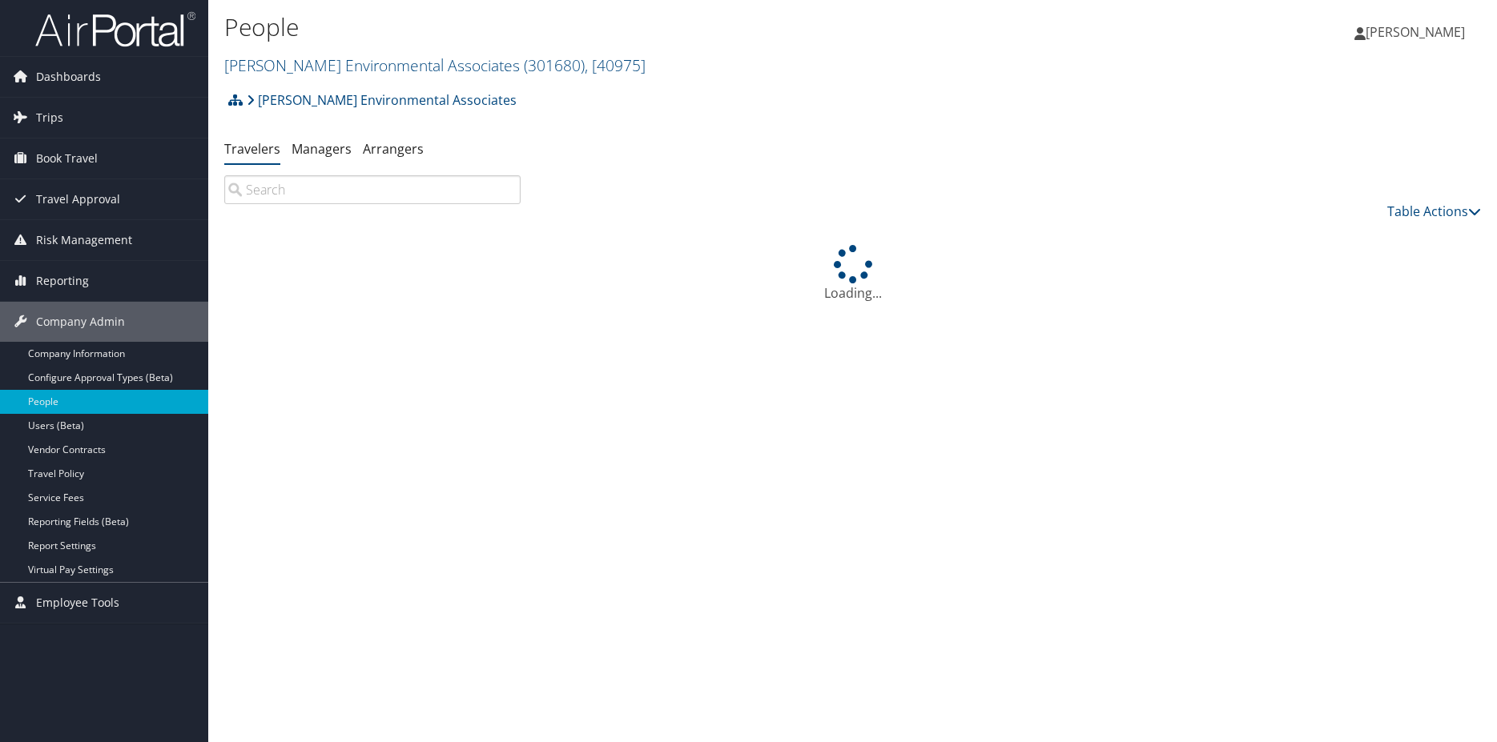
click at [317, 201] on input "search" at bounding box center [372, 189] width 296 height 29
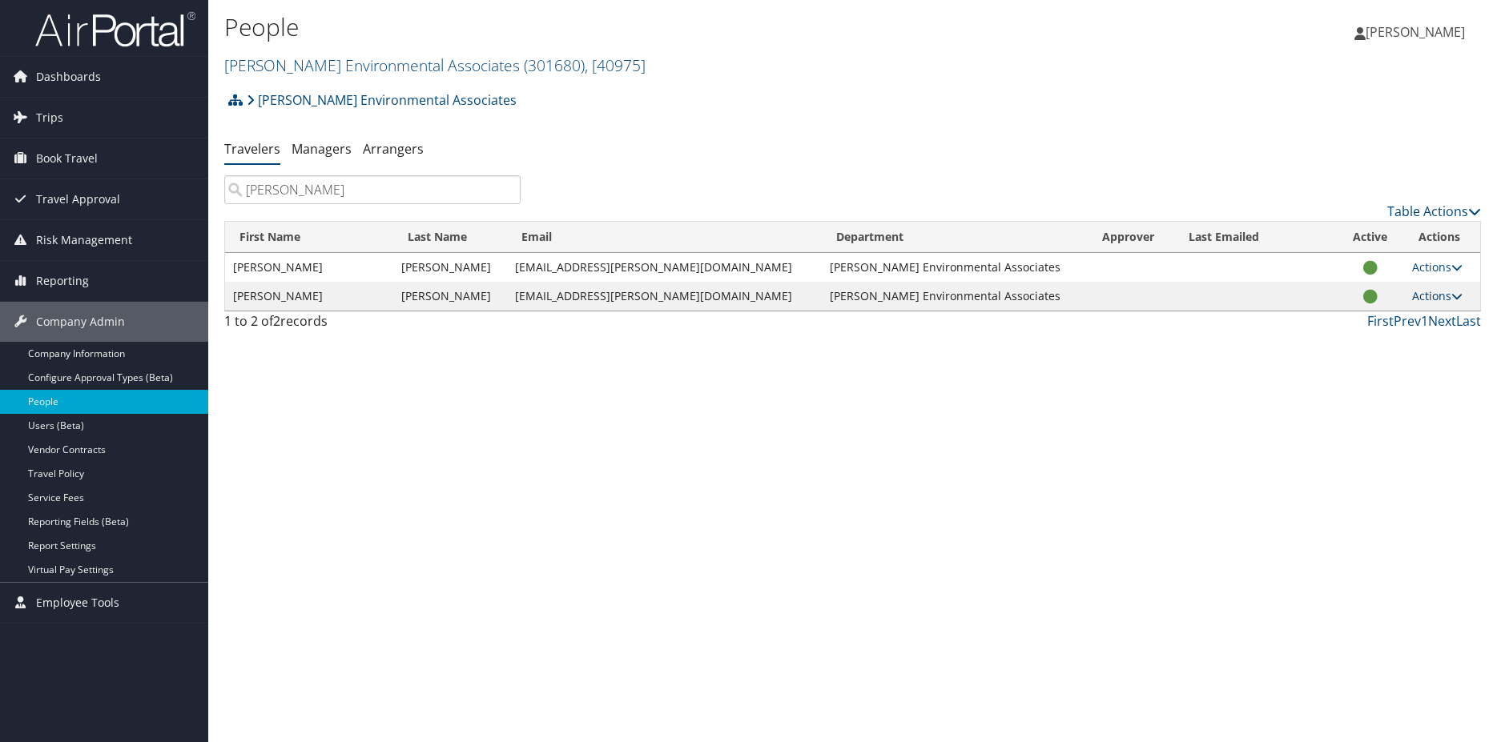
type input "[PERSON_NAME]"
click at [1452, 297] on icon at bounding box center [1456, 296] width 11 height 11
click at [1359, 412] on link "Reset User's Password" at bounding box center [1376, 401] width 147 height 27
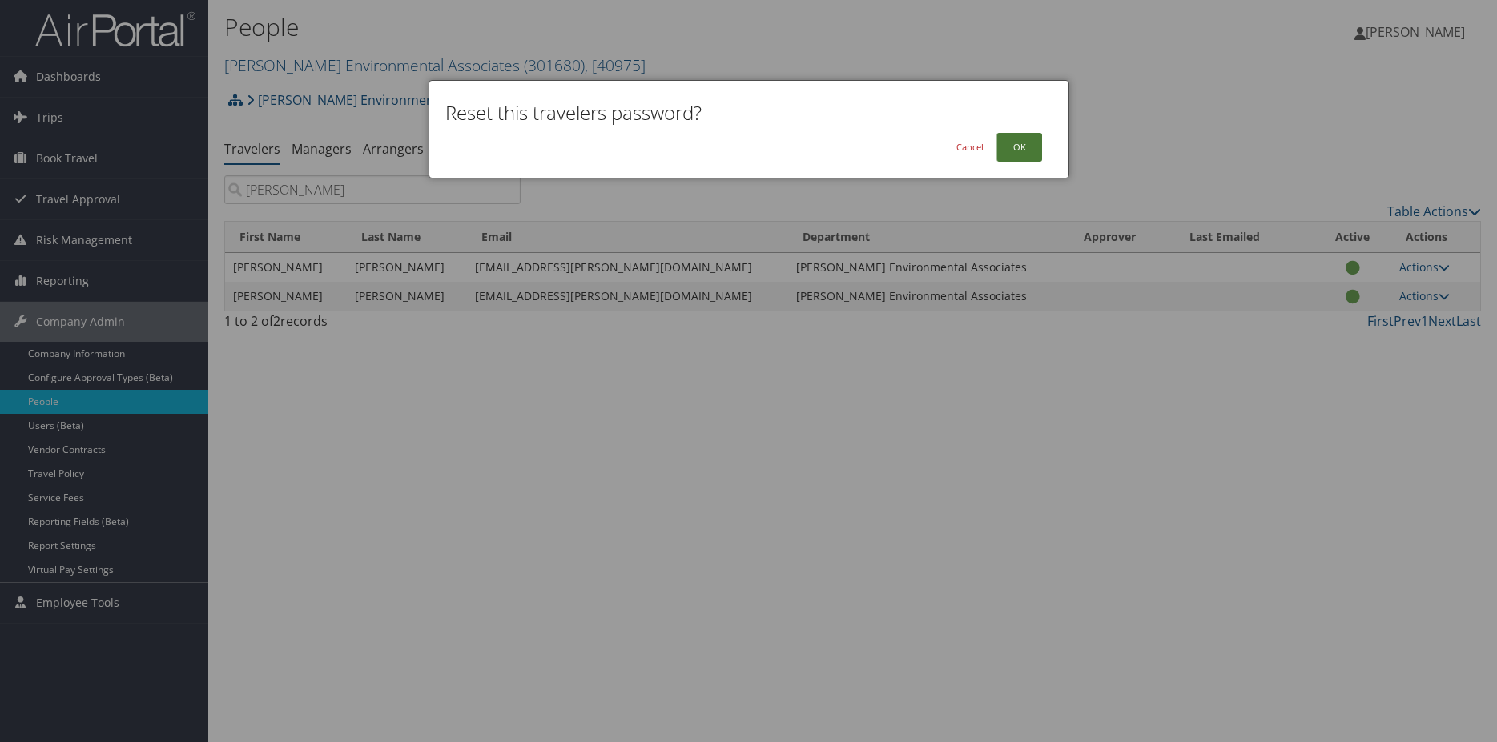
click at [1027, 153] on button "OK" at bounding box center [1019, 147] width 46 height 29
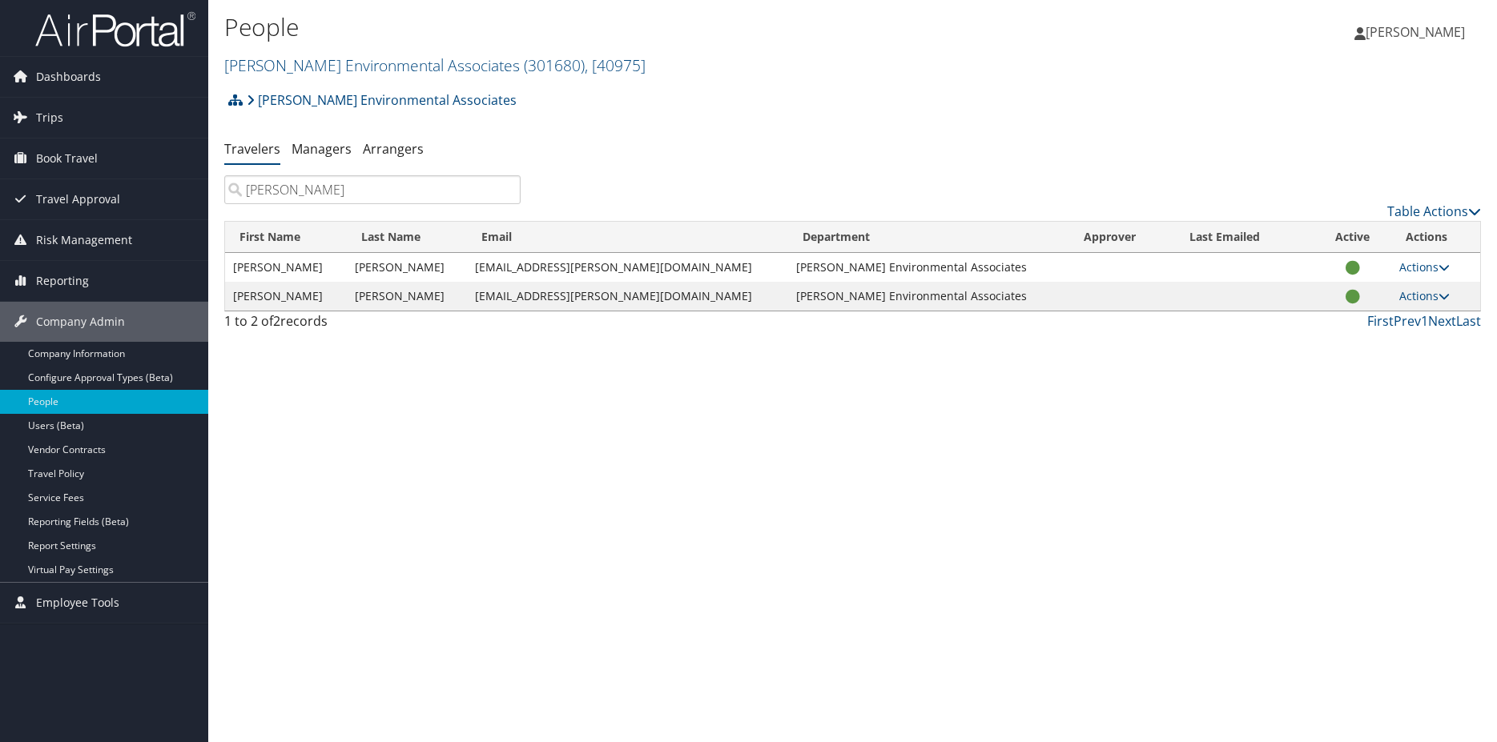
click at [132, 29] on img at bounding box center [115, 29] width 160 height 38
